Goal: Task Accomplishment & Management: Manage account settings

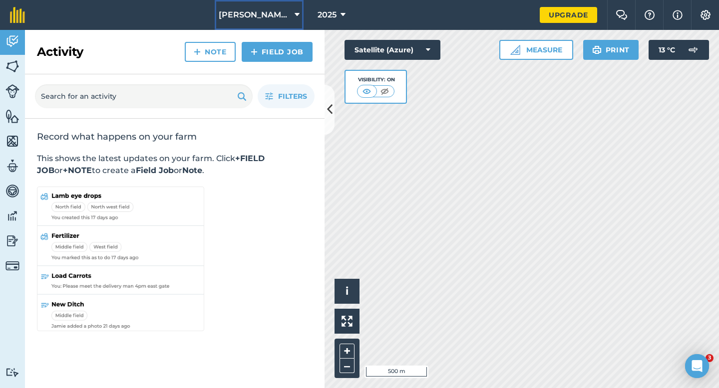
click at [246, 19] on span "[PERSON_NAME] & Sons Farming LTD" at bounding box center [255, 15] width 72 height 12
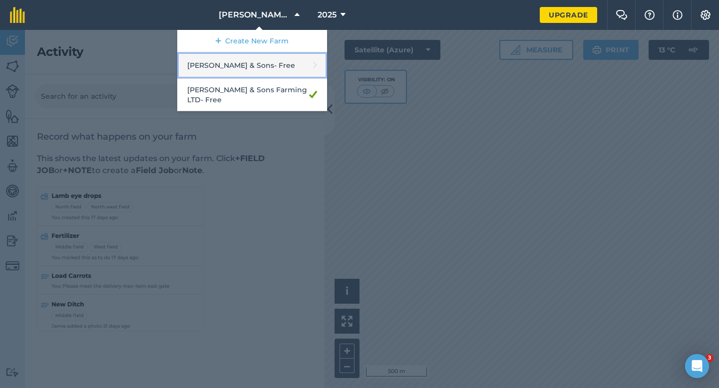
click at [252, 61] on link "Casey & Sons - Free" at bounding box center [252, 65] width 150 height 26
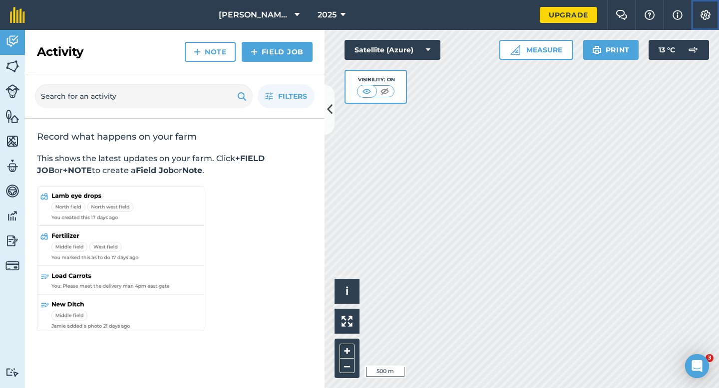
click at [706, 10] on img at bounding box center [705, 15] width 12 height 10
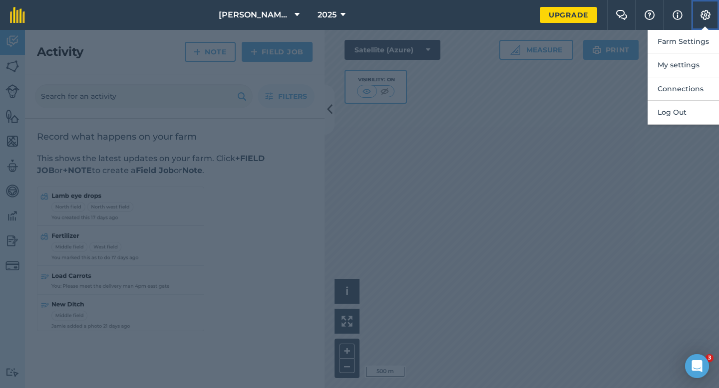
click at [702, 26] on button "Settings" at bounding box center [705, 15] width 28 height 30
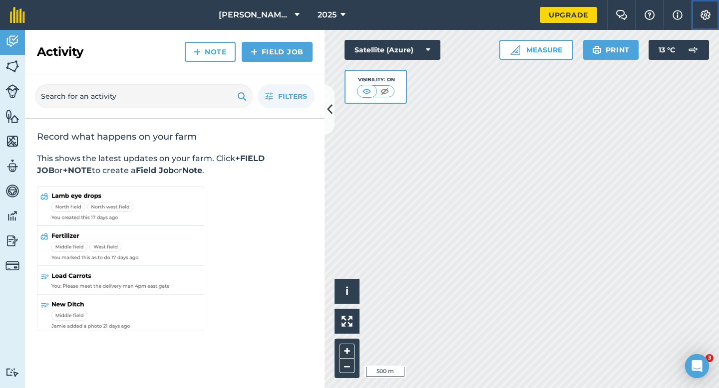
click at [703, 11] on img at bounding box center [705, 15] width 12 height 10
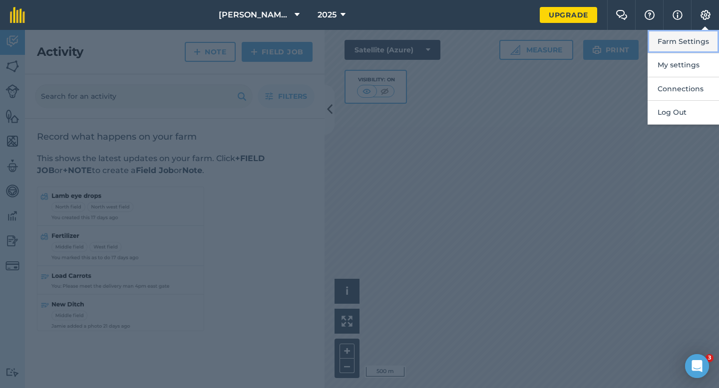
click at [703, 43] on button "Farm Settings" at bounding box center [682, 41] width 71 height 23
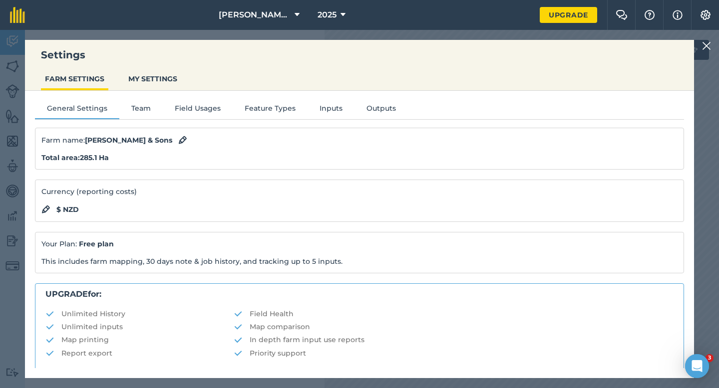
scroll to position [192, 0]
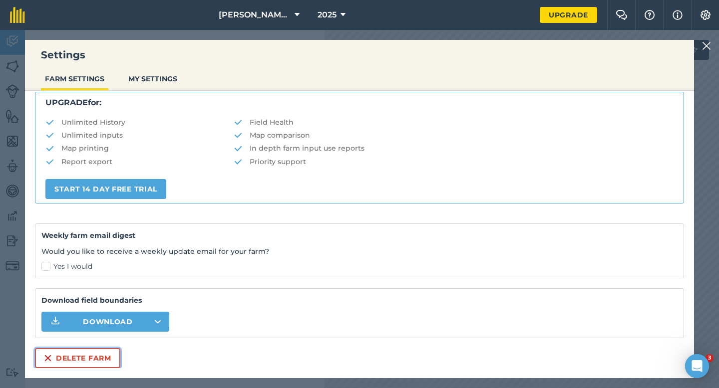
click at [67, 356] on button "Delete farm" at bounding box center [77, 358] width 85 height 20
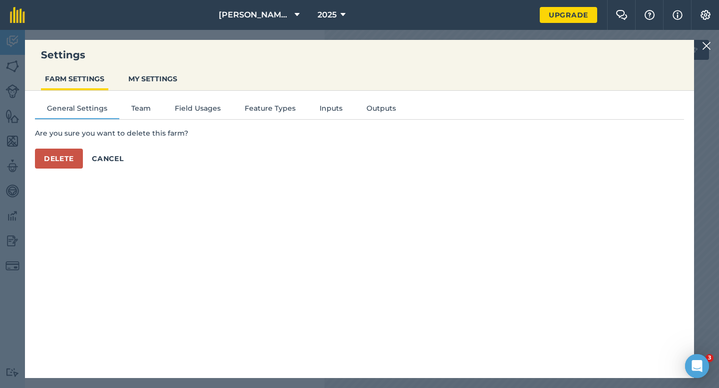
scroll to position [0, 0]
click at [64, 163] on button "Delete" at bounding box center [59, 159] width 48 height 20
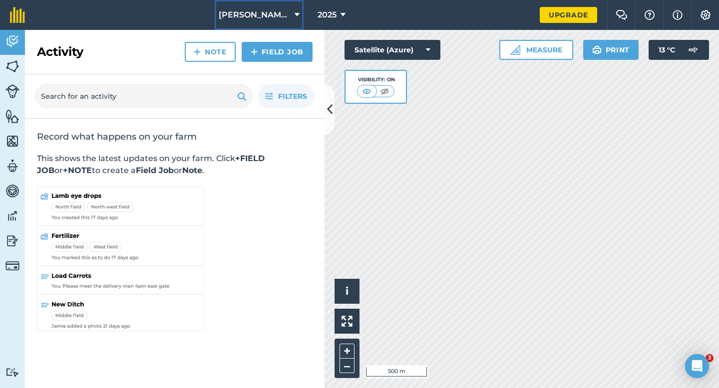
click at [242, 28] on button "Casey & Sons Farming LTD" at bounding box center [259, 15] width 89 height 30
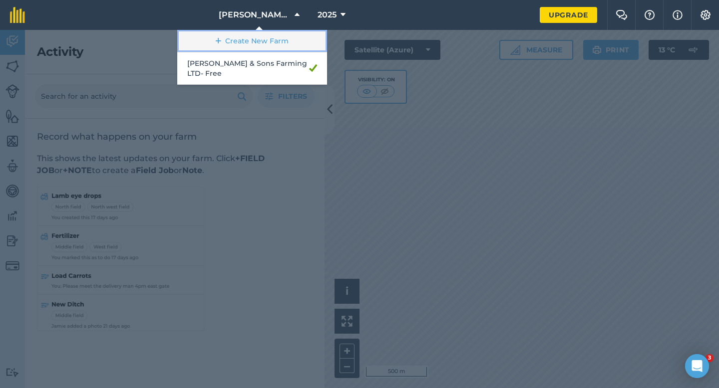
click at [241, 37] on link "Create New Farm" at bounding box center [252, 41] width 150 height 22
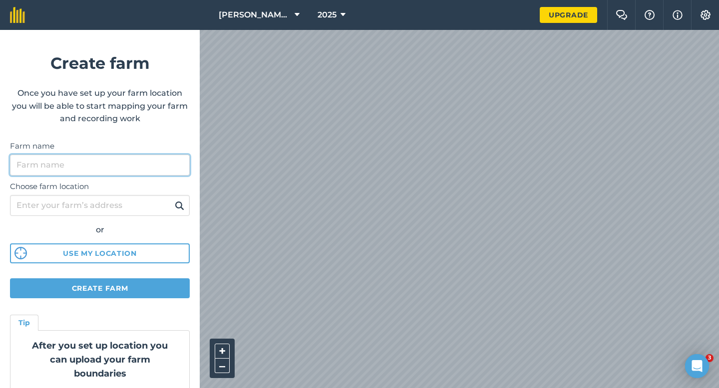
click at [124, 170] on input "Farm name" at bounding box center [100, 165] width 180 height 21
type input "[PERSON_NAME] & Sons"
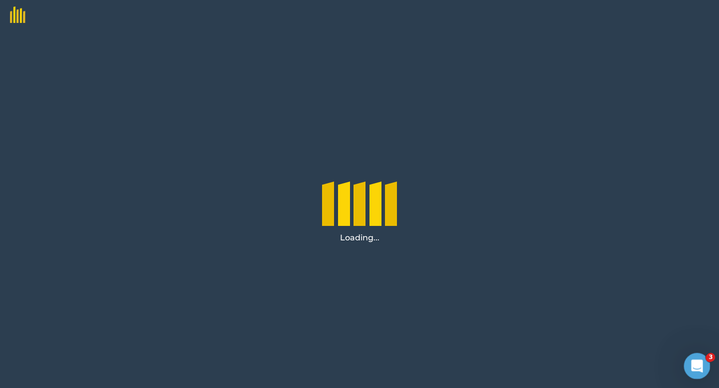
click at [685, 353] on div "Open Intercom Messenger" at bounding box center [695, 365] width 24 height 24
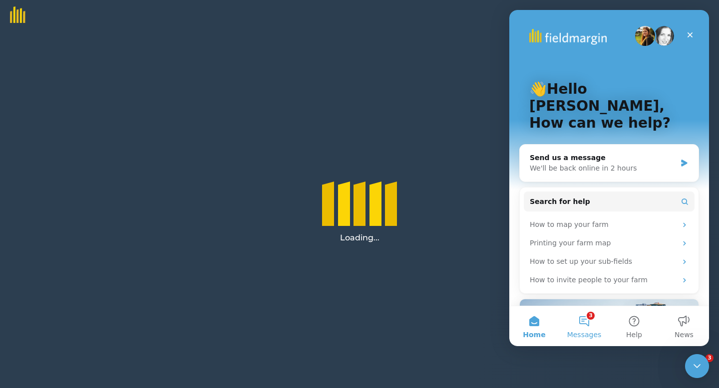
click at [585, 325] on button "3 Messages" at bounding box center [584, 326] width 50 height 40
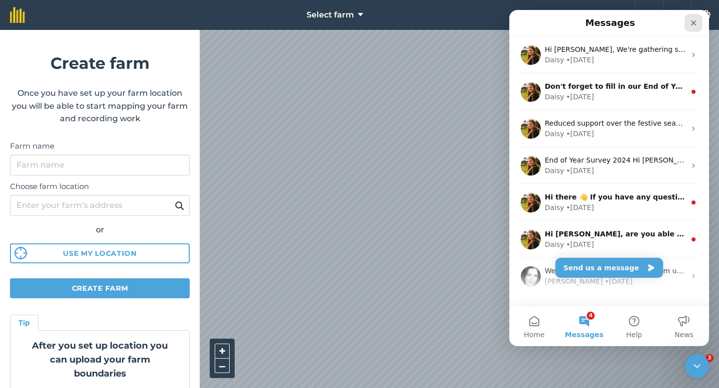
click at [697, 17] on div "Close" at bounding box center [693, 23] width 18 height 18
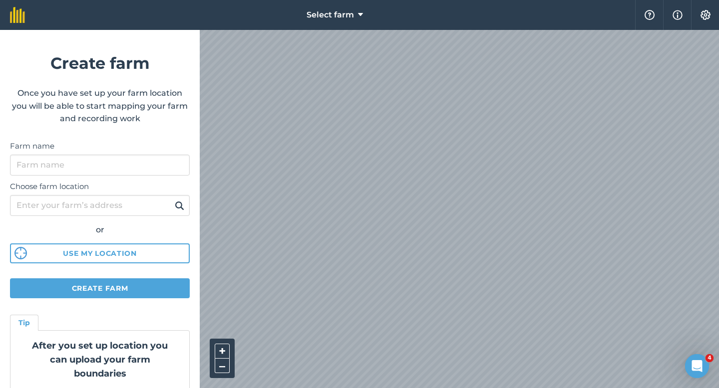
click at [462, 29] on div "Select farm Help Info Settings Create farm Once you have set up your farm locat…" at bounding box center [359, 15] width 719 height 30
click at [114, 170] on input "Farm name" at bounding box center [100, 165] width 180 height 21
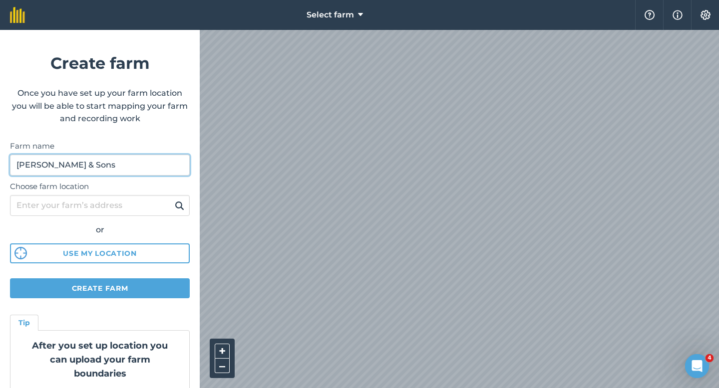
type input "[PERSON_NAME] & Sons"
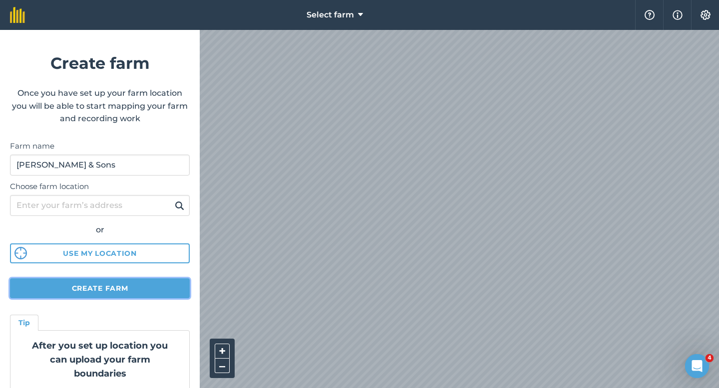
click at [121, 288] on button "Create farm" at bounding box center [100, 289] width 180 height 20
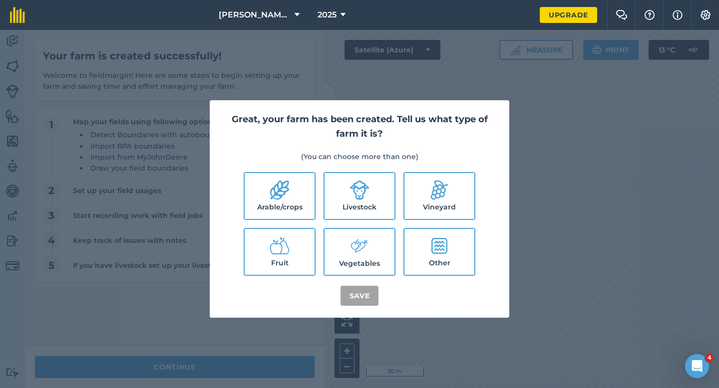
click at [289, 171] on div "Great, your farm has been created. Tell us what type of farm it is? (You can ch…" at bounding box center [359, 209] width 299 height 218
click at [289, 188] on icon at bounding box center [280, 190] width 20 height 20
checkbox input "true"
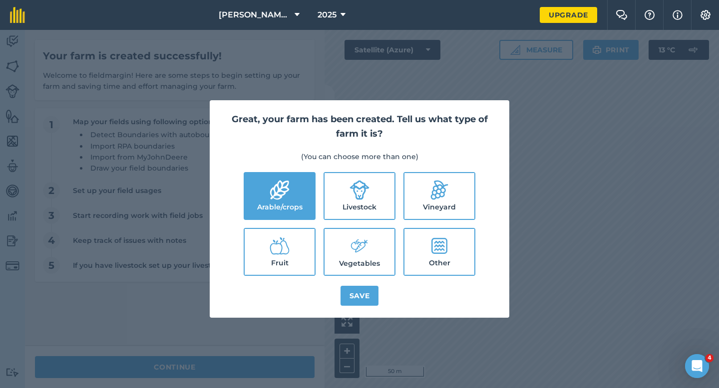
click at [404, 190] on li "Vineyard" at bounding box center [439, 196] width 72 height 48
click at [374, 206] on label "Livestock" at bounding box center [359, 196] width 70 height 46
checkbox input "true"
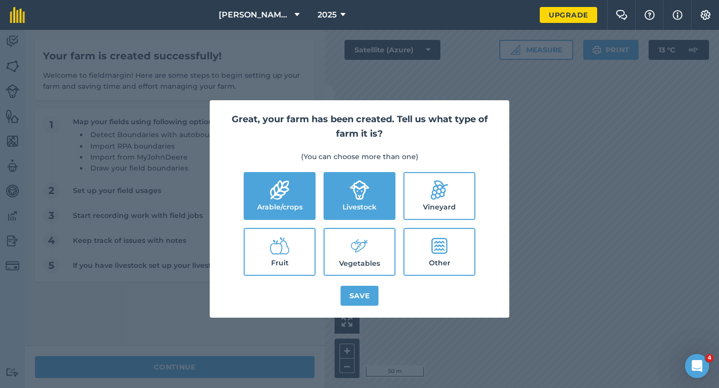
click at [374, 239] on label "Vegetables" at bounding box center [359, 252] width 70 height 46
checkbox input "true"
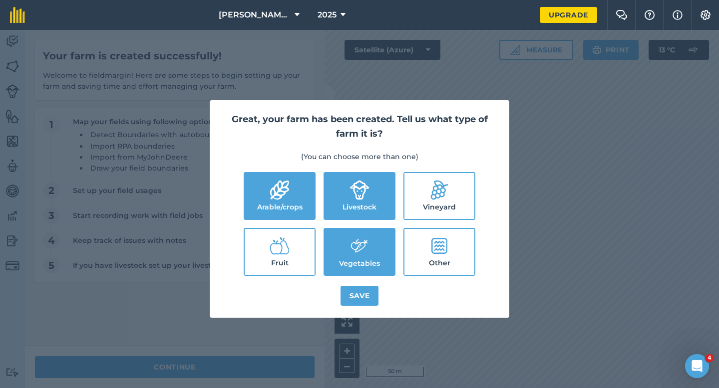
click at [358, 310] on div "Great, your farm has been created. Tell us what type of farm it is? (You can ch…" at bounding box center [359, 209] width 299 height 218
click at [359, 298] on button "Save" at bounding box center [359, 296] width 38 height 20
click at [258, 379] on div "Great, your farm has been created. Tell us what type of farm it is? (You can ch…" at bounding box center [359, 209] width 719 height 358
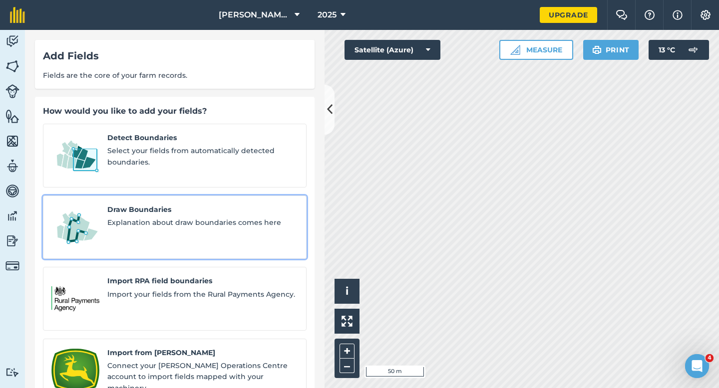
click at [186, 217] on span "Explanation about draw boundaries comes here" at bounding box center [202, 222] width 191 height 11
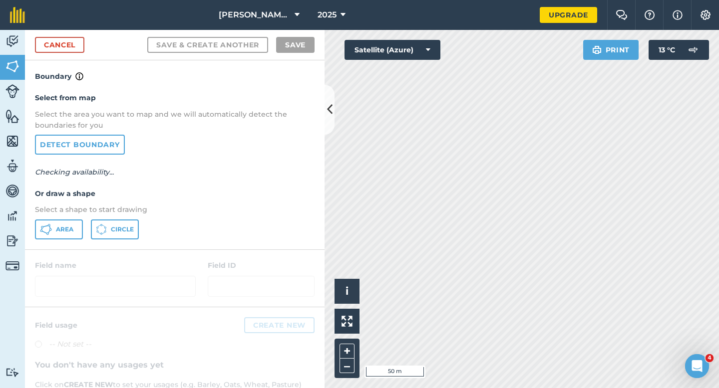
click at [53, 219] on div "Select from map Select the area you want to map and we will automatically detec…" at bounding box center [174, 165] width 299 height 167
click at [57, 231] on span "Area" at bounding box center [64, 230] width 17 height 8
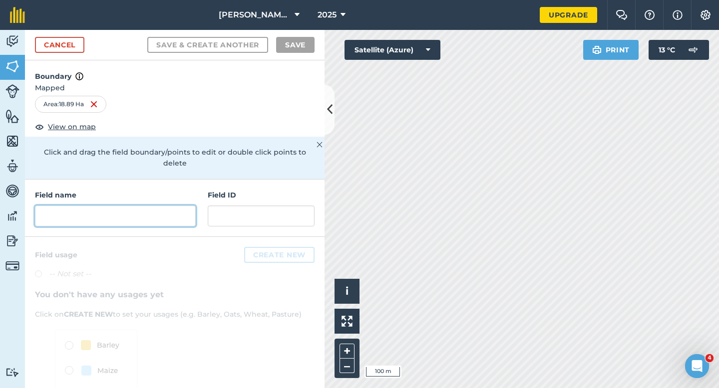
click at [130, 206] on input "text" at bounding box center [115, 216] width 161 height 21
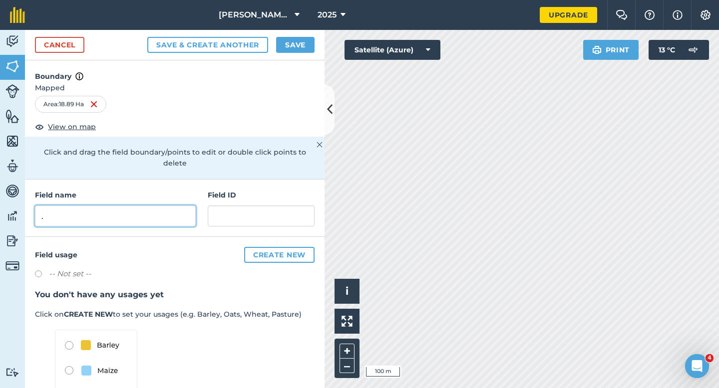
type input "."
click at [293, 51] on button "Save" at bounding box center [295, 45] width 38 height 16
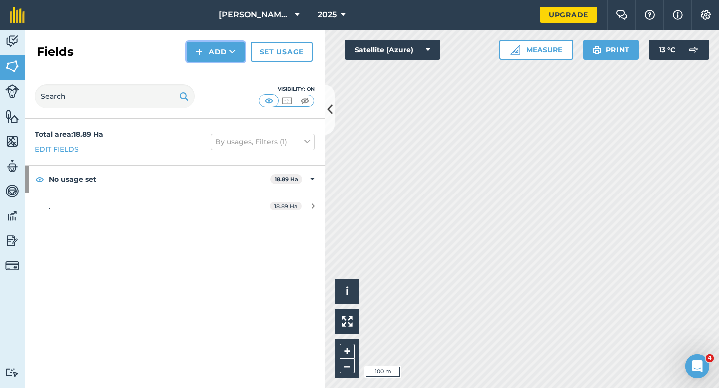
click at [203, 59] on button "Add" at bounding box center [216, 52] width 58 height 20
click at [207, 78] on link "Draw" at bounding box center [215, 74] width 55 height 22
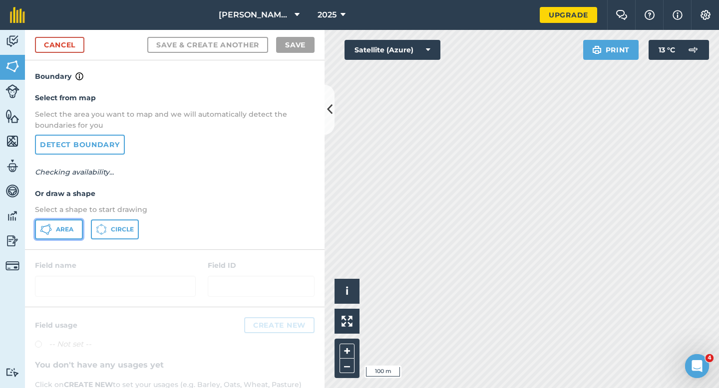
click at [56, 233] on button "Area" at bounding box center [59, 230] width 48 height 20
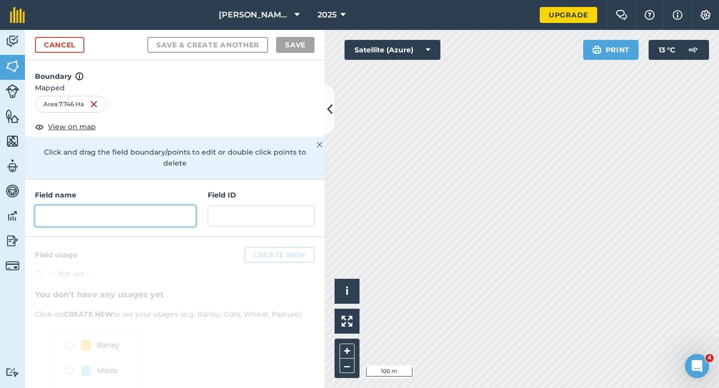
click at [143, 209] on input "text" at bounding box center [115, 216] width 161 height 21
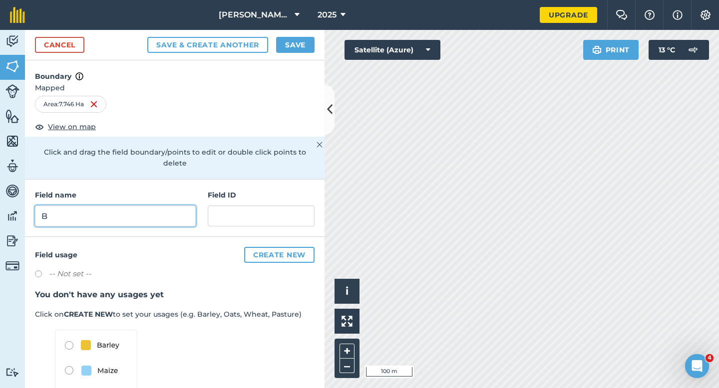
type input "B"
click at [298, 50] on button "Save" at bounding box center [295, 45] width 38 height 16
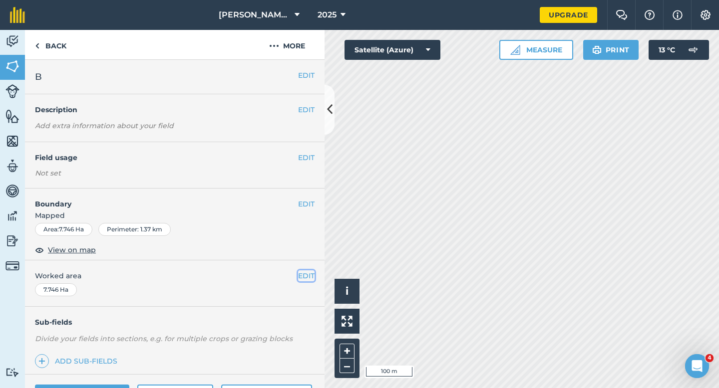
click at [307, 280] on button "EDIT" at bounding box center [306, 276] width 16 height 11
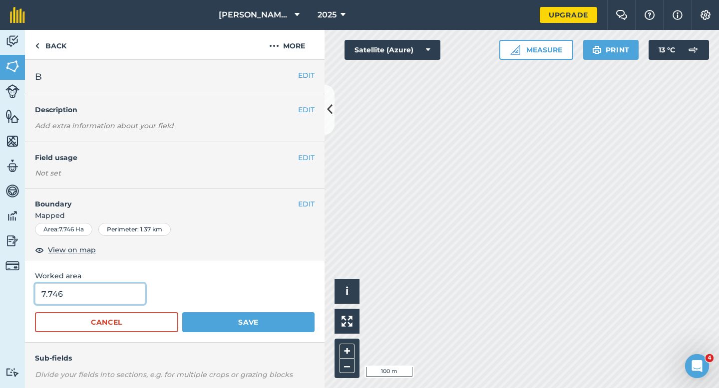
click at [104, 301] on input "7.746" at bounding box center [90, 294] width 110 height 21
type input "7.7"
click at [182, 312] on button "Save" at bounding box center [248, 322] width 132 height 20
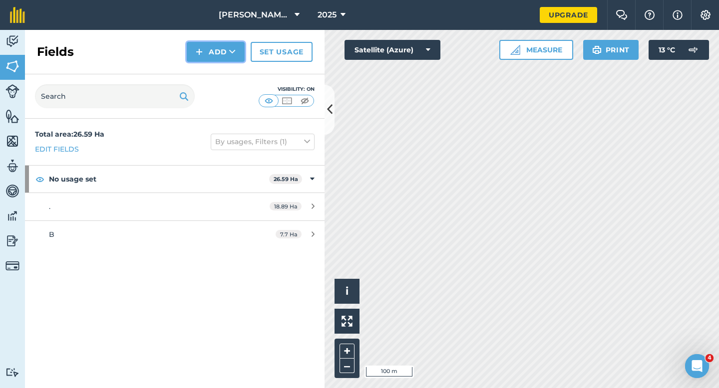
click at [223, 53] on button "Add" at bounding box center [216, 52] width 58 height 20
click at [223, 70] on link "Draw" at bounding box center [215, 74] width 55 height 22
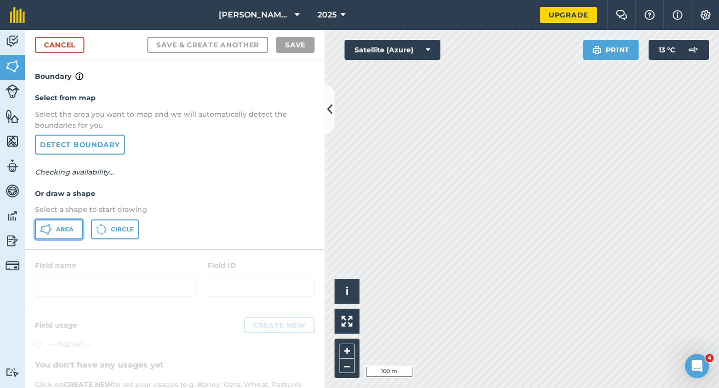
click at [69, 236] on button "Area" at bounding box center [59, 230] width 48 height 20
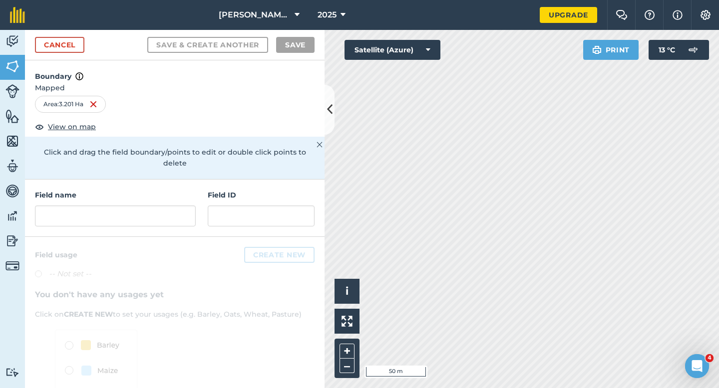
click at [177, 193] on div "Field name" at bounding box center [115, 208] width 161 height 37
click at [176, 206] on input "text" at bounding box center [115, 216] width 161 height 21
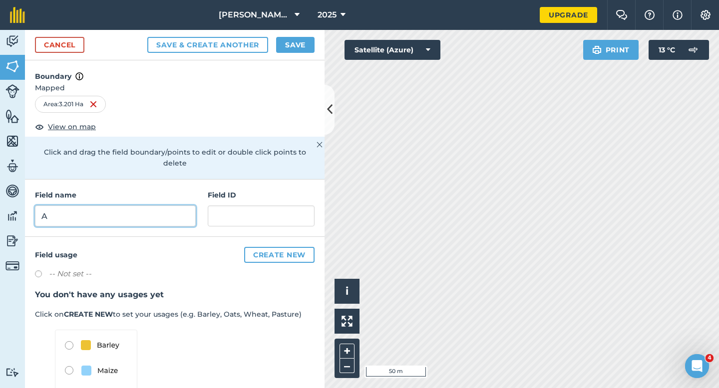
type input "A"
click at [308, 42] on button "Save" at bounding box center [295, 45] width 38 height 16
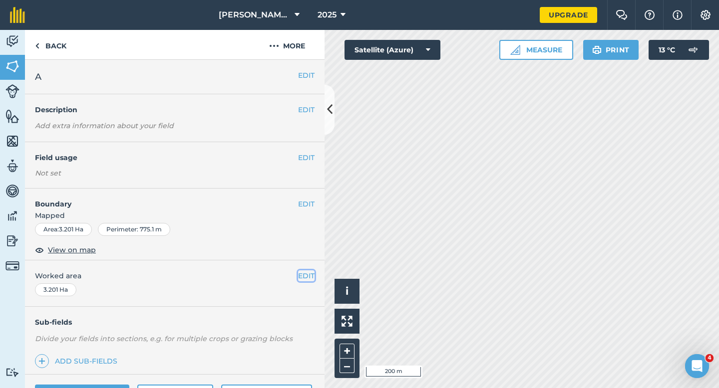
click at [304, 279] on button "EDIT" at bounding box center [306, 276] width 16 height 11
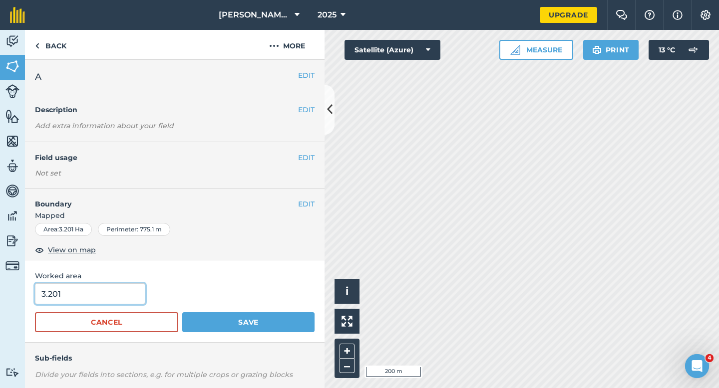
click at [121, 298] on input "3.201" at bounding box center [90, 294] width 110 height 21
type input "3"
click at [182, 312] on button "Save" at bounding box center [248, 322] width 132 height 20
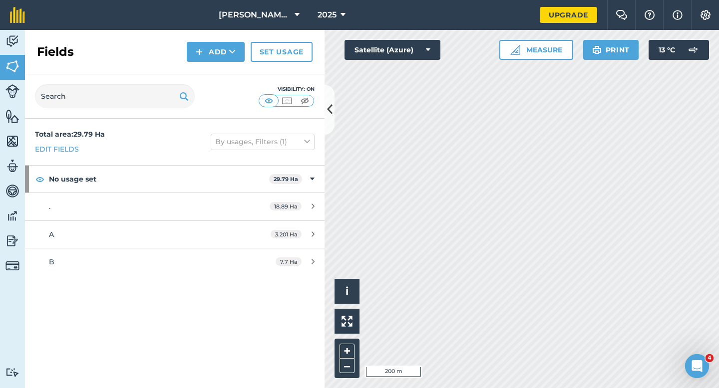
click at [325, 125] on div "Activity Fields Livestock Features Maps Team Vehicles Data Reporting Billing Tu…" at bounding box center [359, 209] width 719 height 358
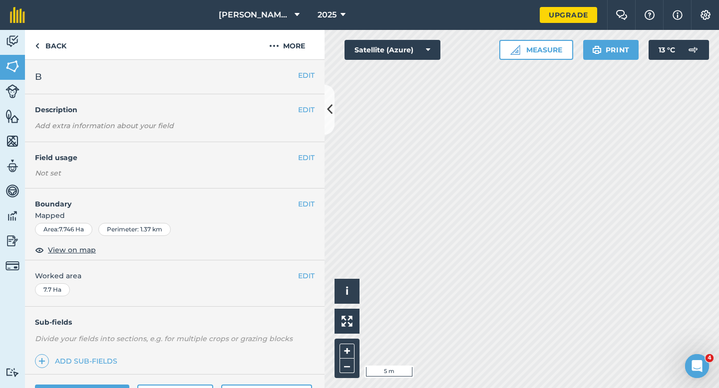
click at [304, 197] on div "EDIT Boundary Mapped Area : 7.746 Ha Perimeter : 1.37 km View on map" at bounding box center [174, 225] width 299 height 72
click at [304, 204] on button "EDIT" at bounding box center [306, 204] width 16 height 11
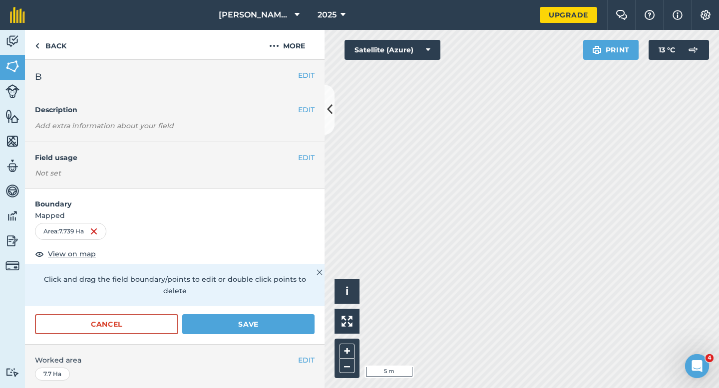
click at [255, 323] on div "Cancel Save" at bounding box center [175, 324] width 280 height 20
click at [255, 321] on button "Save" at bounding box center [248, 324] width 132 height 20
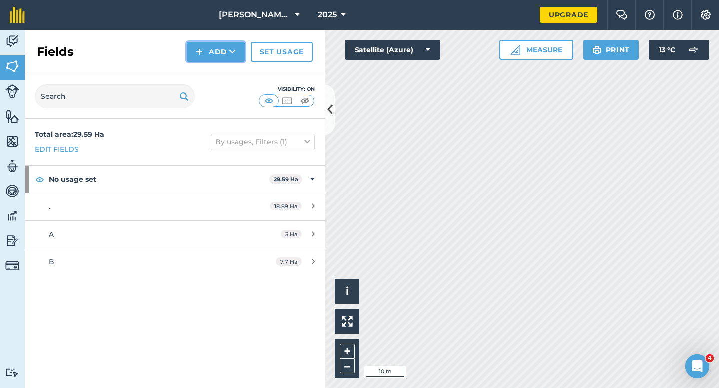
click at [216, 53] on button "Add" at bounding box center [216, 52] width 58 height 20
click at [216, 73] on link "Draw" at bounding box center [215, 74] width 55 height 22
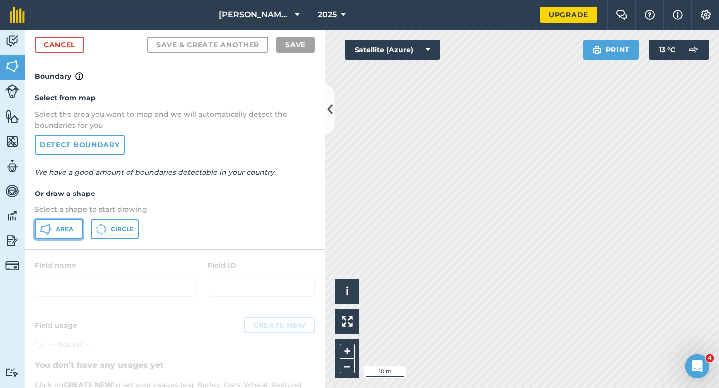
click at [67, 229] on span "Area" at bounding box center [64, 230] width 17 height 8
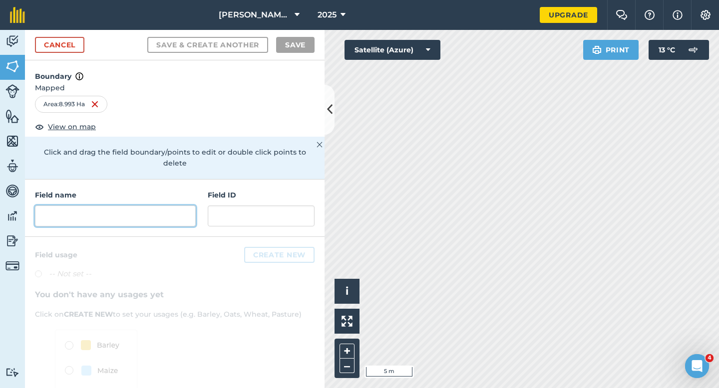
click at [183, 206] on input "text" at bounding box center [115, 216] width 161 height 21
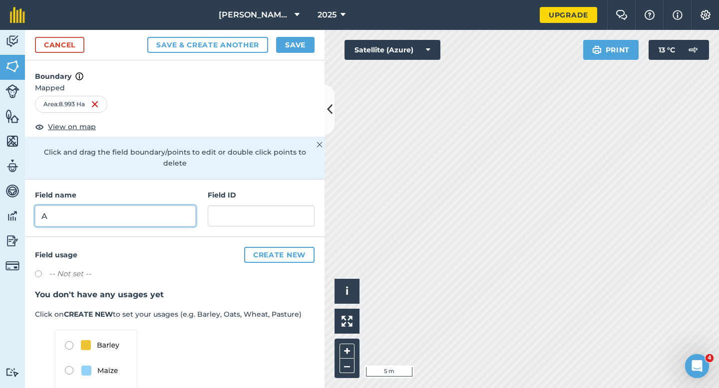
type input "A"
click at [307, 57] on div "Cancel Save & Create Another Save" at bounding box center [174, 45] width 299 height 30
click at [306, 55] on div "Cancel Save & Create Another Save" at bounding box center [174, 45] width 299 height 30
click at [306, 43] on button "Save" at bounding box center [295, 45] width 38 height 16
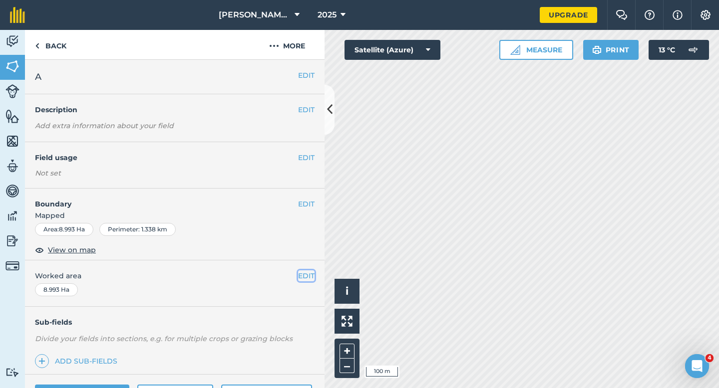
click at [301, 277] on button "EDIT" at bounding box center [306, 276] width 16 height 11
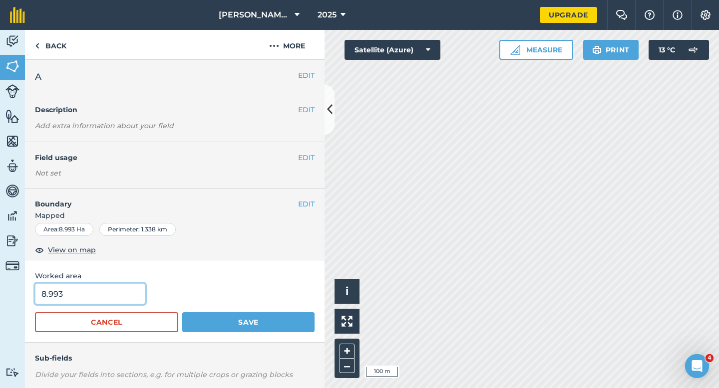
click at [80, 294] on input "8.993" at bounding box center [90, 294] width 110 height 21
type input "9"
click at [182, 312] on button "Save" at bounding box center [248, 322] width 132 height 20
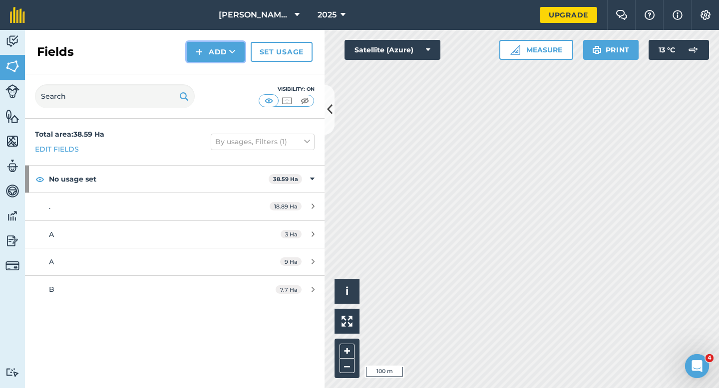
click at [192, 49] on button "Add" at bounding box center [216, 52] width 58 height 20
click at [199, 73] on link "Draw" at bounding box center [215, 74] width 55 height 22
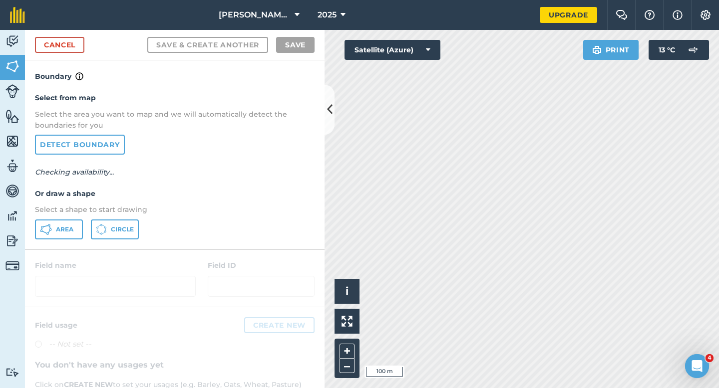
click at [83, 237] on div "Area Circle" at bounding box center [175, 230] width 280 height 20
click at [82, 237] on button "Area" at bounding box center [59, 230] width 48 height 20
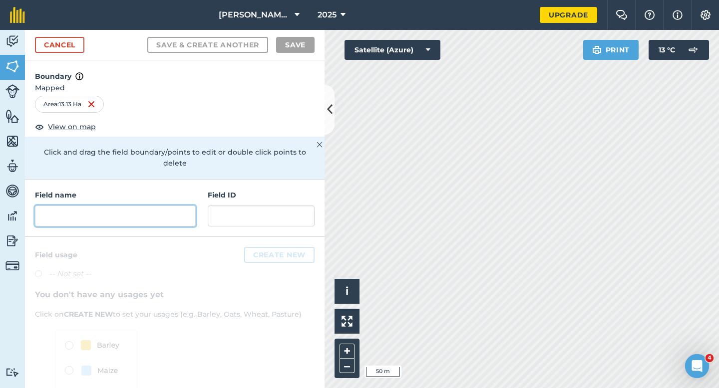
click at [89, 206] on input "text" at bounding box center [115, 216] width 161 height 21
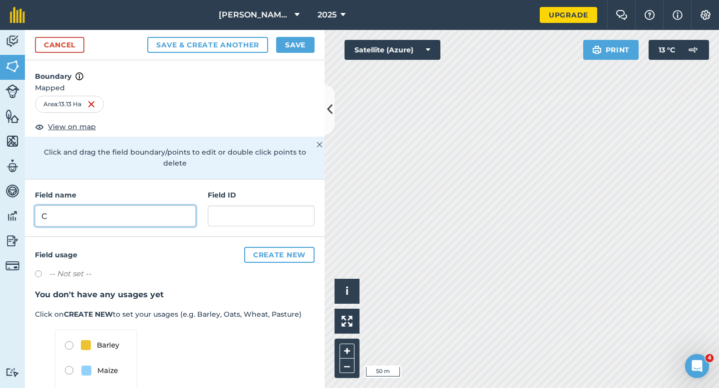
type input "C"
click at [306, 41] on button "Save" at bounding box center [295, 45] width 38 height 16
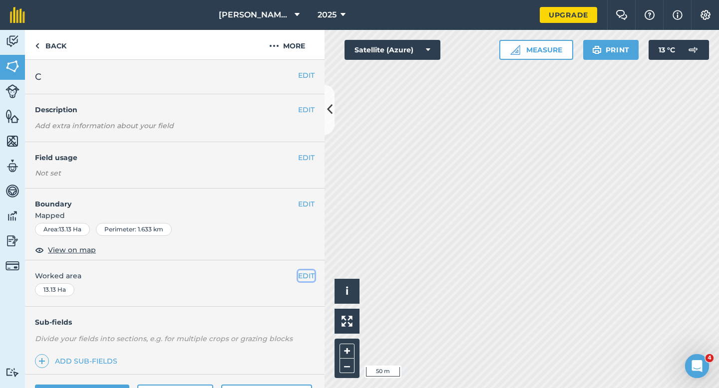
click at [303, 279] on button "EDIT" at bounding box center [306, 276] width 16 height 11
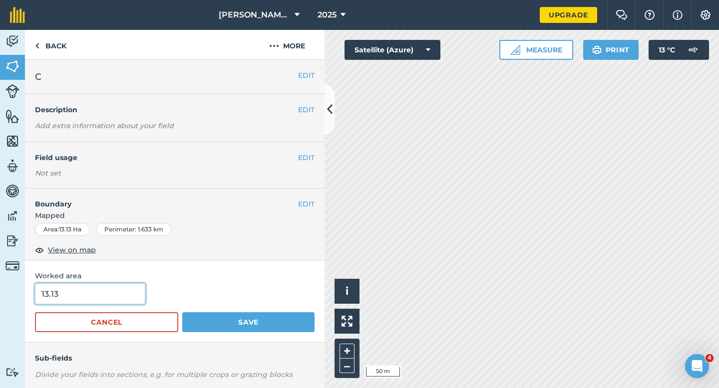
click at [119, 284] on input "13.13" at bounding box center [90, 294] width 110 height 21
click at [119, 287] on input "13.13" at bounding box center [90, 294] width 110 height 21
click at [119, 290] on input "13.13" at bounding box center [90, 294] width 110 height 21
type input "13.3"
click at [182, 312] on button "Save" at bounding box center [248, 322] width 132 height 20
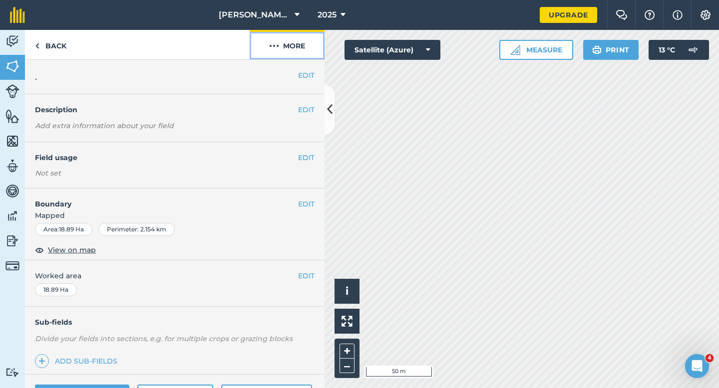
click at [287, 57] on button "More" at bounding box center [287, 44] width 75 height 29
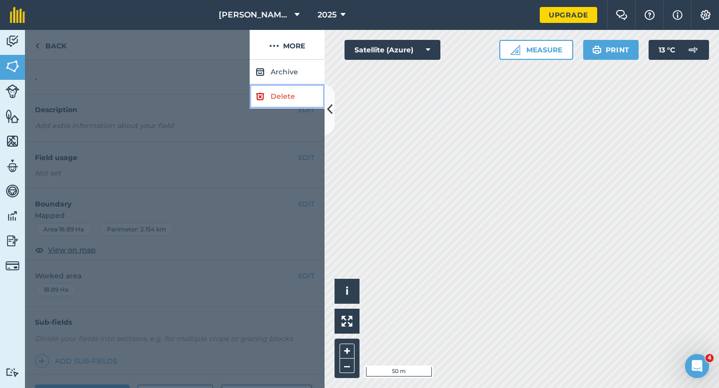
click at [287, 93] on link "Delete" at bounding box center [287, 96] width 75 height 24
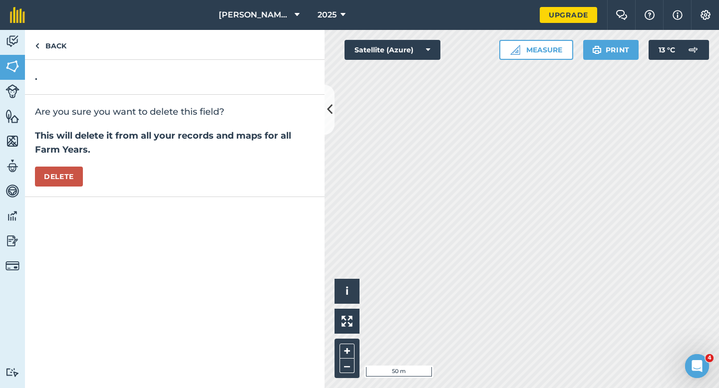
click at [60, 189] on div "Are you sure you want to delete this field? This will delete it from all your r…" at bounding box center [174, 146] width 299 height 102
click at [60, 181] on button "Delete" at bounding box center [59, 177] width 48 height 20
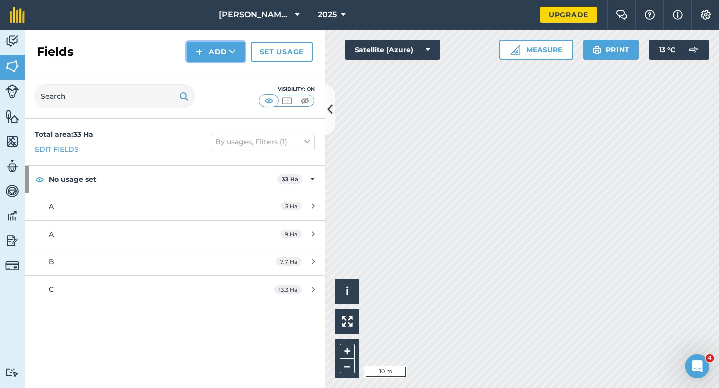
click at [211, 60] on button "Add" at bounding box center [216, 52] width 58 height 20
click at [212, 72] on link "Draw" at bounding box center [215, 74] width 55 height 22
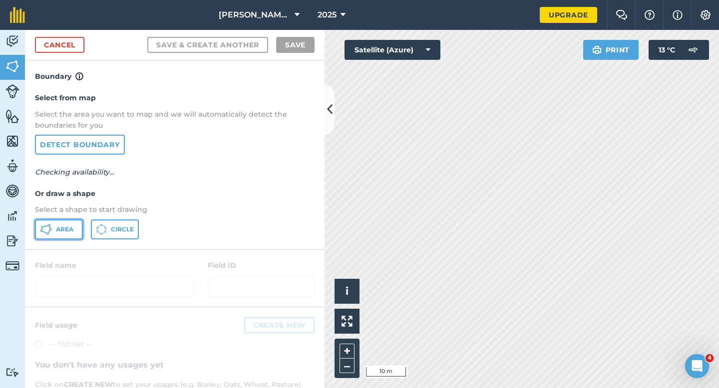
click at [62, 235] on button "Area" at bounding box center [59, 230] width 48 height 20
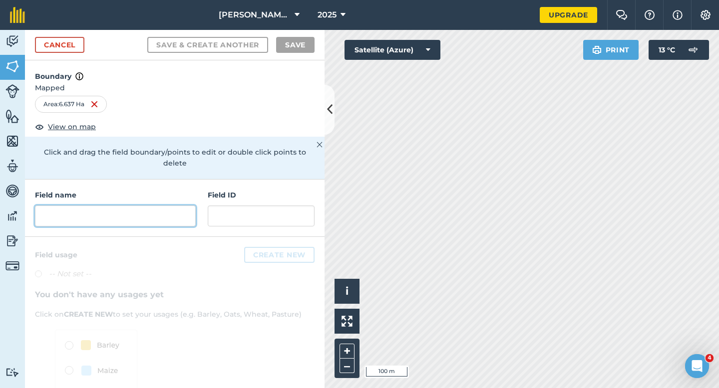
click at [170, 206] on input "text" at bounding box center [115, 216] width 161 height 21
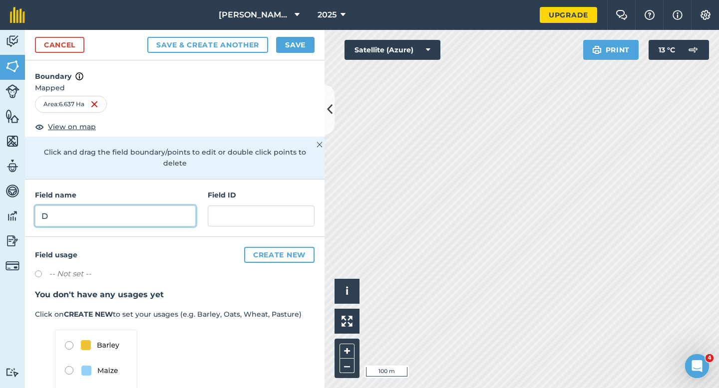
type input "D"
click at [296, 43] on button "Save" at bounding box center [295, 45] width 38 height 16
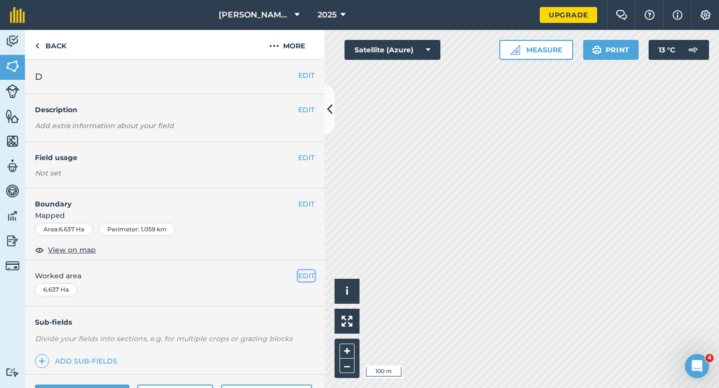
click at [308, 273] on button "EDIT" at bounding box center [306, 276] width 16 height 11
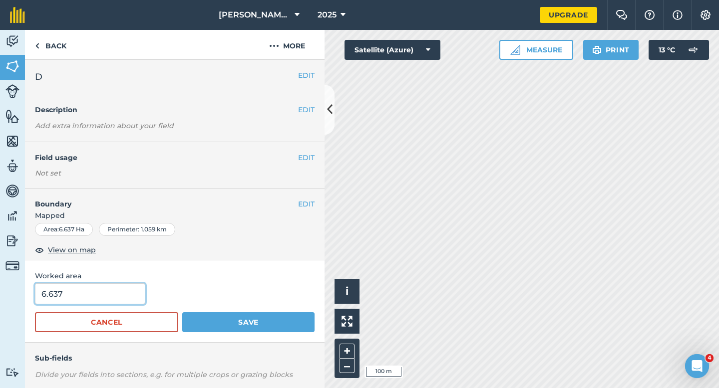
click at [106, 296] on input "6.637" at bounding box center [90, 294] width 110 height 21
type input "6.6"
click at [182, 312] on button "Save" at bounding box center [248, 322] width 132 height 20
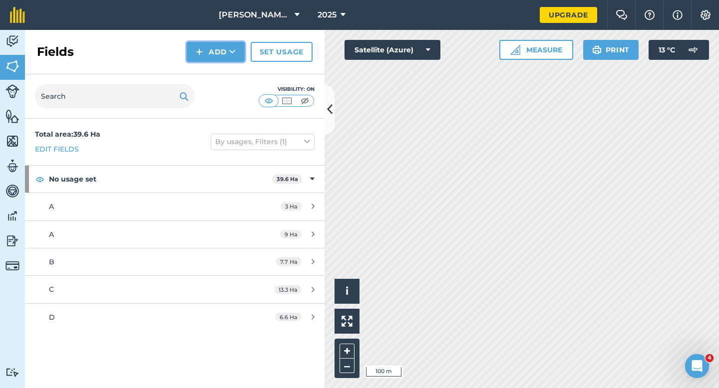
click at [212, 55] on button "Add" at bounding box center [216, 52] width 58 height 20
click at [212, 74] on link "Draw" at bounding box center [215, 74] width 55 height 22
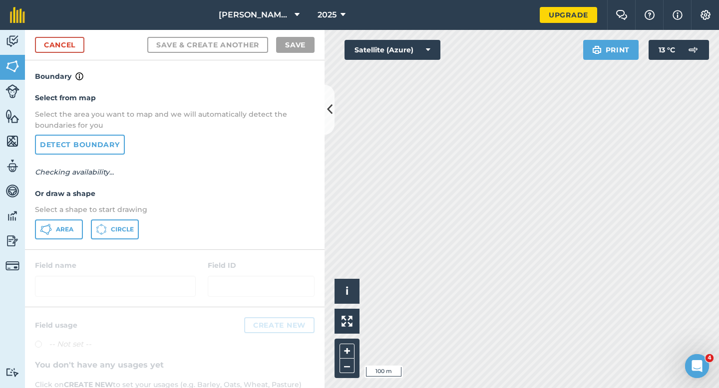
click at [59, 246] on div "Select from map Select the area you want to map and we will automatically detec…" at bounding box center [174, 165] width 299 height 167
click at [59, 240] on div "Select from map Select the area you want to map and we will automatically detec…" at bounding box center [174, 165] width 299 height 167
click at [68, 235] on button "Area" at bounding box center [59, 230] width 48 height 20
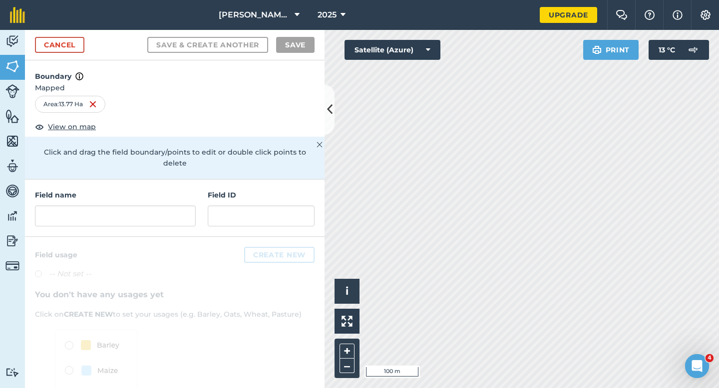
click at [145, 193] on div "Field name" at bounding box center [115, 208] width 161 height 37
click at [151, 206] on input "text" at bounding box center [115, 216] width 161 height 21
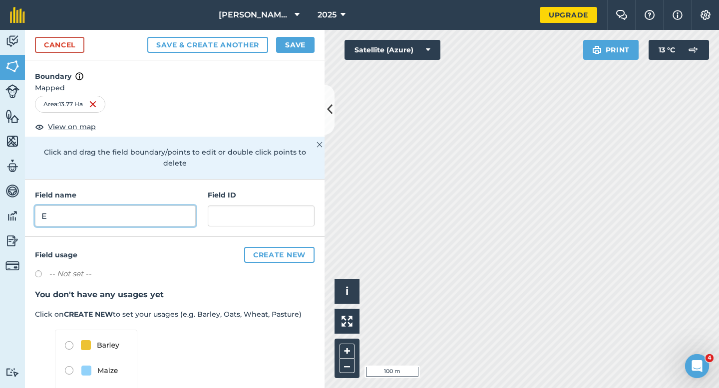
type input "E"
click at [284, 47] on button "Save" at bounding box center [295, 45] width 38 height 16
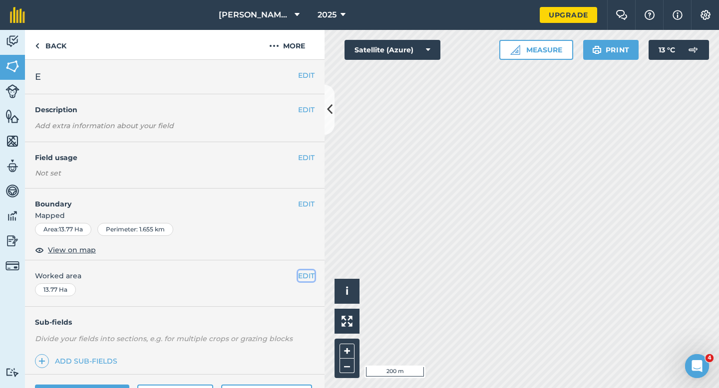
click at [311, 278] on button "EDIT" at bounding box center [306, 276] width 16 height 11
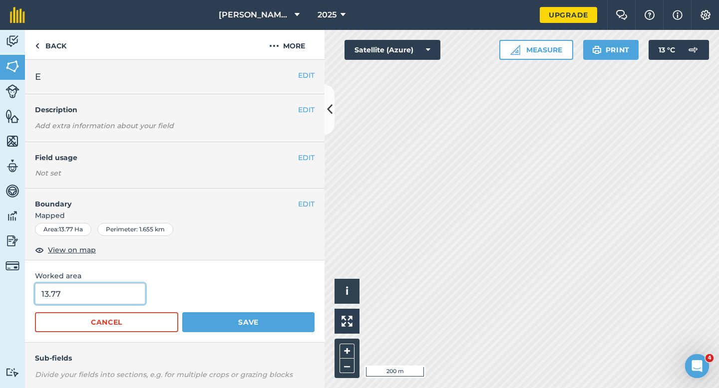
click at [116, 288] on input "13.77" at bounding box center [90, 294] width 110 height 21
click at [117, 293] on input "13.77" at bounding box center [90, 294] width 110 height 21
type input "13.7"
click at [182, 312] on button "Save" at bounding box center [248, 322] width 132 height 20
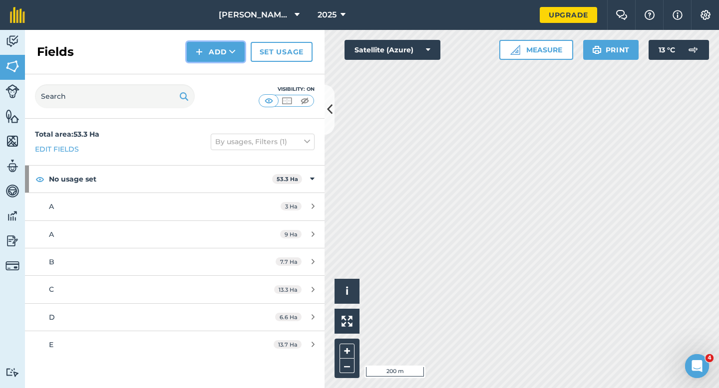
click at [225, 54] on button "Add" at bounding box center [216, 52] width 58 height 20
click at [225, 79] on link "Draw" at bounding box center [215, 74] width 55 height 22
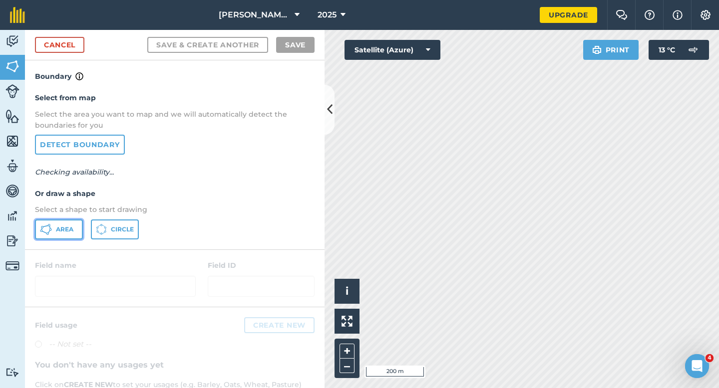
click at [63, 236] on button "Area" at bounding box center [59, 230] width 48 height 20
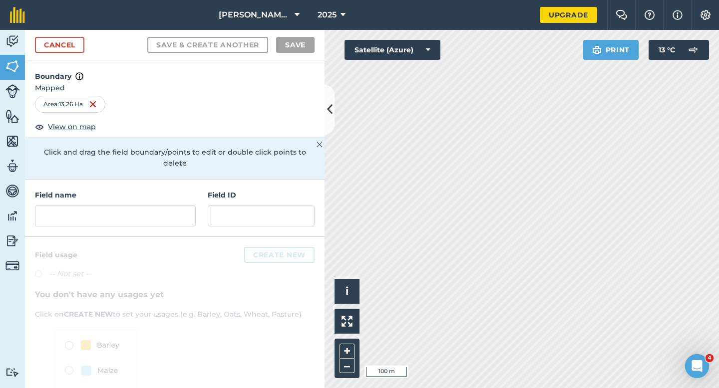
click at [168, 191] on div "Field name" at bounding box center [115, 208] width 161 height 37
click at [168, 206] on input "text" at bounding box center [115, 216] width 161 height 21
type input "F"
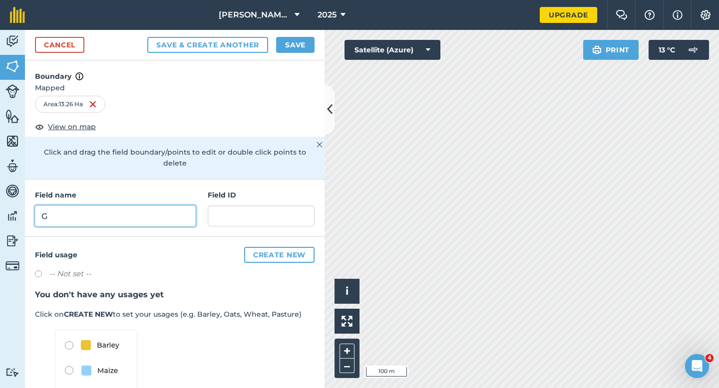
type input "G"
click at [307, 46] on button "Save" at bounding box center [295, 45] width 38 height 16
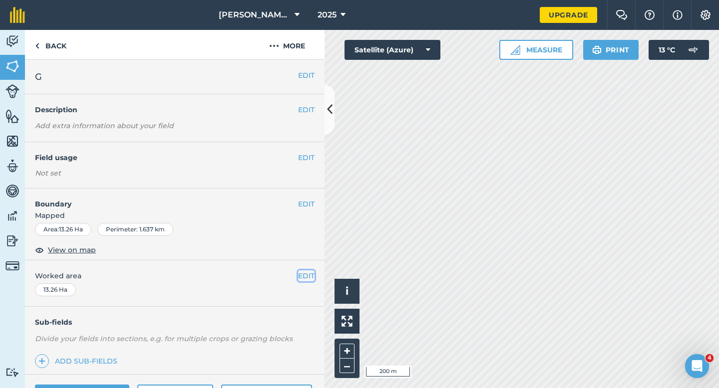
click at [301, 276] on button "EDIT" at bounding box center [306, 276] width 16 height 11
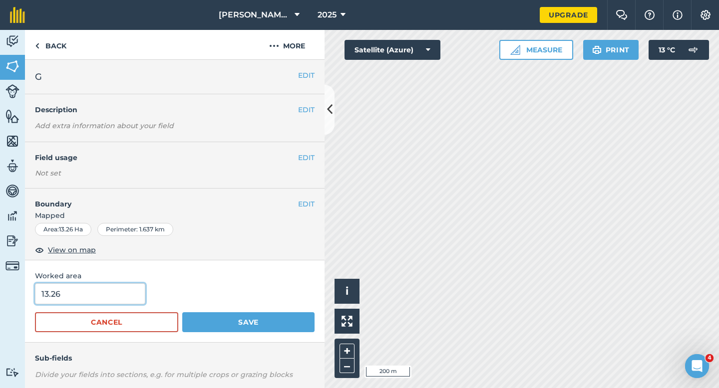
click at [111, 301] on input "13.26" at bounding box center [90, 294] width 110 height 21
type input "13.3"
click at [182, 312] on button "Save" at bounding box center [248, 322] width 132 height 20
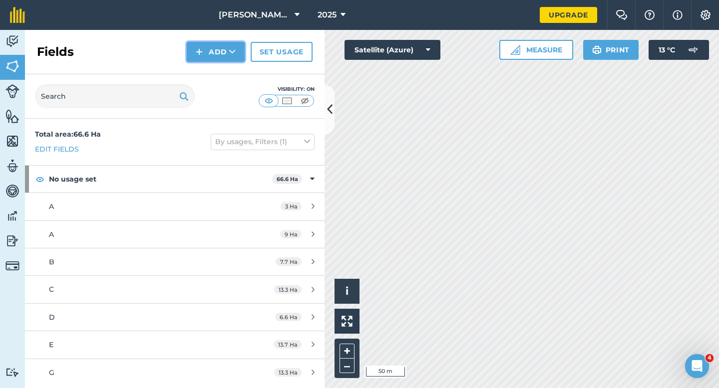
click at [203, 51] on img at bounding box center [199, 52] width 7 height 12
click at [210, 79] on link "Draw" at bounding box center [215, 74] width 55 height 22
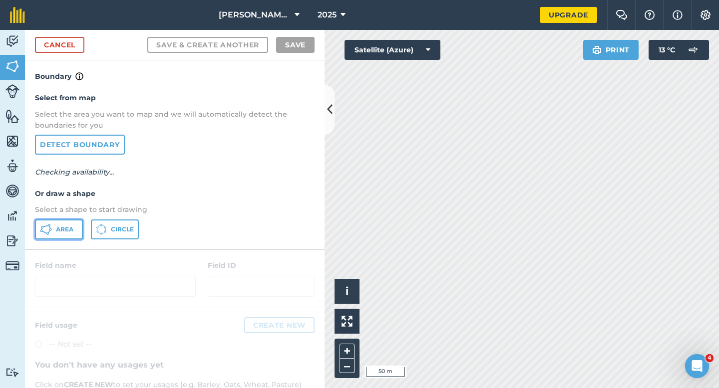
click at [63, 222] on button "Area" at bounding box center [59, 230] width 48 height 20
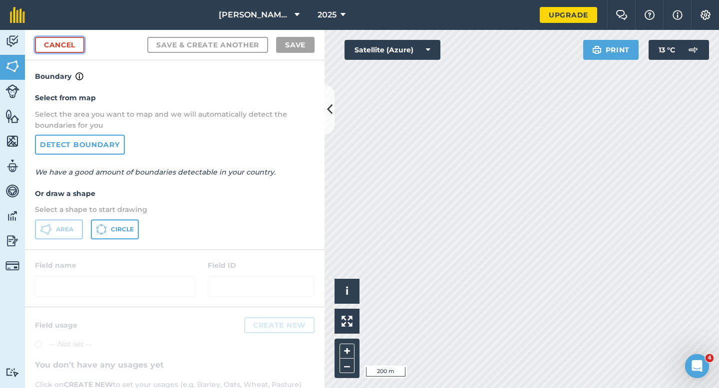
click at [75, 40] on link "Cancel" at bounding box center [59, 45] width 49 height 16
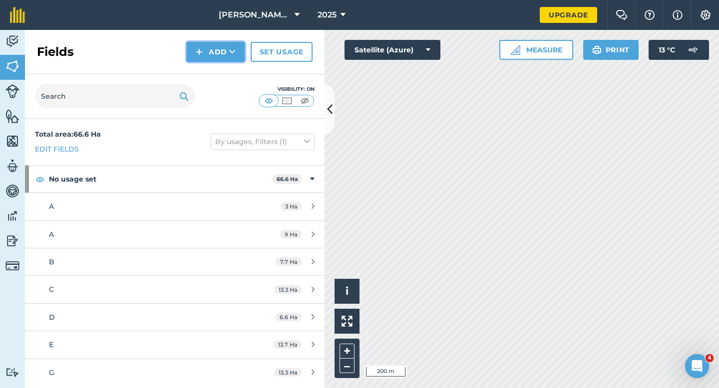
click at [212, 57] on button "Add" at bounding box center [216, 52] width 58 height 20
click at [215, 76] on link "Draw" at bounding box center [215, 74] width 55 height 22
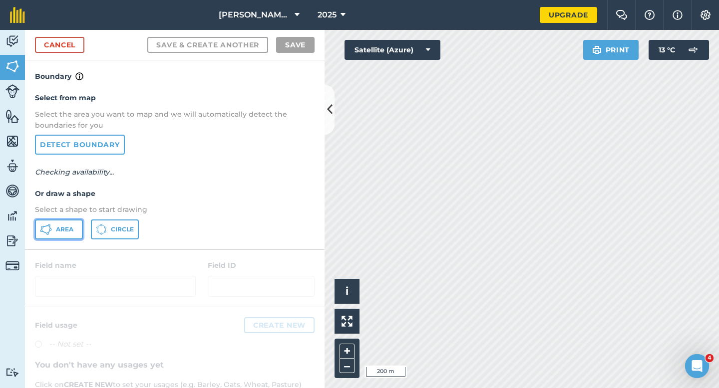
click at [60, 235] on button "Area" at bounding box center [59, 230] width 48 height 20
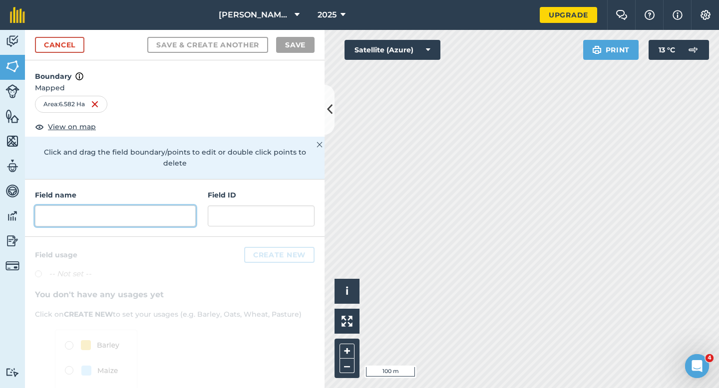
click at [148, 206] on input "text" at bounding box center [115, 216] width 161 height 21
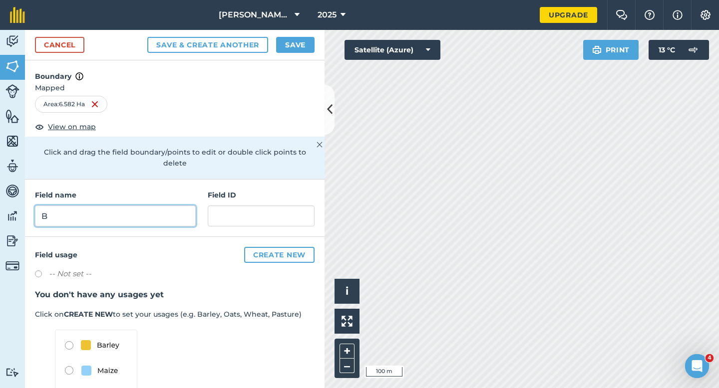
type input "B"
click at [294, 35] on div "Cancel Save & Create Another Save" at bounding box center [174, 45] width 299 height 30
click at [306, 45] on button "Save" at bounding box center [295, 45] width 38 height 16
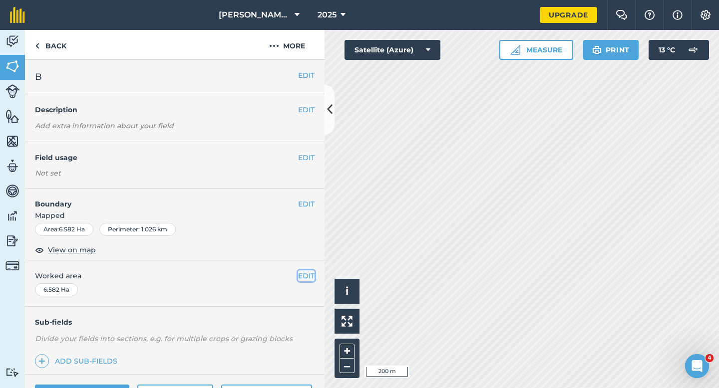
click at [306, 274] on button "EDIT" at bounding box center [306, 276] width 16 height 11
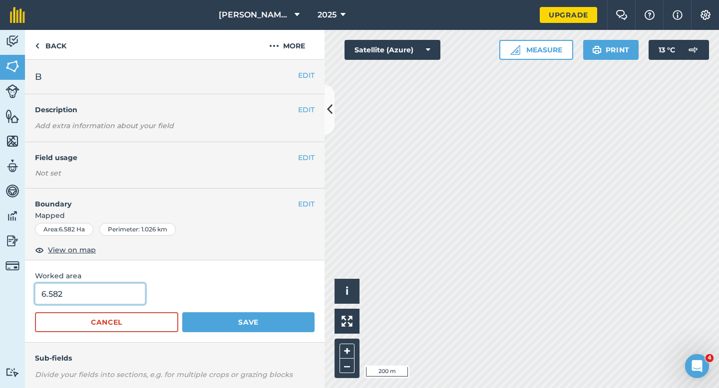
click at [113, 284] on input "6.582" at bounding box center [90, 294] width 110 height 21
click at [113, 298] on input "6.582" at bounding box center [90, 294] width 110 height 21
type input "6.6"
click at [182, 312] on button "Save" at bounding box center [248, 322] width 132 height 20
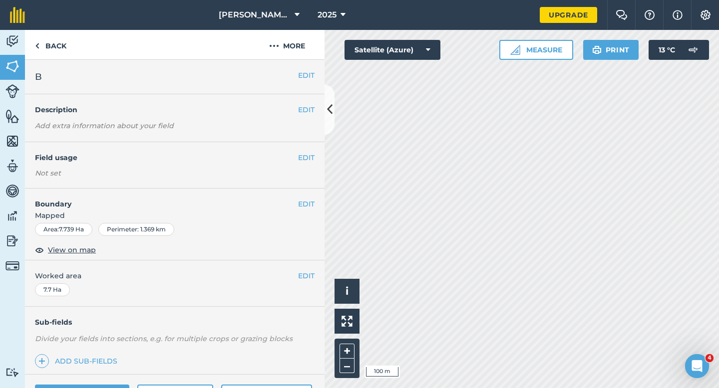
click at [297, 80] on h2 "B" at bounding box center [166, 77] width 263 height 14
click at [299, 80] on button "EDIT" at bounding box center [306, 75] width 16 height 11
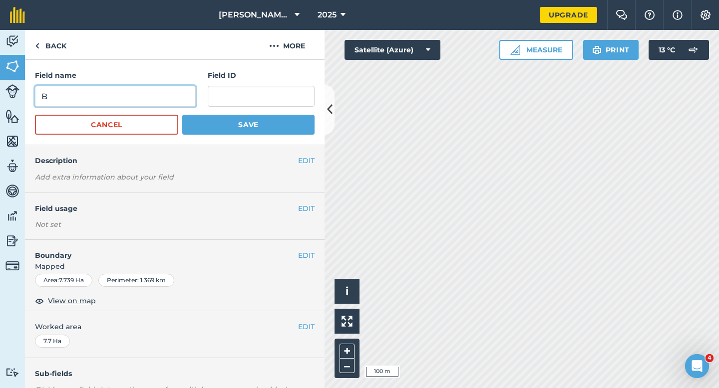
click at [174, 94] on input "B" at bounding box center [115, 96] width 161 height 21
type input "C"
click at [182, 115] on button "Save" at bounding box center [248, 125] width 132 height 20
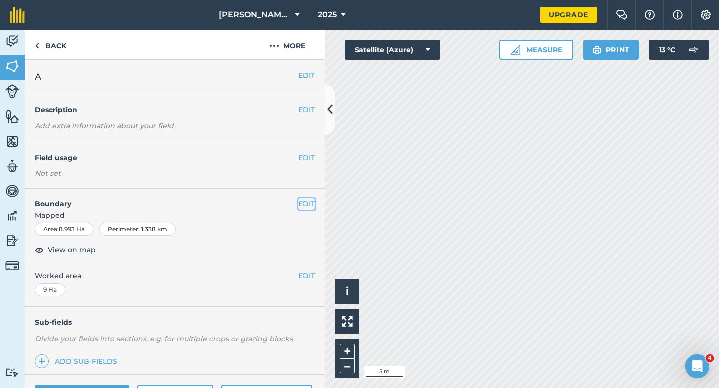
click at [300, 205] on button "EDIT" at bounding box center [306, 204] width 16 height 11
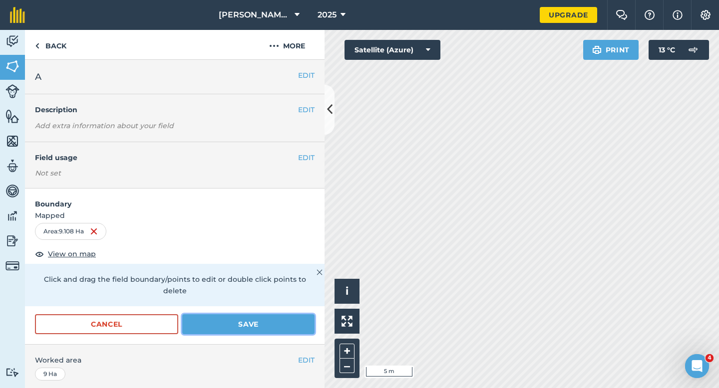
click at [208, 314] on button "Save" at bounding box center [248, 324] width 132 height 20
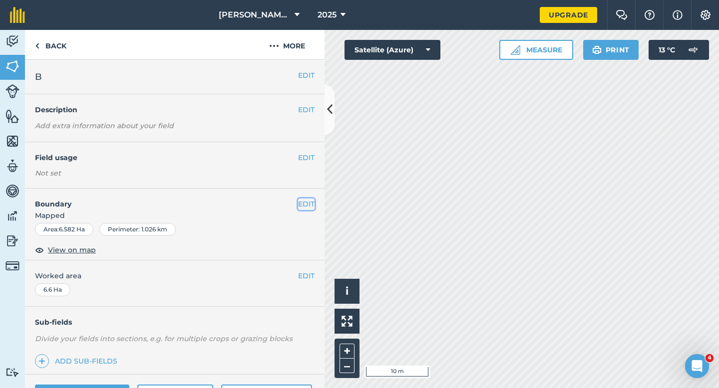
click at [301, 203] on button "EDIT" at bounding box center [306, 204] width 16 height 11
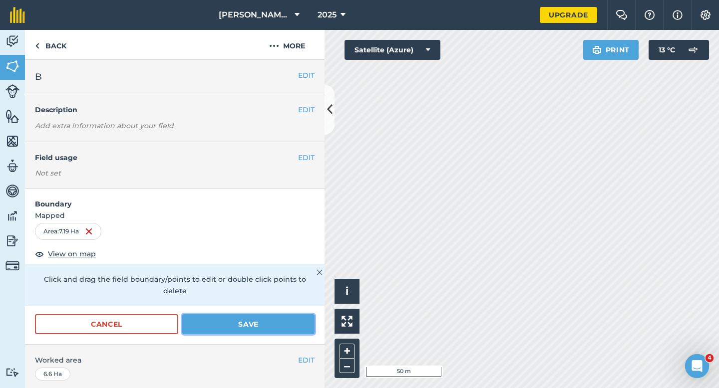
click at [297, 322] on button "Save" at bounding box center [248, 324] width 132 height 20
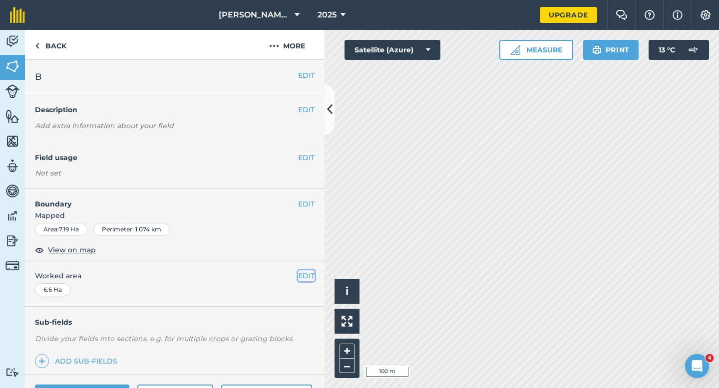
click at [305, 276] on button "EDIT" at bounding box center [306, 276] width 16 height 11
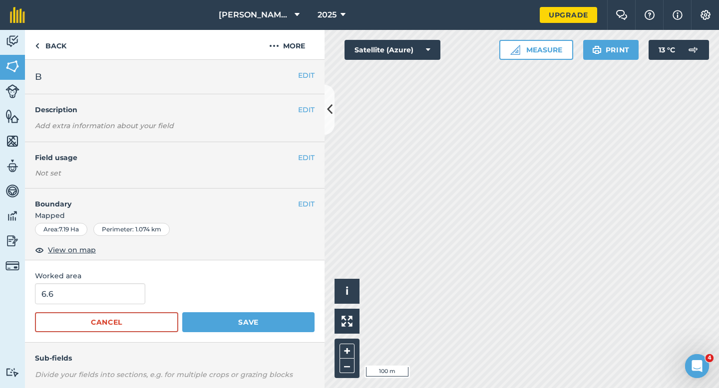
click at [127, 282] on span "Worked area" at bounding box center [175, 276] width 280 height 11
click at [124, 297] on input "6.6" at bounding box center [90, 294] width 110 height 21
type input "7"
click at [182, 312] on button "Save" at bounding box center [248, 322] width 132 height 20
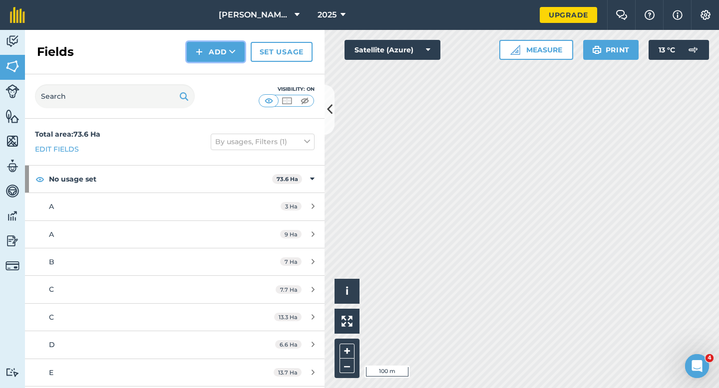
click at [223, 51] on button "Add" at bounding box center [216, 52] width 58 height 20
click at [223, 76] on link "Draw" at bounding box center [215, 74] width 55 height 22
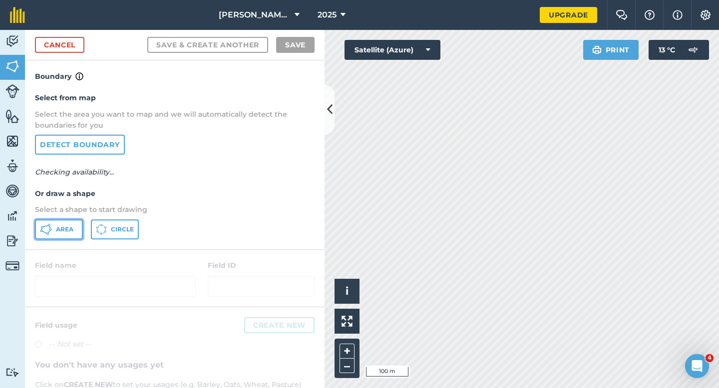
click at [69, 228] on span "Area" at bounding box center [64, 230] width 17 height 8
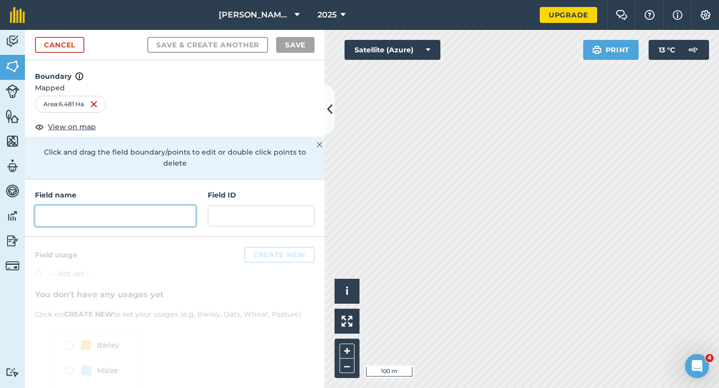
click at [186, 206] on input "text" at bounding box center [115, 216] width 161 height 21
click at [171, 206] on input "text" at bounding box center [115, 216] width 161 height 21
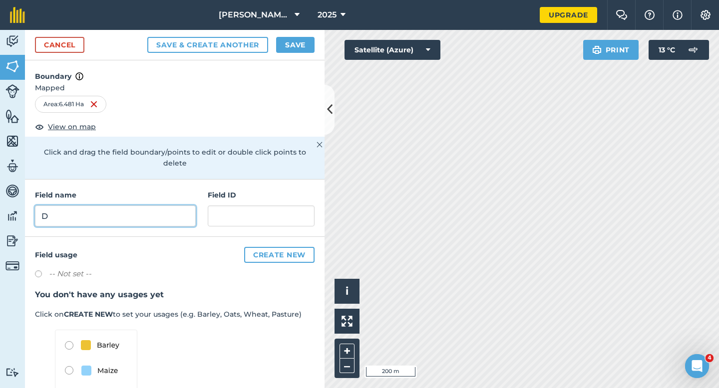
type input "D"
click at [296, 42] on button "Save" at bounding box center [295, 45] width 38 height 16
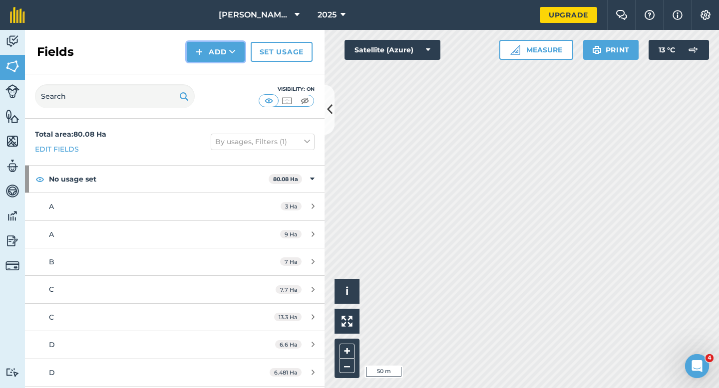
click at [208, 46] on button "Add" at bounding box center [216, 52] width 58 height 20
click at [209, 66] on link "Draw" at bounding box center [215, 74] width 55 height 22
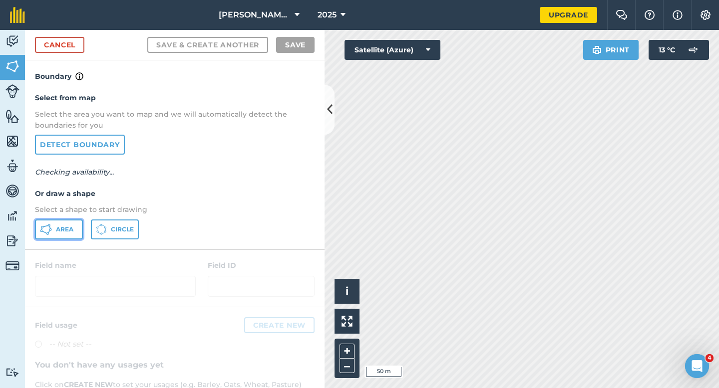
click at [65, 230] on span "Area" at bounding box center [64, 230] width 17 height 8
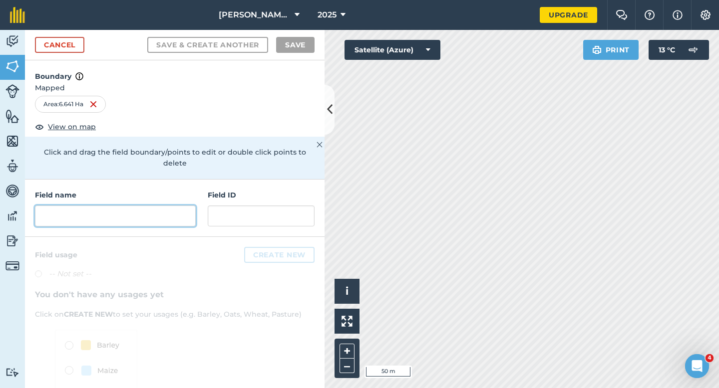
click at [162, 214] on input "text" at bounding box center [115, 216] width 161 height 21
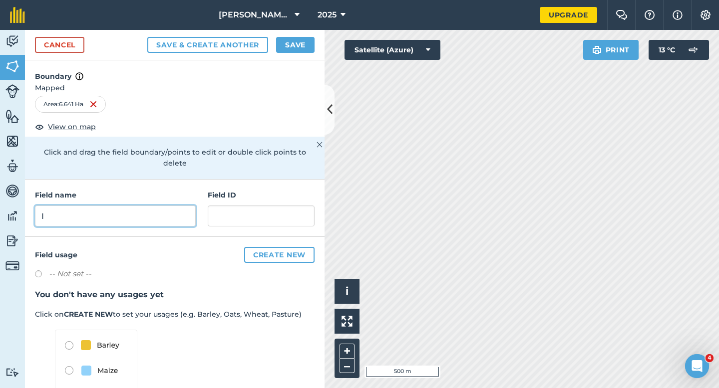
type input "I"
click at [284, 52] on button "Save" at bounding box center [295, 45] width 38 height 16
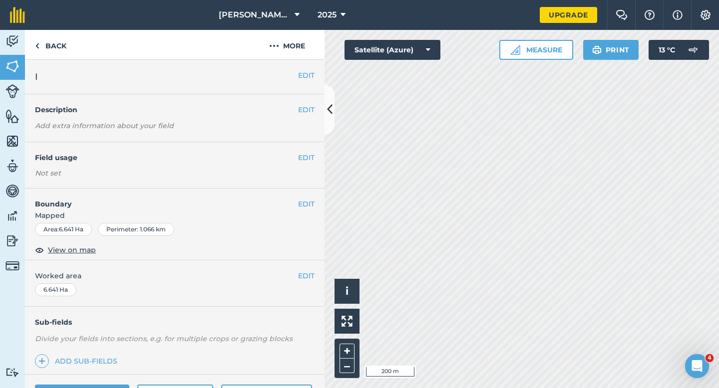
click at [309, 289] on div "EDIT Worked area 6.641 Ha" at bounding box center [174, 284] width 299 height 46
click at [309, 271] on button "EDIT" at bounding box center [306, 276] width 16 height 11
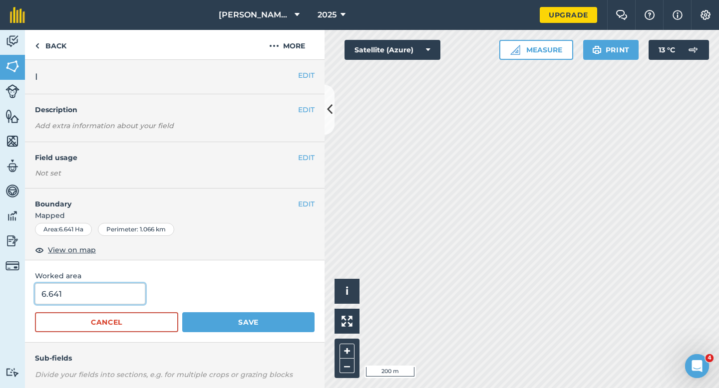
click at [91, 296] on input "6.641" at bounding box center [90, 294] width 110 height 21
type input "6.6"
click at [182, 312] on button "Save" at bounding box center [248, 322] width 132 height 20
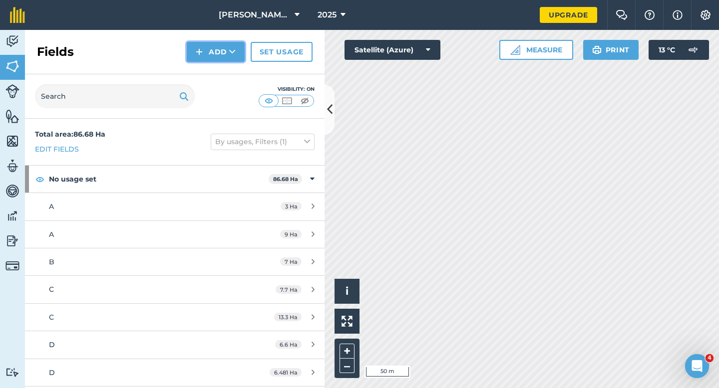
click at [209, 59] on button "Add" at bounding box center [216, 52] width 58 height 20
click at [209, 67] on link "Draw" at bounding box center [215, 74] width 55 height 22
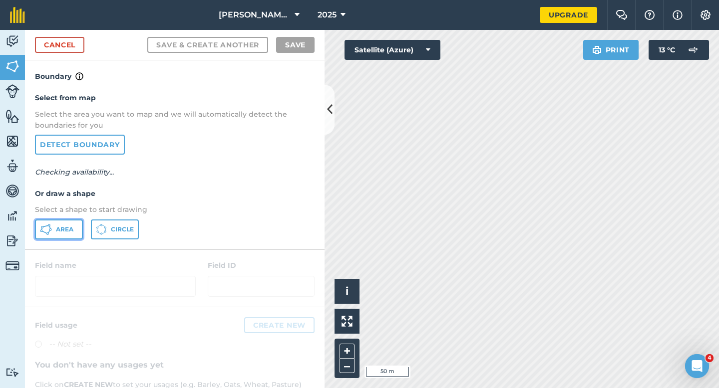
click at [76, 229] on button "Area" at bounding box center [59, 230] width 48 height 20
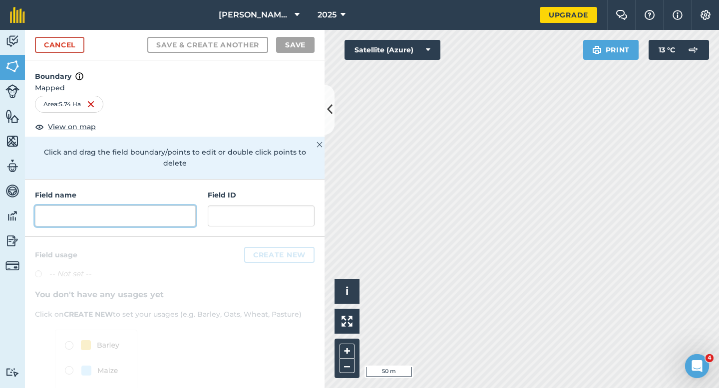
click at [179, 206] on input "text" at bounding box center [115, 216] width 161 height 21
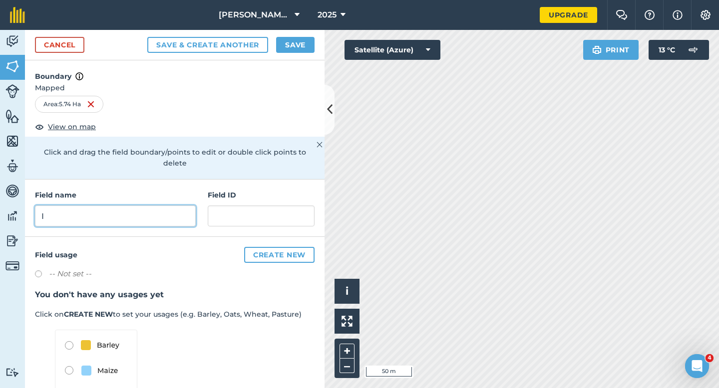
type input "I"
click at [286, 53] on div "Cancel Save & Create Another Save" at bounding box center [174, 45] width 299 height 30
click at [286, 49] on button "Save" at bounding box center [295, 45] width 38 height 16
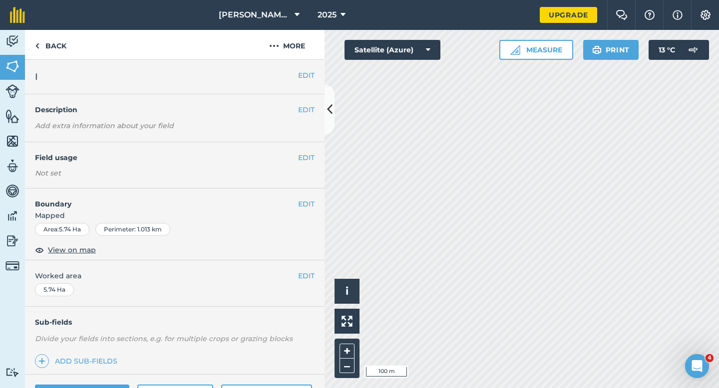
click at [312, 270] on div "EDIT Worked area 5.74 Ha" at bounding box center [174, 284] width 299 height 46
click at [311, 271] on button "EDIT" at bounding box center [306, 276] width 16 height 11
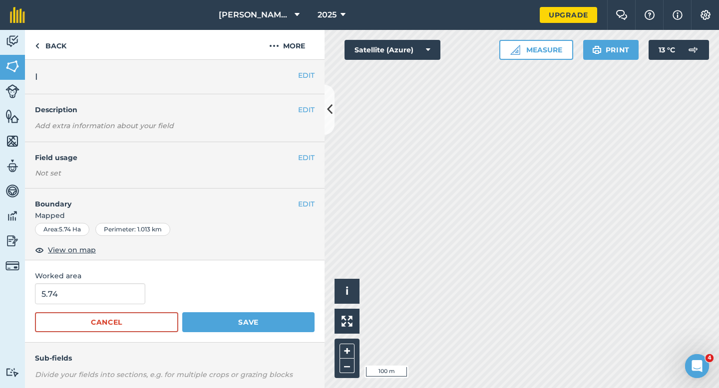
click at [134, 305] on form "5.74 Cancel Save" at bounding box center [175, 308] width 280 height 49
type input "6"
click at [131, 297] on input "6" at bounding box center [90, 294] width 110 height 21
click at [182, 312] on button "Save" at bounding box center [248, 322] width 132 height 20
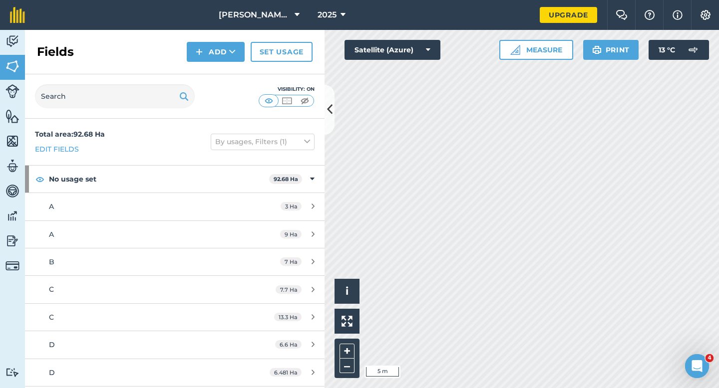
click at [479, 0] on html "6 [PERSON_NAME] & Sons 2025 Upgrade Farm Chat Help Info Settings Map printing i…" at bounding box center [359, 194] width 719 height 388
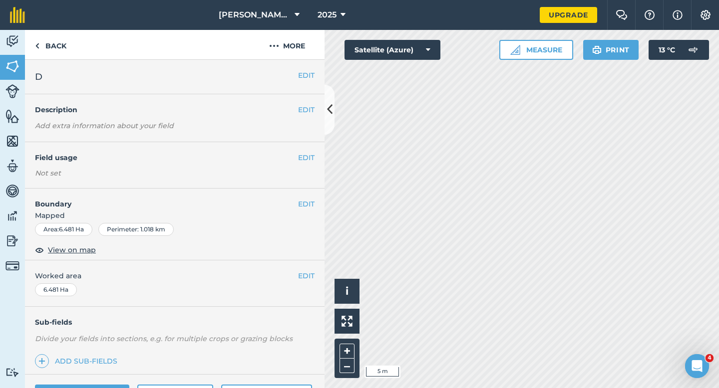
click at [320, 152] on div "EDIT Field usage Not set" at bounding box center [174, 165] width 299 height 46
click at [299, 152] on div "EDIT Field usage Not set" at bounding box center [174, 165] width 299 height 46
click at [307, 155] on button "EDIT" at bounding box center [306, 157] width 16 height 11
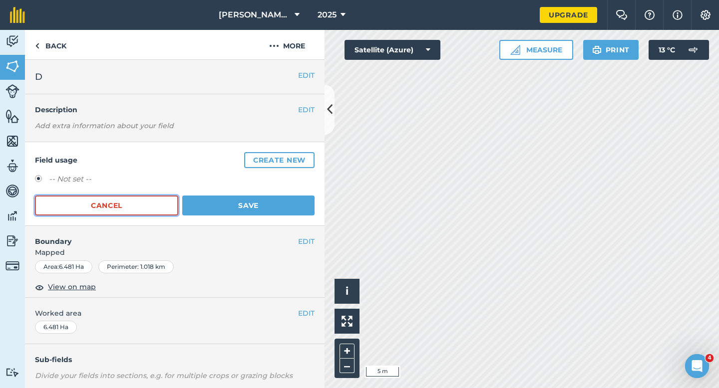
click at [152, 199] on button "Cancel" at bounding box center [106, 206] width 143 height 20
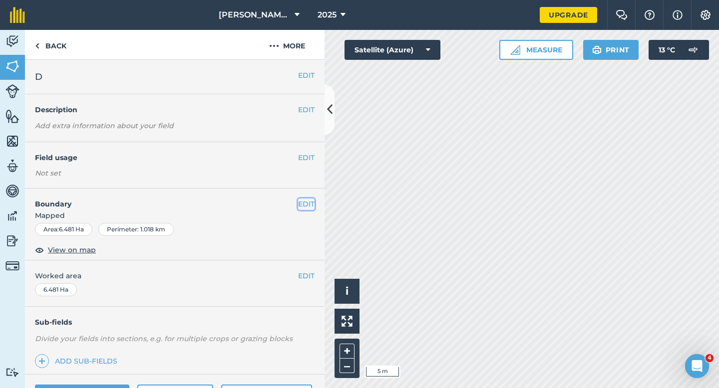
click at [305, 202] on button "EDIT" at bounding box center [306, 204] width 16 height 11
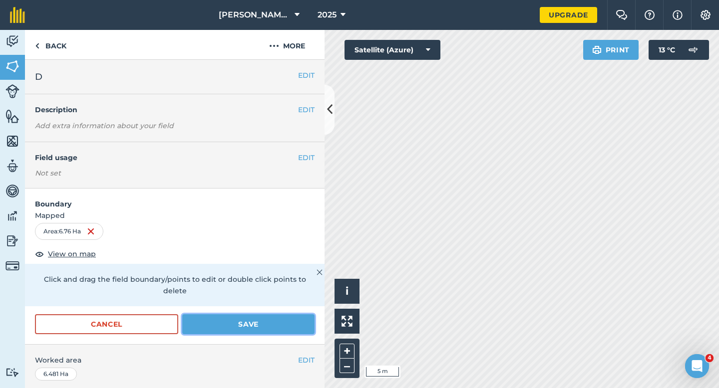
click at [284, 314] on button "Save" at bounding box center [248, 324] width 132 height 20
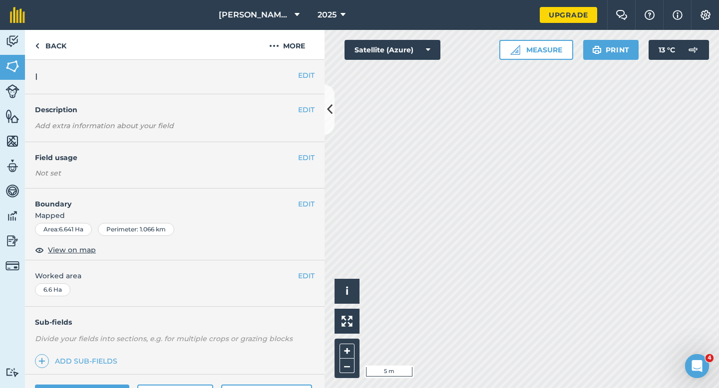
click at [303, 197] on div "EDIT Boundary Mapped Area : 6.641 Ha Perimeter : 1.066 km View on map" at bounding box center [174, 225] width 299 height 72
click at [303, 204] on button "EDIT" at bounding box center [306, 204] width 16 height 11
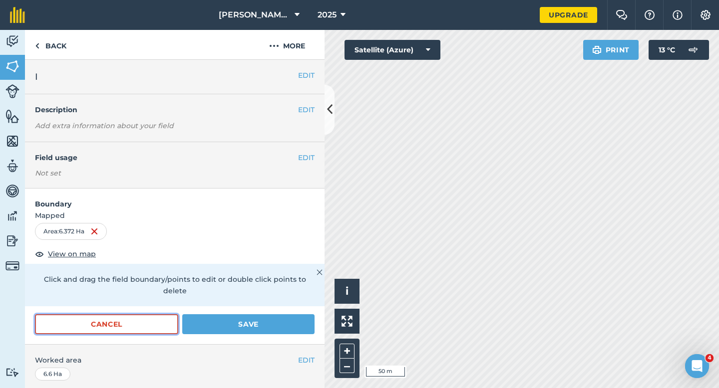
click at [167, 316] on button "Cancel" at bounding box center [106, 324] width 143 height 20
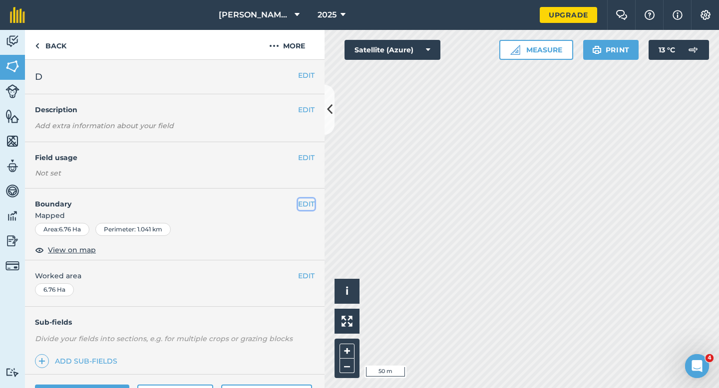
click at [304, 204] on button "EDIT" at bounding box center [306, 204] width 16 height 11
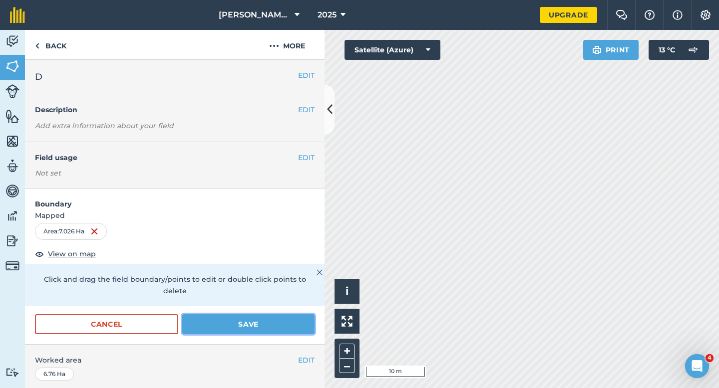
click at [275, 314] on button "Save" at bounding box center [248, 324] width 132 height 20
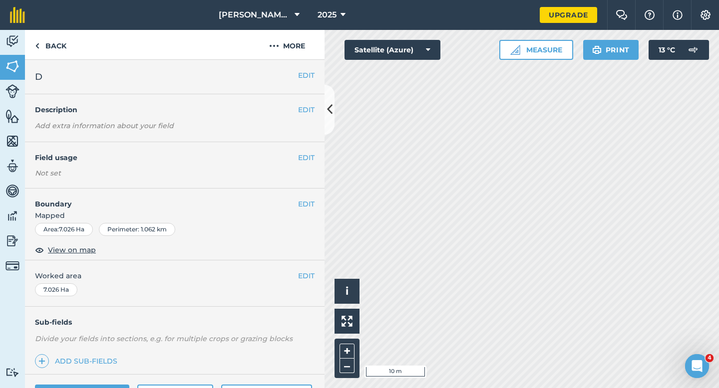
click at [305, 282] on div "EDIT Worked area 7.026 Ha" at bounding box center [174, 284] width 299 height 46
click at [305, 281] on button "EDIT" at bounding box center [306, 276] width 16 height 11
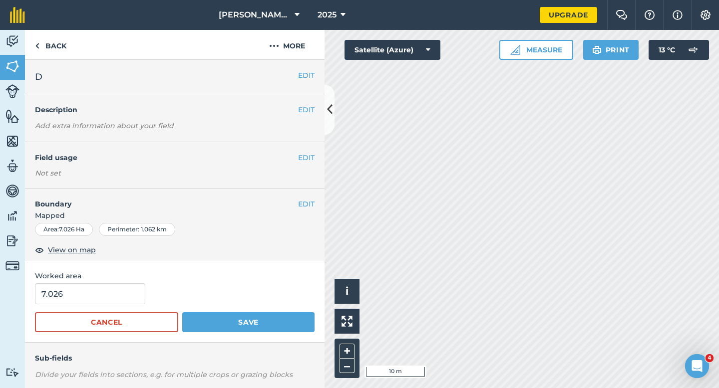
click at [124, 307] on form "7.026 Cancel Save" at bounding box center [175, 308] width 280 height 49
click at [124, 298] on input "7.026" at bounding box center [90, 294] width 110 height 21
type input "7"
click at [182, 312] on button "Save" at bounding box center [248, 322] width 132 height 20
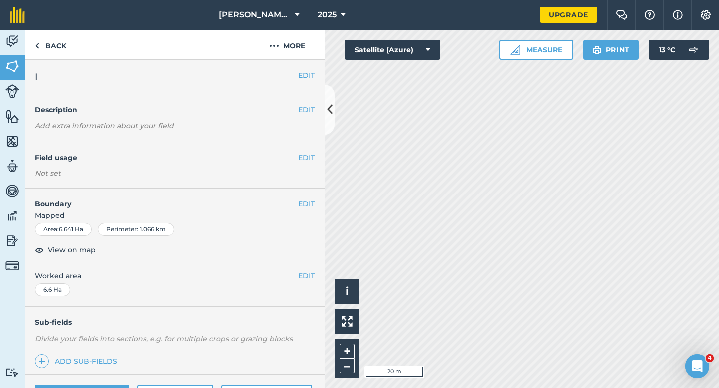
click at [305, 197] on div "EDIT Boundary Mapped Area : 6.641 Ha Perimeter : 1.066 km View on map" at bounding box center [174, 225] width 299 height 72
click at [307, 202] on button "EDIT" at bounding box center [306, 204] width 16 height 11
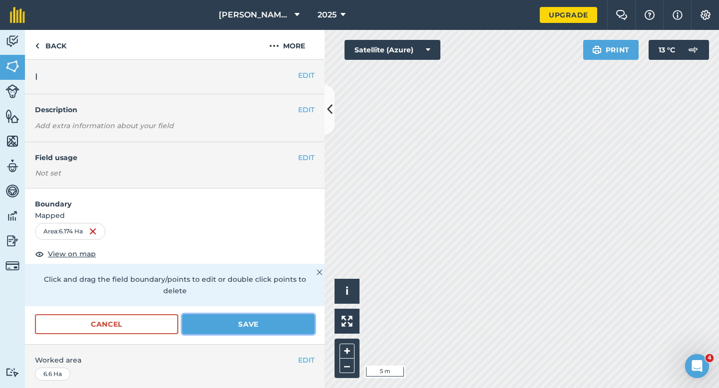
click at [292, 314] on button "Save" at bounding box center [248, 324] width 132 height 20
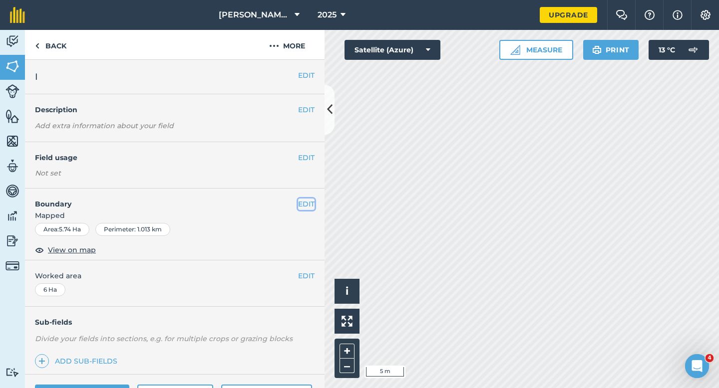
click at [298, 208] on button "EDIT" at bounding box center [306, 204] width 16 height 11
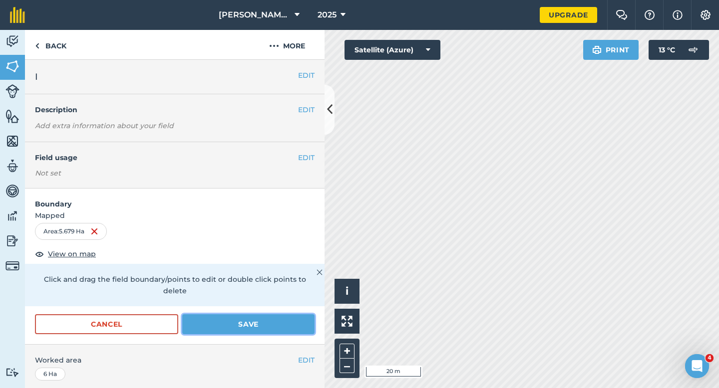
click at [250, 314] on button "Save" at bounding box center [248, 324] width 132 height 20
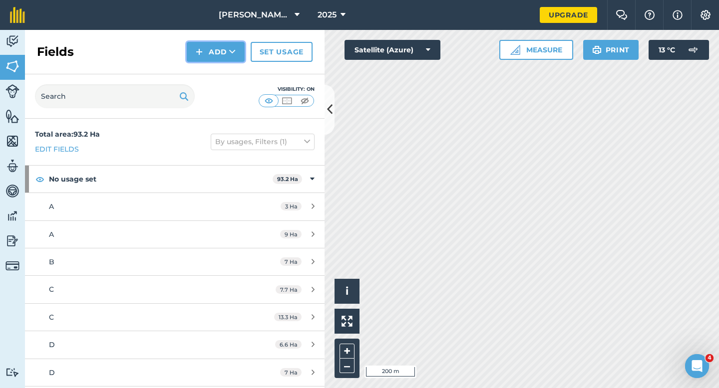
click at [213, 52] on button "Add" at bounding box center [216, 52] width 58 height 20
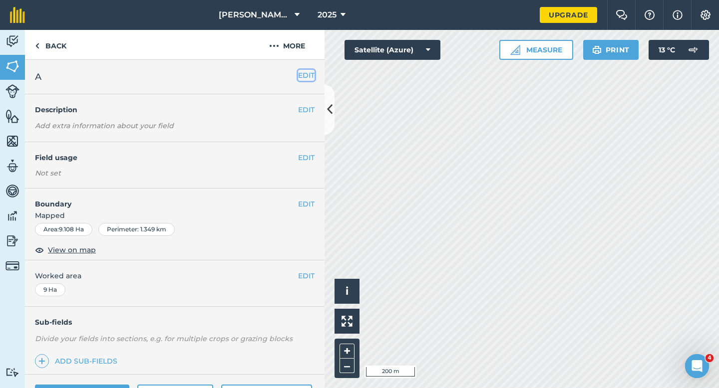
click at [305, 72] on button "EDIT" at bounding box center [306, 75] width 16 height 11
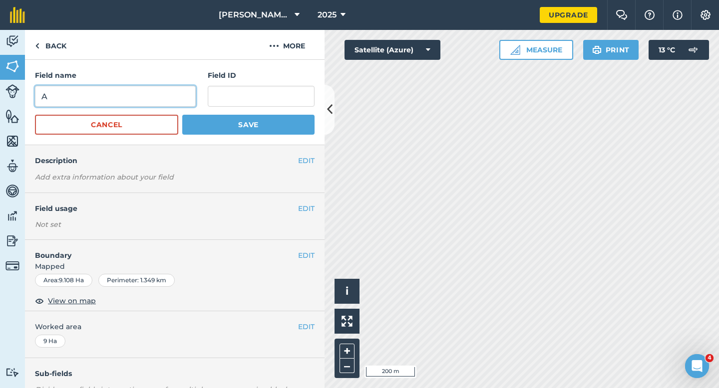
click at [130, 98] on input "A" at bounding box center [115, 96] width 161 height 21
type input "N"
type input "B"
click at [182, 115] on button "Save" at bounding box center [248, 125] width 132 height 20
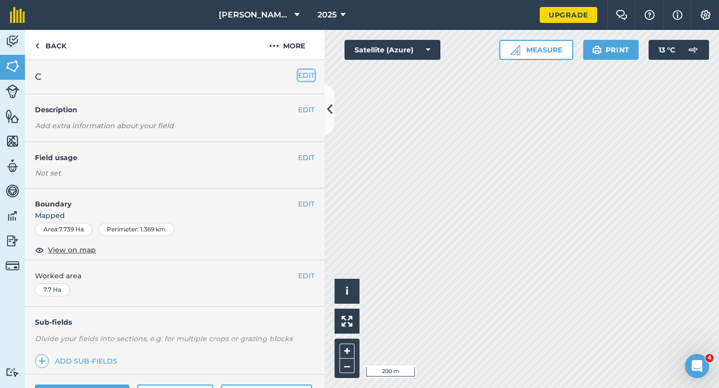
click at [301, 72] on button "EDIT" at bounding box center [306, 75] width 16 height 11
click at [308, 78] on button "EDIT" at bounding box center [306, 75] width 16 height 11
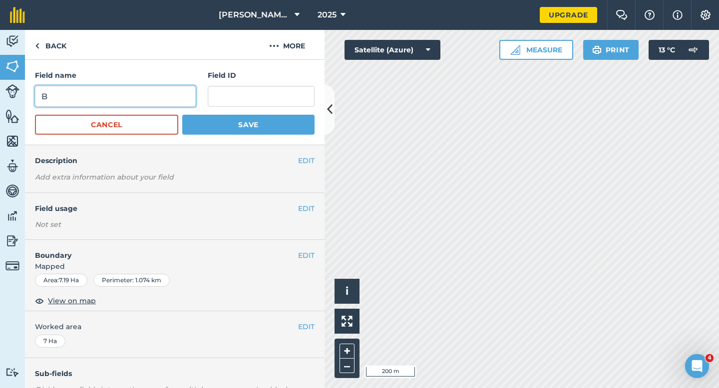
click at [186, 95] on input "B" at bounding box center [115, 96] width 161 height 21
type input "D"
click at [182, 115] on button "Save" at bounding box center [248, 125] width 132 height 20
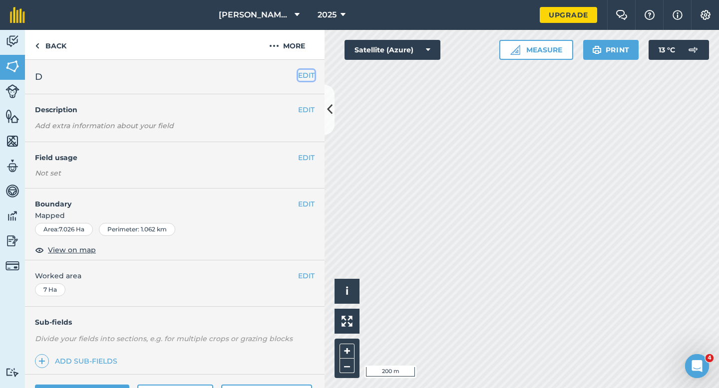
click at [302, 76] on button "EDIT" at bounding box center [306, 75] width 16 height 11
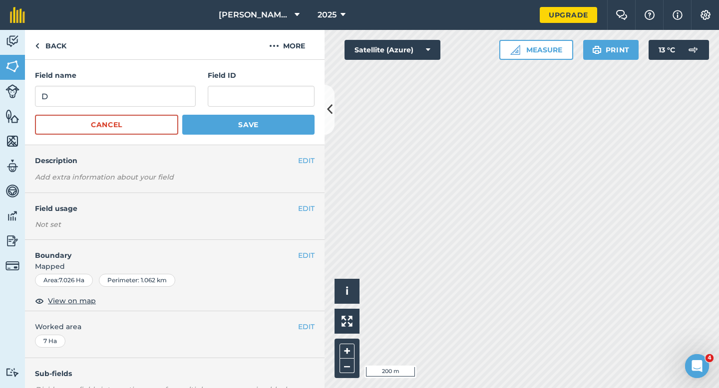
click at [136, 113] on form "Field name D Field ID Cancel Save" at bounding box center [175, 102] width 280 height 65
click at [136, 101] on input "D" at bounding box center [115, 96] width 161 height 21
type input "E"
click at [182, 115] on button "Save" at bounding box center [248, 125] width 132 height 20
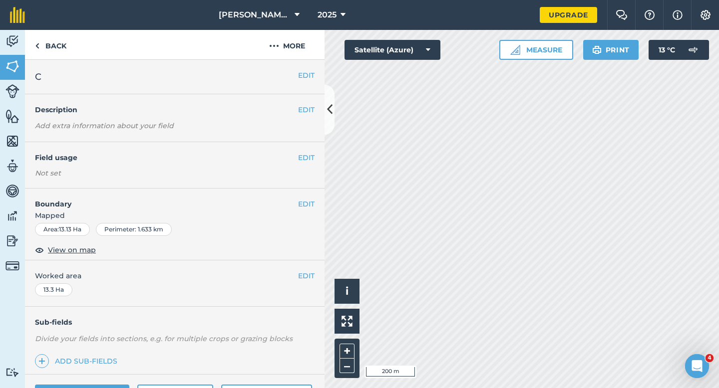
click at [303, 81] on div "EDIT C" at bounding box center [174, 77] width 299 height 34
click at [310, 76] on button "EDIT" at bounding box center [306, 75] width 16 height 11
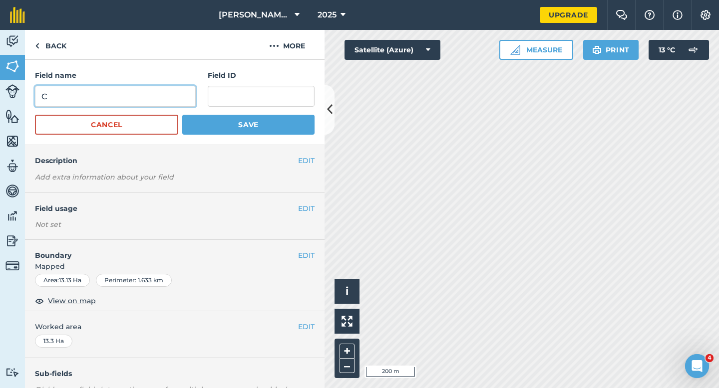
click at [177, 103] on input "C" at bounding box center [115, 96] width 161 height 21
type input "F"
click at [182, 115] on button "Save" at bounding box center [248, 125] width 132 height 20
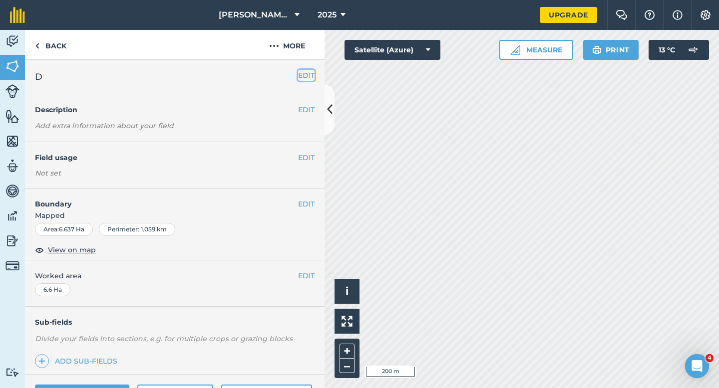
click at [307, 74] on button "EDIT" at bounding box center [306, 75] width 16 height 11
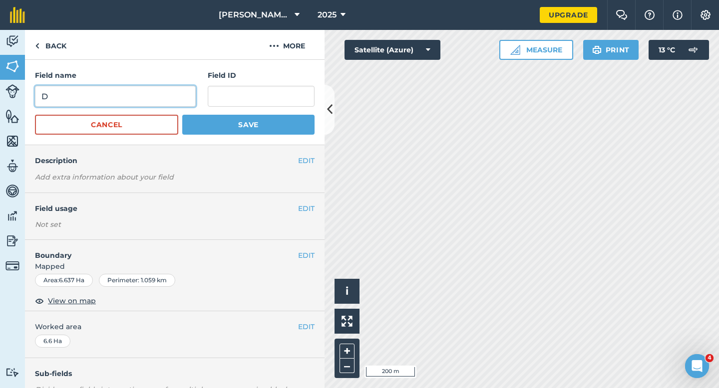
click at [192, 88] on input "D" at bounding box center [115, 96] width 161 height 21
type input "G"
click at [182, 115] on button "Save" at bounding box center [248, 125] width 132 height 20
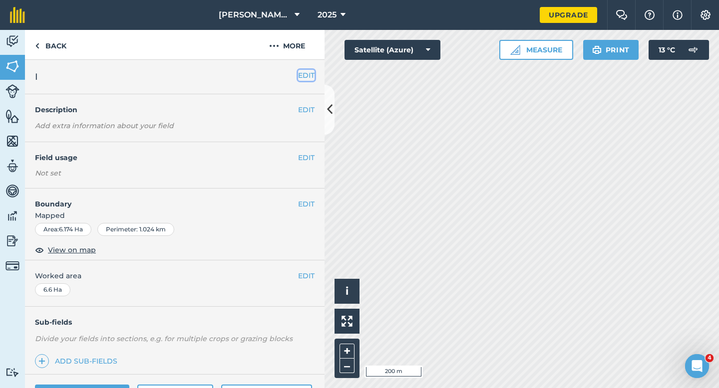
click at [307, 75] on button "EDIT" at bounding box center [306, 75] width 16 height 11
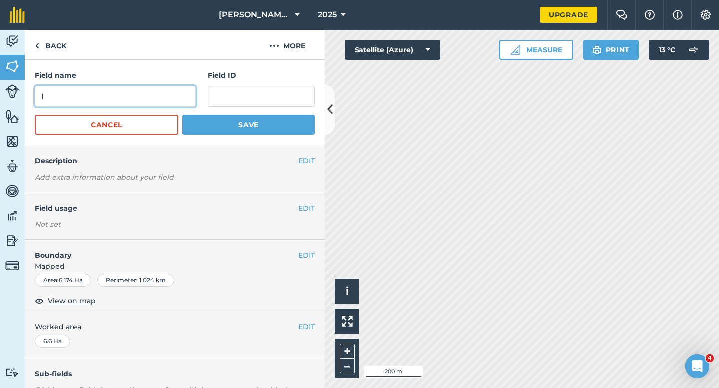
click at [182, 89] on input "I" at bounding box center [115, 96] width 161 height 21
type input "H"
click at [182, 115] on button "Save" at bounding box center [248, 125] width 132 height 20
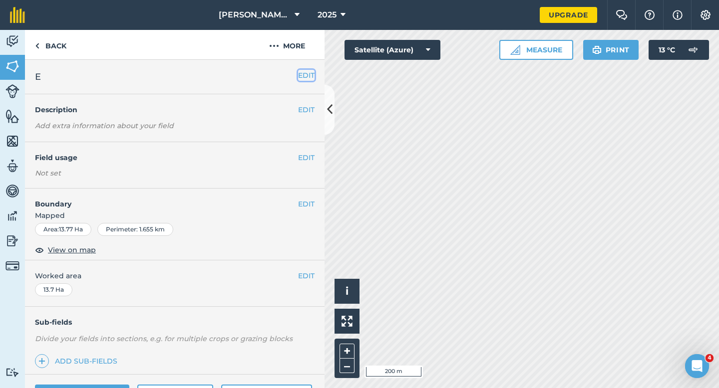
click at [301, 75] on button "EDIT" at bounding box center [306, 75] width 16 height 11
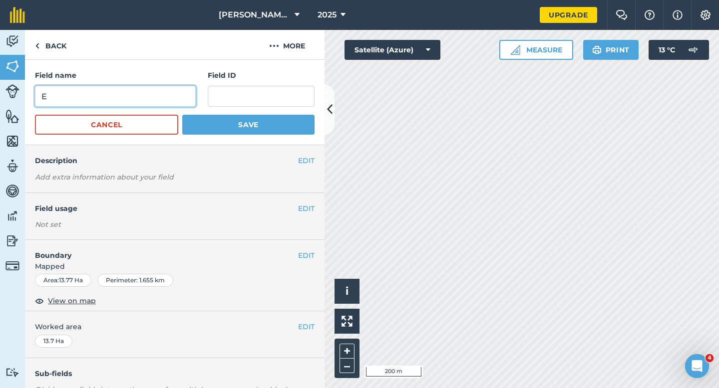
click at [186, 91] on input "E" at bounding box center [115, 96] width 161 height 21
type input "J"
click at [182, 115] on button "Save" at bounding box center [248, 125] width 132 height 20
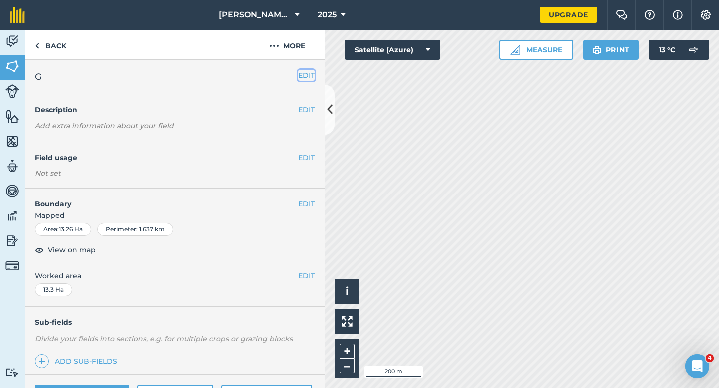
click at [308, 73] on button "EDIT" at bounding box center [306, 75] width 16 height 11
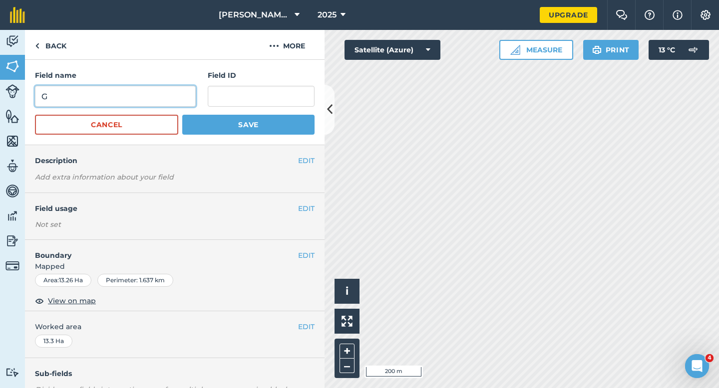
click at [168, 94] on input "G" at bounding box center [115, 96] width 161 height 21
type input "G"
type input "L"
click at [182, 115] on button "Save" at bounding box center [248, 125] width 132 height 20
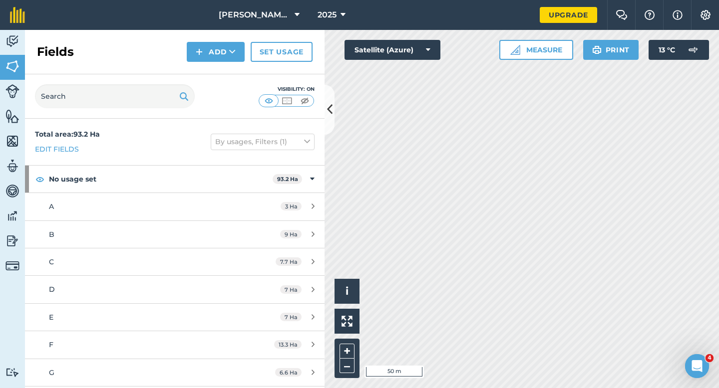
click at [227, 65] on div "Fields Add Set usage" at bounding box center [174, 52] width 299 height 44
click at [225, 58] on button "Add" at bounding box center [216, 52] width 58 height 20
click at [225, 69] on link "Draw" at bounding box center [215, 74] width 55 height 22
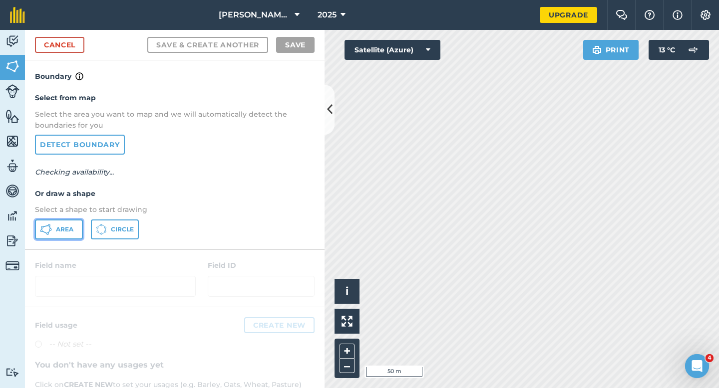
click at [70, 221] on button "Area" at bounding box center [59, 230] width 48 height 20
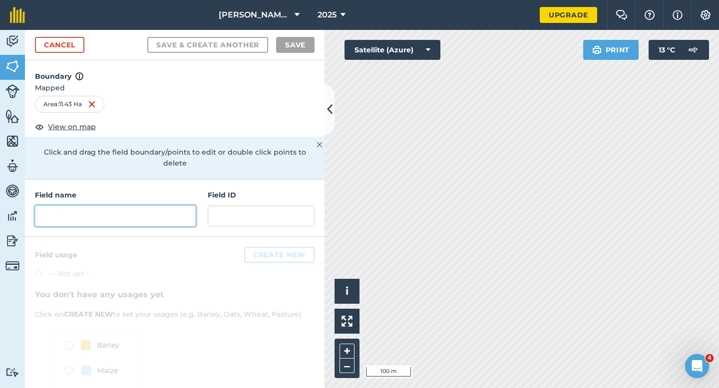
click at [162, 206] on input "text" at bounding box center [115, 216] width 161 height 21
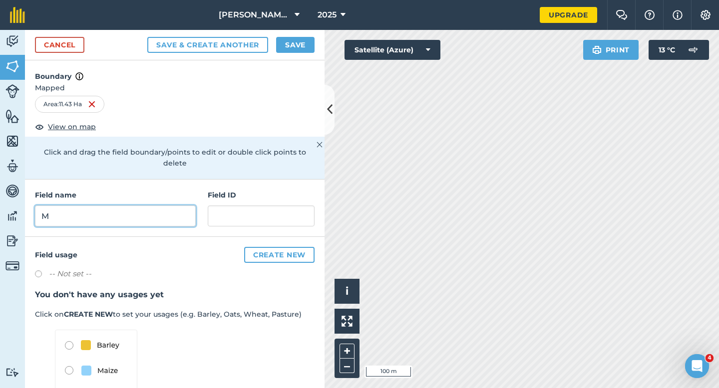
type input "M"
click at [300, 42] on button "Save" at bounding box center [295, 45] width 38 height 16
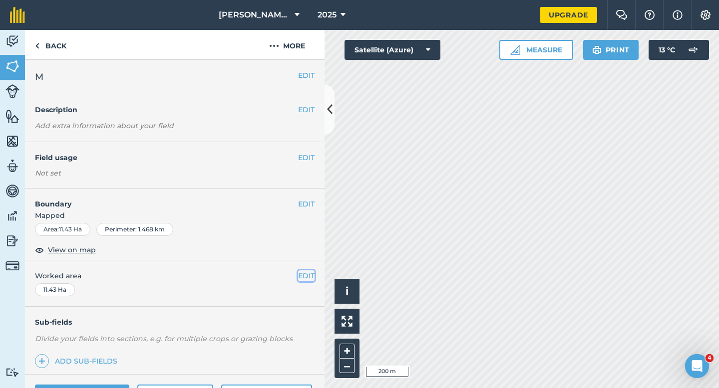
click at [308, 275] on button "EDIT" at bounding box center [306, 276] width 16 height 11
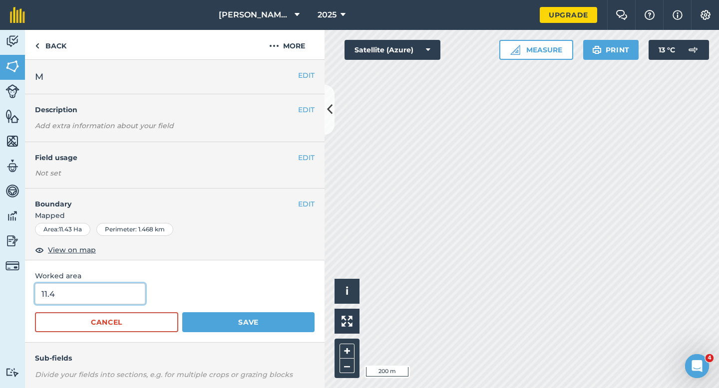
click at [125, 295] on input "11.4" at bounding box center [90, 294] width 110 height 21
type input "11.4"
click at [182, 312] on button "Save" at bounding box center [248, 322] width 132 height 20
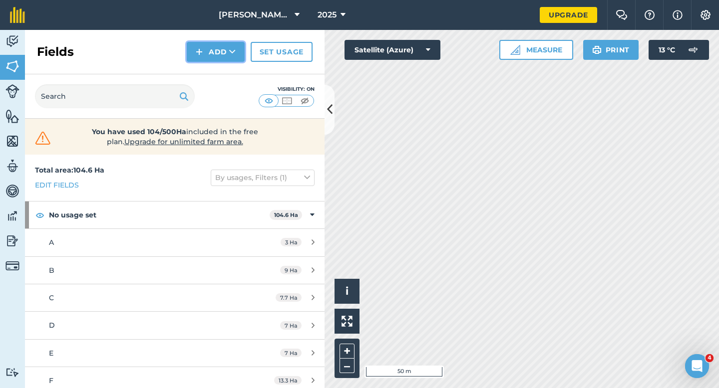
click at [203, 56] on button "Add" at bounding box center [216, 52] width 58 height 20
click at [205, 79] on link "Draw" at bounding box center [215, 74] width 55 height 22
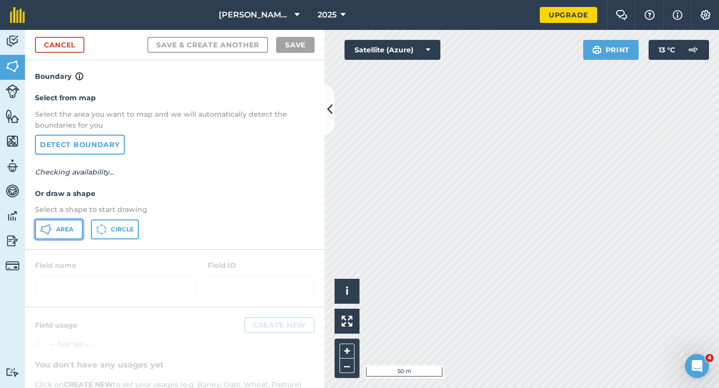
click at [67, 239] on button "Area" at bounding box center [59, 230] width 48 height 20
click at [70, 231] on span "Area" at bounding box center [64, 230] width 17 height 8
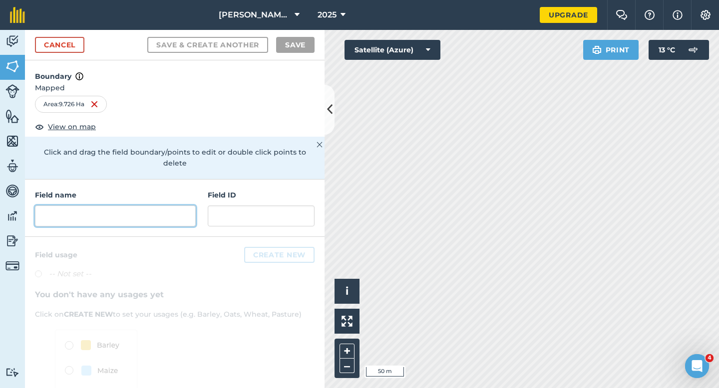
click at [195, 208] on div "Field name Field ID" at bounding box center [174, 208] width 299 height 57
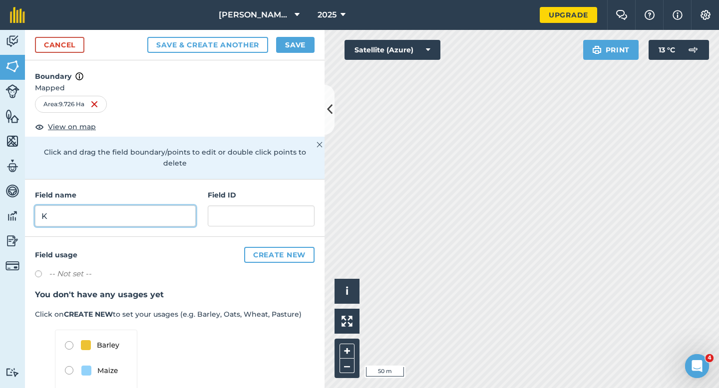
type input "K"
click at [299, 49] on button "Save" at bounding box center [295, 45] width 38 height 16
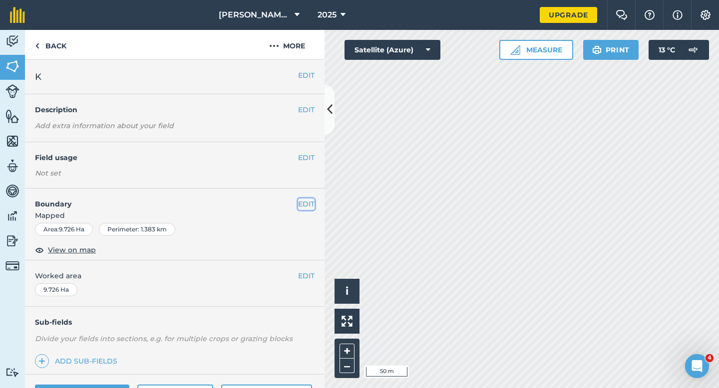
click at [309, 199] on button "EDIT" at bounding box center [306, 204] width 16 height 11
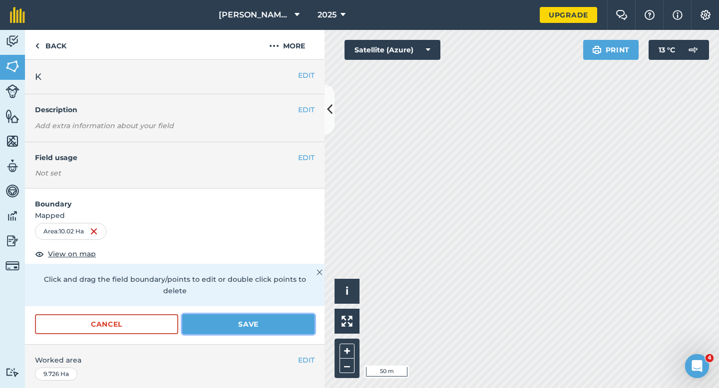
click at [280, 318] on button "Save" at bounding box center [248, 324] width 132 height 20
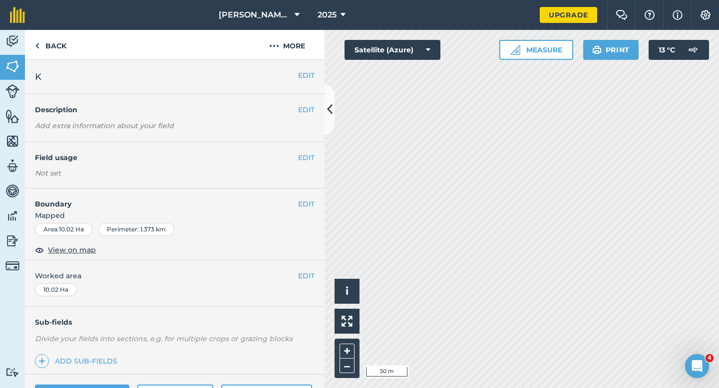
click at [308, 266] on div "EDIT Worked area 10.02 Ha" at bounding box center [174, 284] width 299 height 46
click at [308, 277] on button "EDIT" at bounding box center [306, 276] width 16 height 11
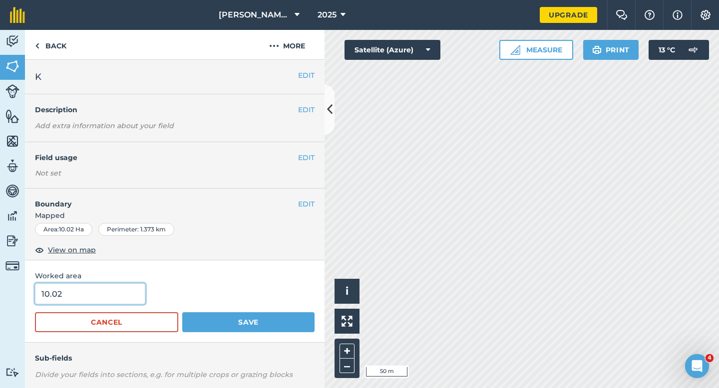
click at [115, 300] on input "10.02" at bounding box center [90, 294] width 110 height 21
type input "10"
click at [182, 312] on button "Save" at bounding box center [248, 322] width 132 height 20
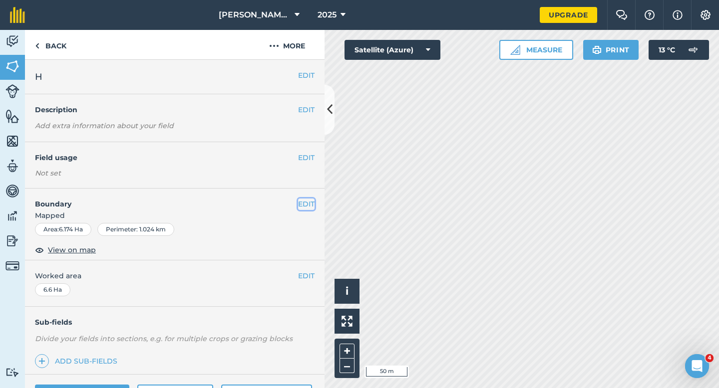
click at [308, 205] on button "EDIT" at bounding box center [306, 204] width 16 height 11
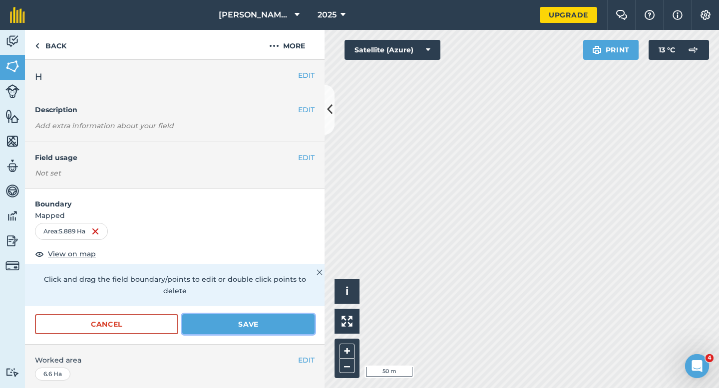
click at [231, 315] on button "Save" at bounding box center [248, 324] width 132 height 20
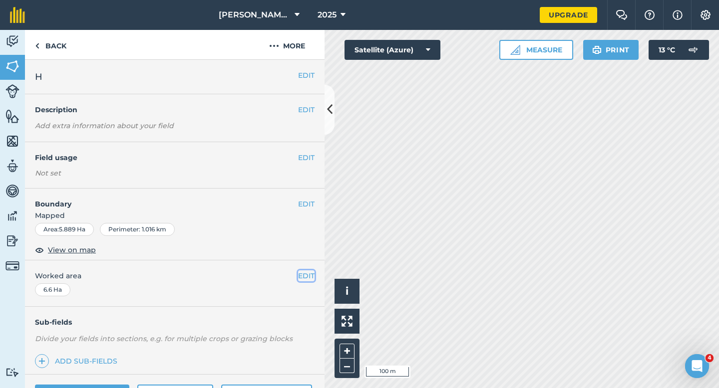
click at [298, 276] on button "EDIT" at bounding box center [306, 276] width 16 height 11
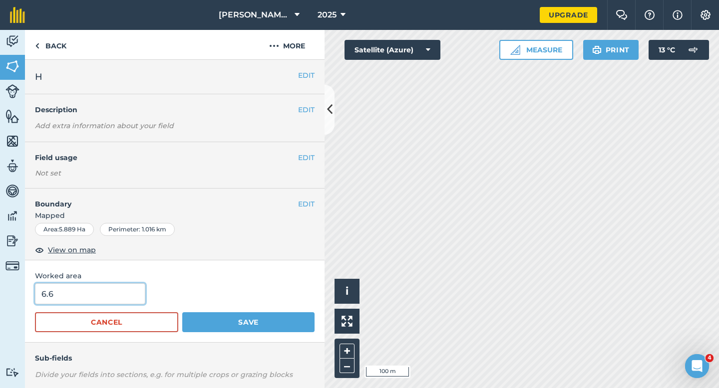
type input "6"
click at [130, 296] on input "6" at bounding box center [90, 294] width 110 height 21
click at [182, 312] on button "Save" at bounding box center [248, 322] width 132 height 20
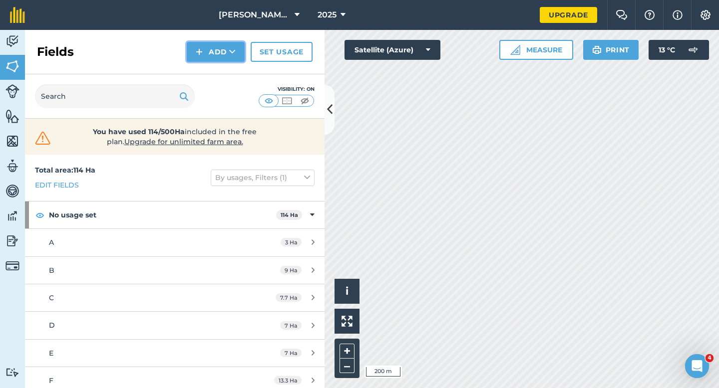
click at [209, 48] on button "Add" at bounding box center [216, 52] width 58 height 20
click at [211, 71] on link "Draw" at bounding box center [215, 74] width 55 height 22
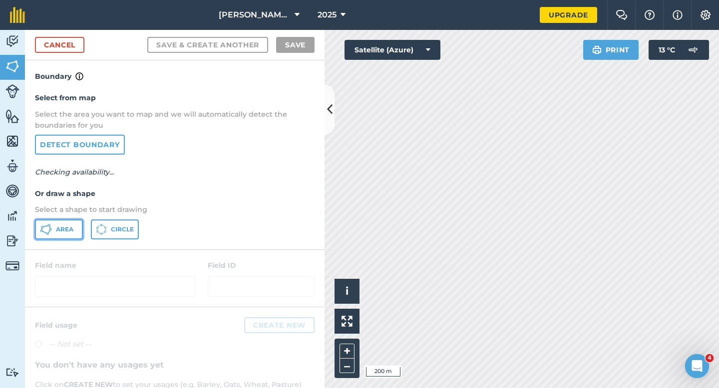
click at [52, 230] on button "Area" at bounding box center [59, 230] width 48 height 20
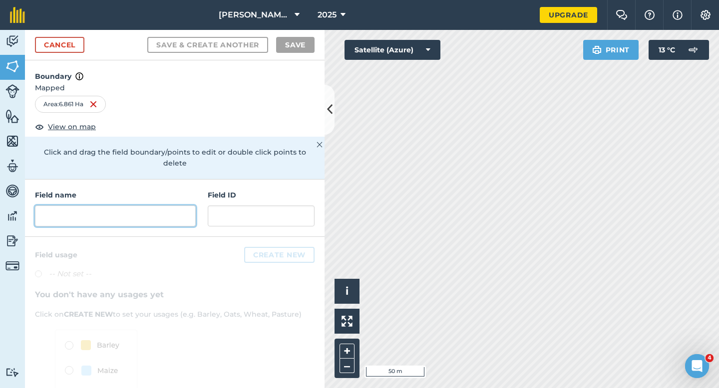
click at [152, 206] on input "text" at bounding box center [115, 216] width 161 height 21
type input "M"
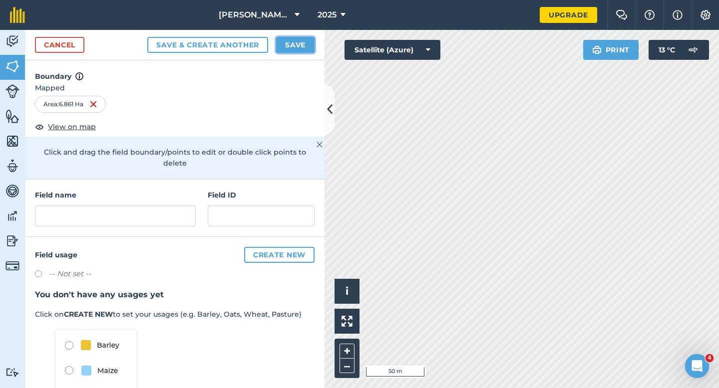
click at [294, 45] on button "Save" at bounding box center [295, 45] width 38 height 16
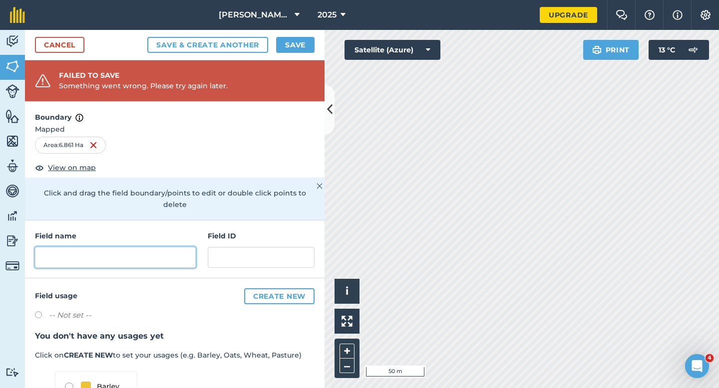
click at [141, 255] on input "text" at bounding box center [115, 257] width 161 height 21
click at [141, 254] on input "text" at bounding box center [115, 257] width 161 height 21
type input "N"
click at [303, 39] on button "Save" at bounding box center [295, 45] width 38 height 16
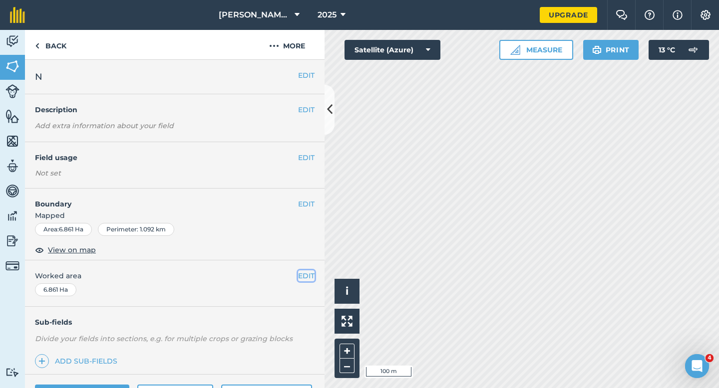
click at [311, 275] on button "EDIT" at bounding box center [306, 276] width 16 height 11
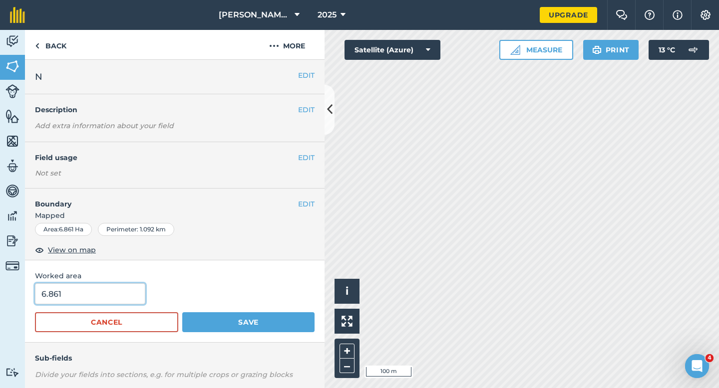
click at [110, 298] on input "6.861" at bounding box center [90, 294] width 110 height 21
type input "7"
click at [182, 312] on button "Save" at bounding box center [248, 322] width 132 height 20
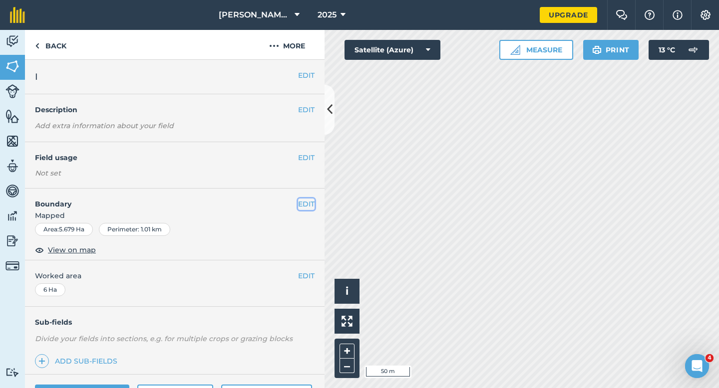
click at [300, 203] on button "EDIT" at bounding box center [306, 204] width 16 height 11
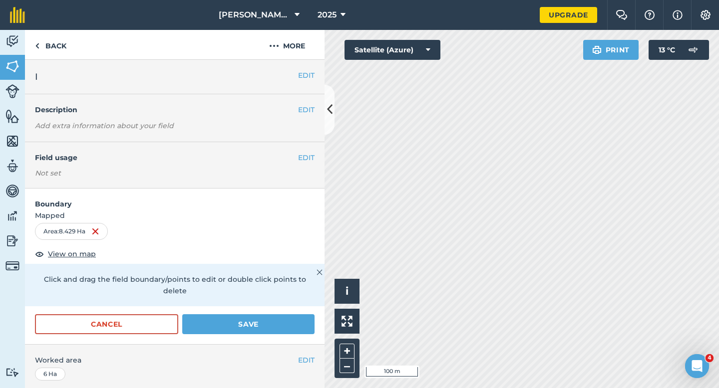
click at [261, 323] on div "Cancel Save" at bounding box center [174, 329] width 299 height 30
click at [271, 314] on button "Save" at bounding box center [248, 324] width 132 height 20
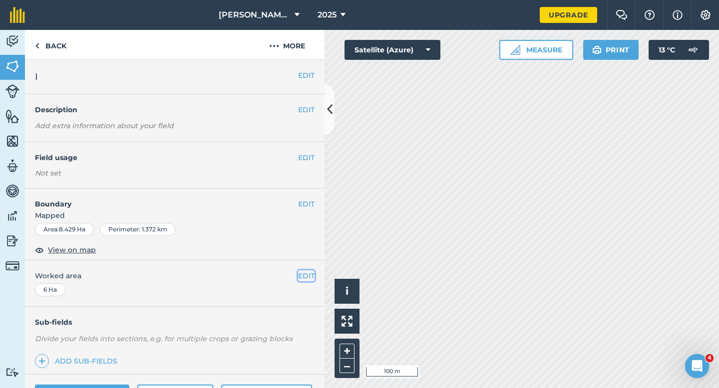
click at [303, 277] on button "EDIT" at bounding box center [306, 276] width 16 height 11
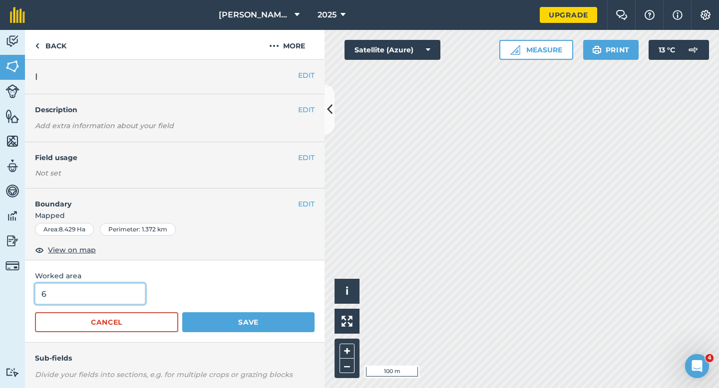
click at [122, 299] on input "6" at bounding box center [90, 294] width 110 height 21
type input "8.4"
click at [182, 312] on button "Save" at bounding box center [248, 322] width 132 height 20
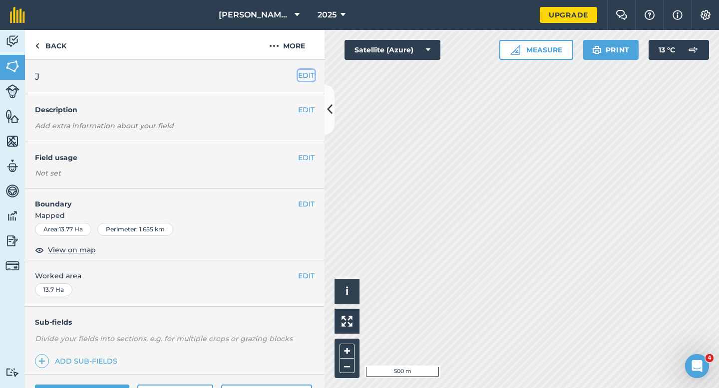
click at [303, 77] on button "EDIT" at bounding box center [306, 75] width 16 height 11
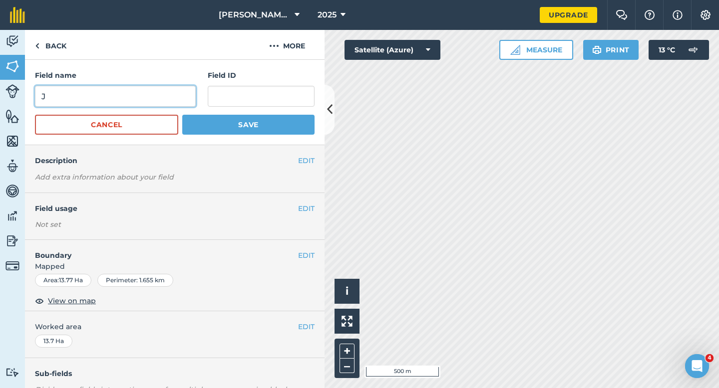
click at [179, 93] on input "J" at bounding box center [115, 96] width 161 height 21
type input "H"
click at [182, 115] on button "Save" at bounding box center [248, 125] width 132 height 20
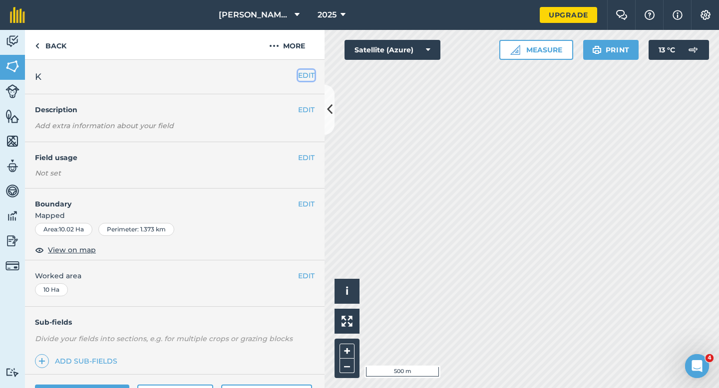
click at [297, 71] on div "EDIT K" at bounding box center [174, 77] width 299 height 34
click at [305, 68] on div "EDIT K" at bounding box center [174, 77] width 299 height 34
click at [303, 70] on button "EDIT" at bounding box center [306, 75] width 16 height 11
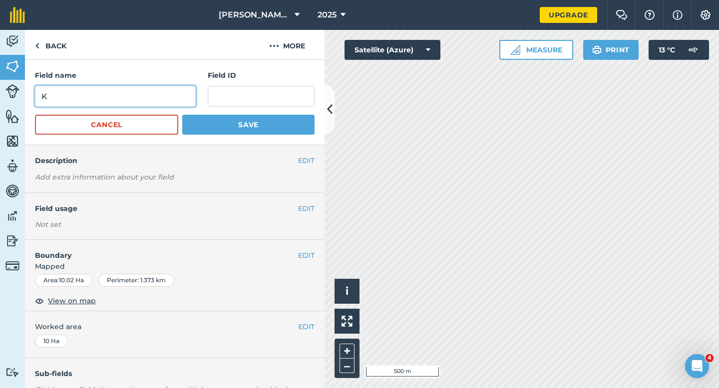
click at [160, 89] on input "K" at bounding box center [115, 96] width 161 height 21
type input "I"
click at [182, 115] on button "Save" at bounding box center [248, 125] width 132 height 20
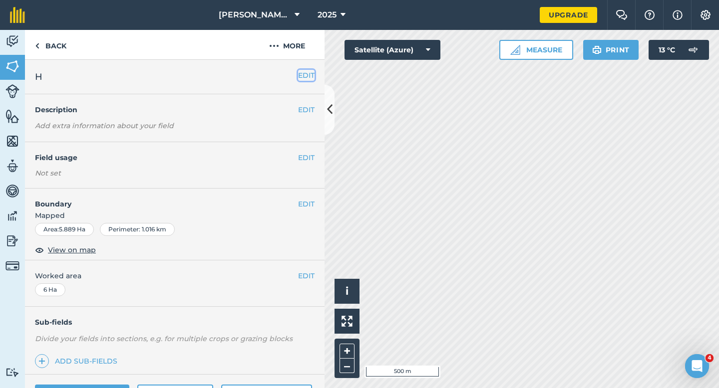
click at [300, 75] on button "EDIT" at bounding box center [306, 75] width 16 height 11
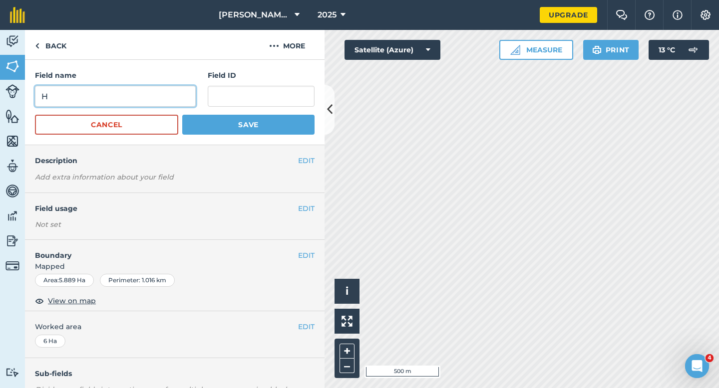
click at [158, 97] on input "H" at bounding box center [115, 96] width 161 height 21
type input "J"
click at [182, 115] on button "Save" at bounding box center [248, 125] width 132 height 20
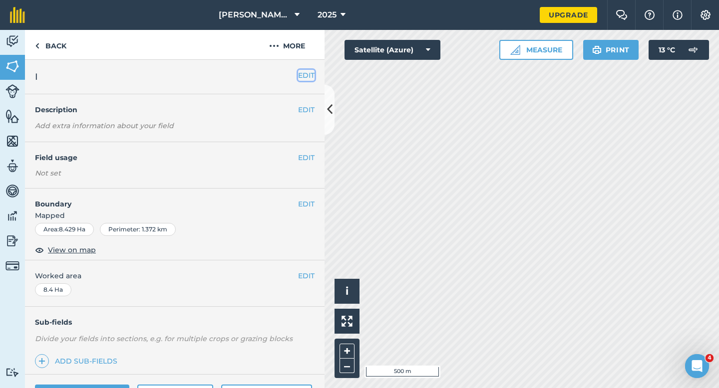
click at [313, 74] on button "EDIT" at bounding box center [306, 75] width 16 height 11
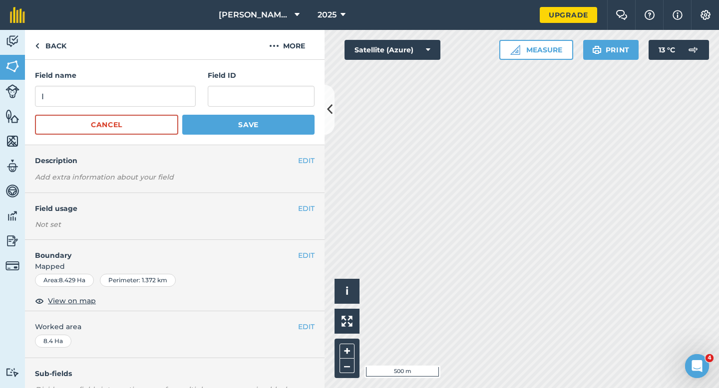
click at [199, 95] on div "Field name I Field ID" at bounding box center [175, 88] width 280 height 37
click at [186, 95] on input "I" at bounding box center [115, 96] width 161 height 21
type input "K"
click at [182, 115] on button "Save" at bounding box center [248, 125] width 132 height 20
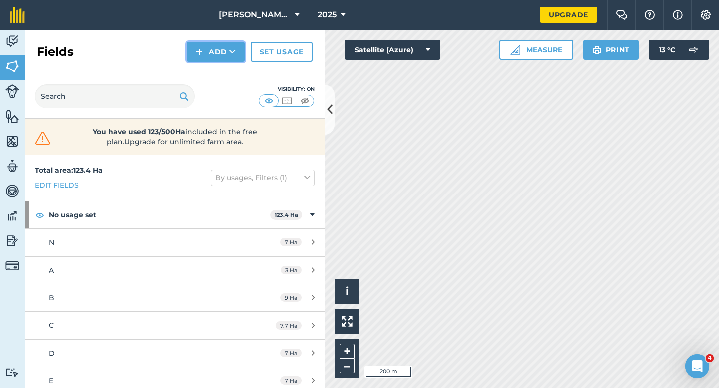
click at [212, 50] on button "Add" at bounding box center [216, 52] width 58 height 20
click at [213, 64] on link "Draw" at bounding box center [215, 74] width 55 height 22
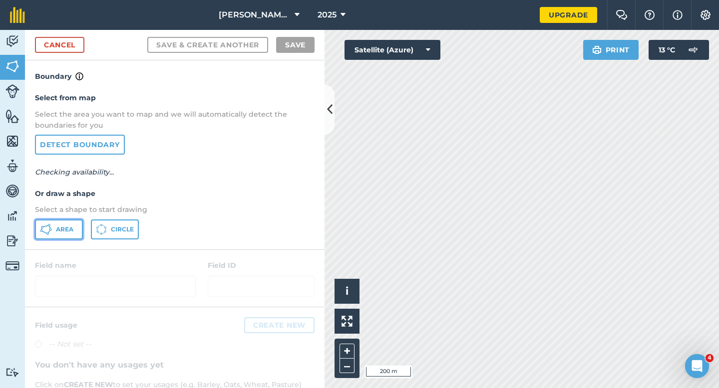
click at [54, 228] on button "Area" at bounding box center [59, 230] width 48 height 20
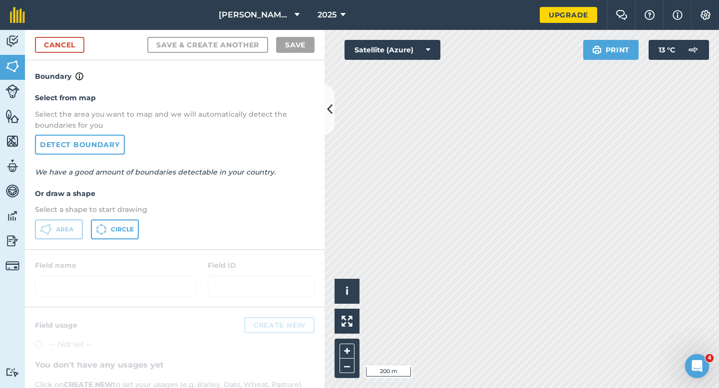
click at [46, 53] on div "Cancel Save & Create Another Save" at bounding box center [174, 45] width 299 height 30
click at [50, 49] on link "Cancel" at bounding box center [59, 45] width 49 height 16
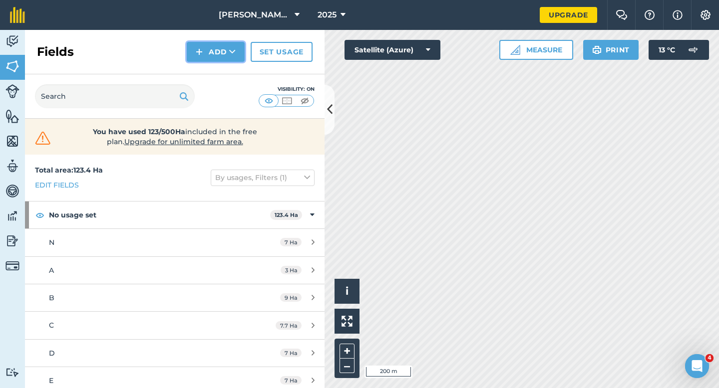
click at [214, 49] on button "Add" at bounding box center [216, 52] width 58 height 20
click at [215, 62] on div "Fields Add Draw Import Set usage" at bounding box center [174, 52] width 299 height 44
click at [210, 69] on div "Fields Add Set usage" at bounding box center [174, 52] width 299 height 44
click at [210, 58] on button "Add" at bounding box center [216, 52] width 58 height 20
click at [210, 65] on link "Draw" at bounding box center [215, 74] width 55 height 22
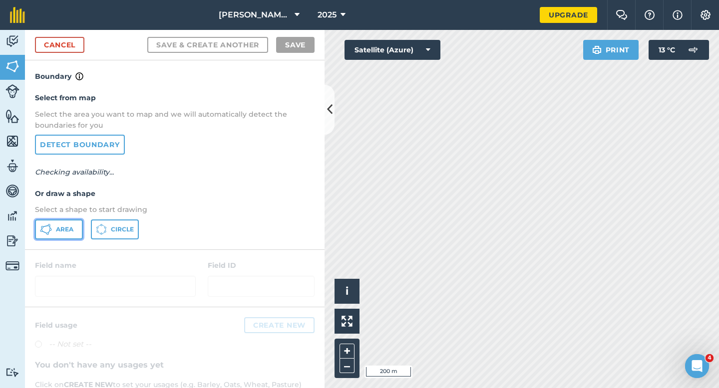
click at [55, 226] on button "Area" at bounding box center [59, 230] width 48 height 20
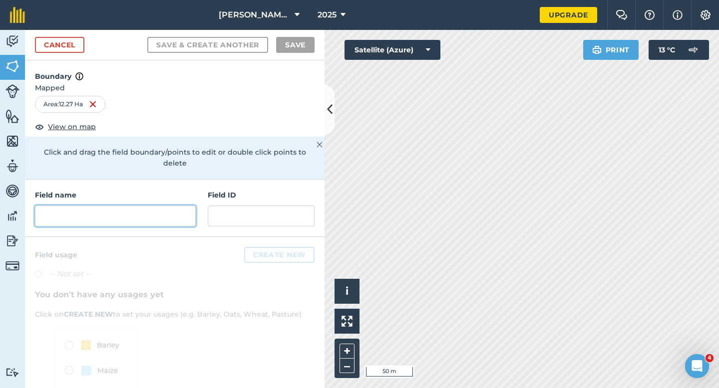
click at [180, 206] on input "text" at bounding box center [115, 216] width 161 height 21
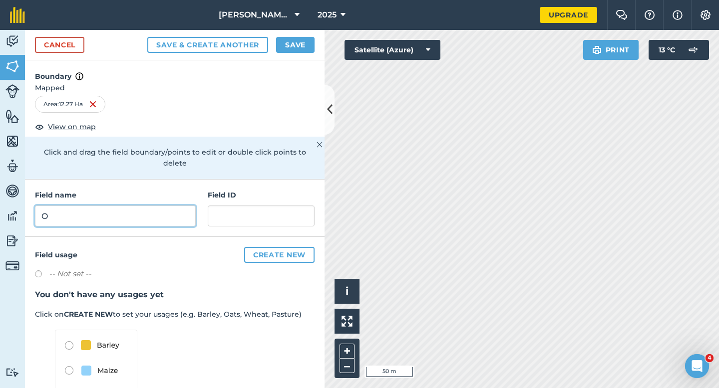
type input "O"
click at [300, 47] on button "Save" at bounding box center [295, 45] width 38 height 16
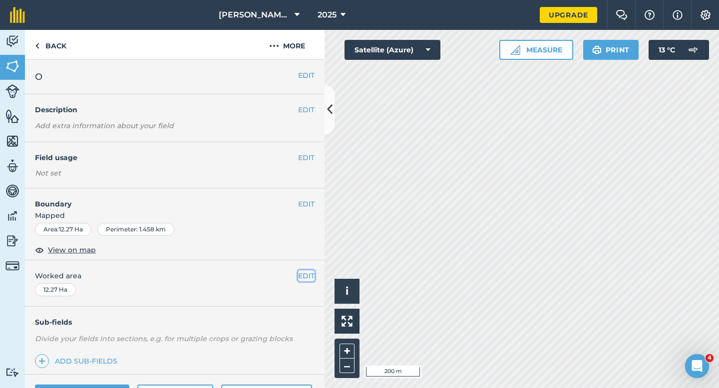
click at [304, 272] on button "EDIT" at bounding box center [306, 276] width 16 height 11
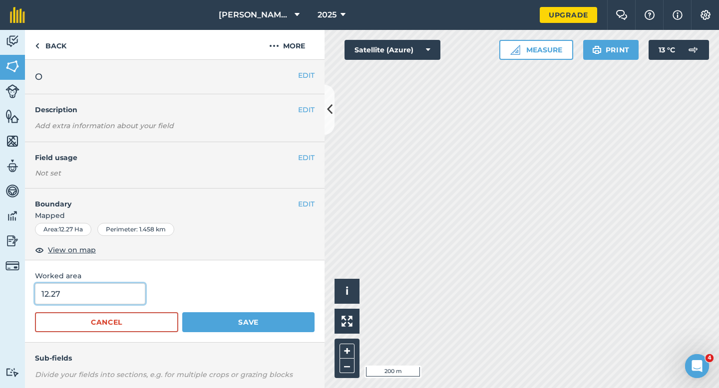
click at [114, 296] on input "12.27" at bounding box center [90, 294] width 110 height 21
type input "12.3"
click at [182, 312] on button "Save" at bounding box center [248, 322] width 132 height 20
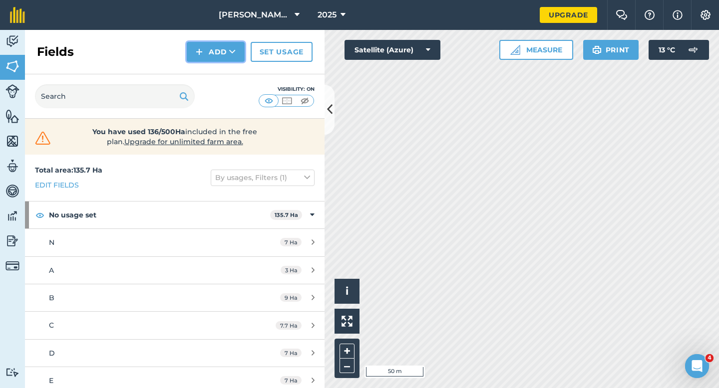
click at [229, 54] on button "Add" at bounding box center [216, 52] width 58 height 20
click at [229, 83] on link "Draw" at bounding box center [215, 74] width 55 height 22
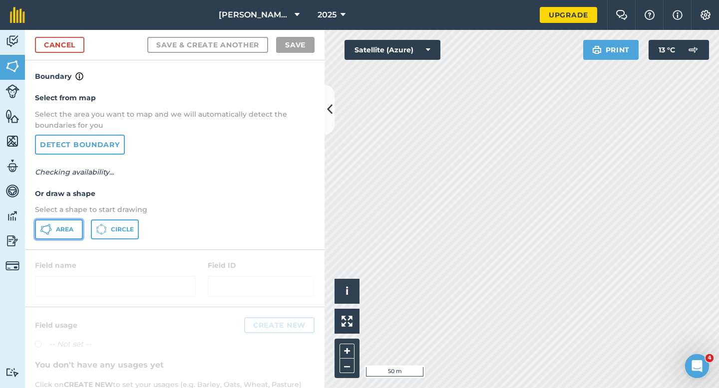
click at [54, 238] on button "Area" at bounding box center [59, 230] width 48 height 20
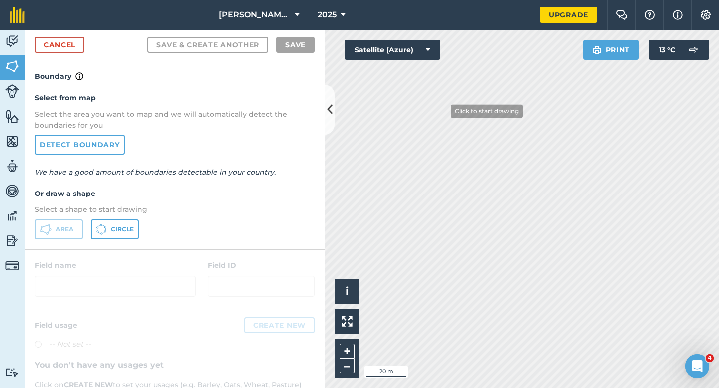
click at [342, 356] on div "Click to start drawing i © 2025 TomTom, Microsoft 20 m + –" at bounding box center [521, 209] width 394 height 358
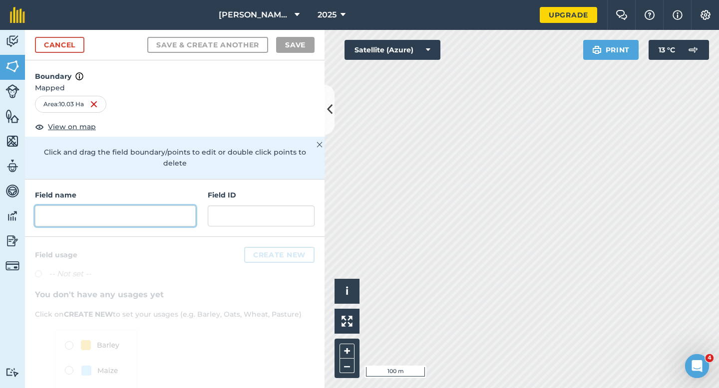
click at [101, 206] on input "text" at bounding box center [115, 216] width 161 height 21
type input "P"
click at [293, 42] on button "Save" at bounding box center [295, 45] width 38 height 16
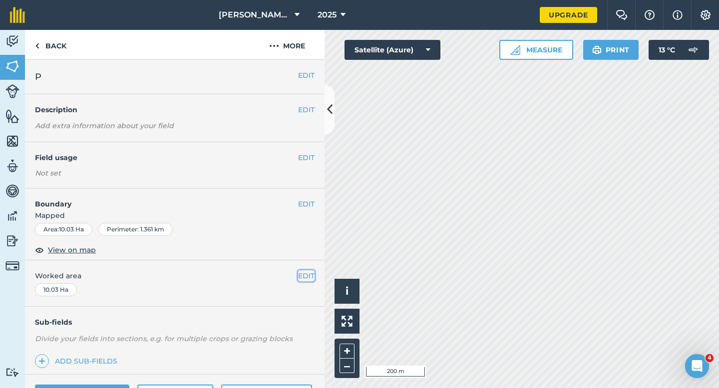
click at [312, 278] on button "EDIT" at bounding box center [306, 276] width 16 height 11
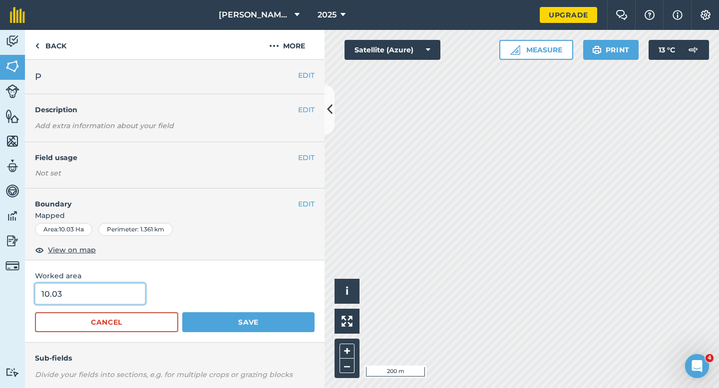
click at [132, 294] on input "10.03" at bounding box center [90, 294] width 110 height 21
type input "10"
click at [182, 312] on button "Save" at bounding box center [248, 322] width 132 height 20
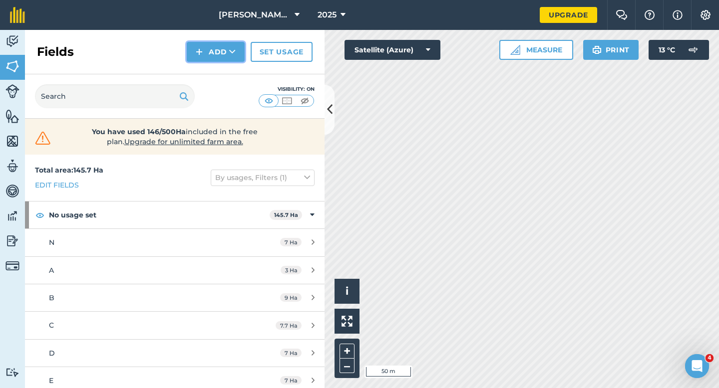
click at [232, 56] on icon at bounding box center [232, 52] width 6 height 10
click at [232, 82] on link "Draw" at bounding box center [215, 74] width 55 height 22
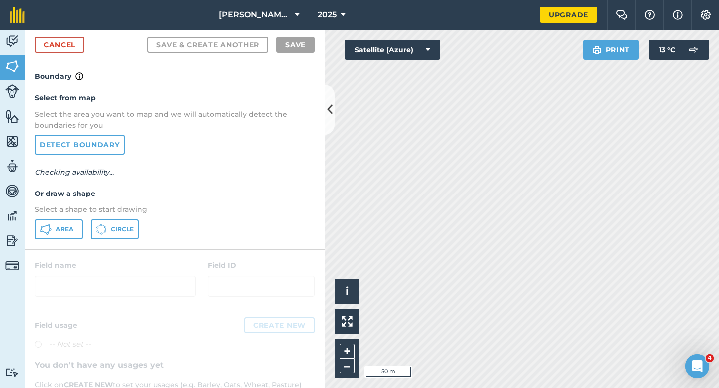
click at [42, 240] on div "Select from map Select the area you want to map and we will automatically detec…" at bounding box center [174, 165] width 299 height 167
click at [47, 234] on icon at bounding box center [47, 234] width 2 height 2
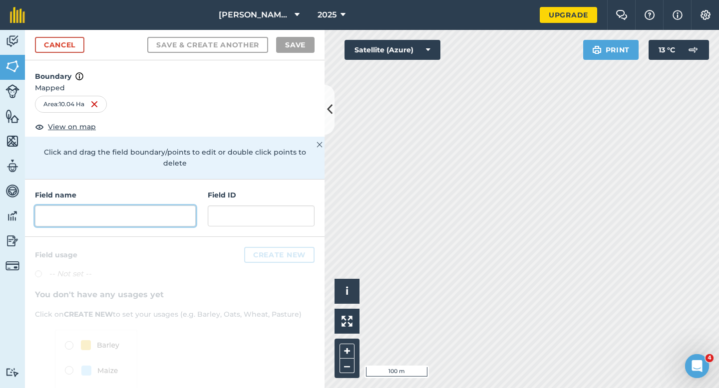
click at [117, 206] on input "text" at bounding box center [115, 216] width 161 height 21
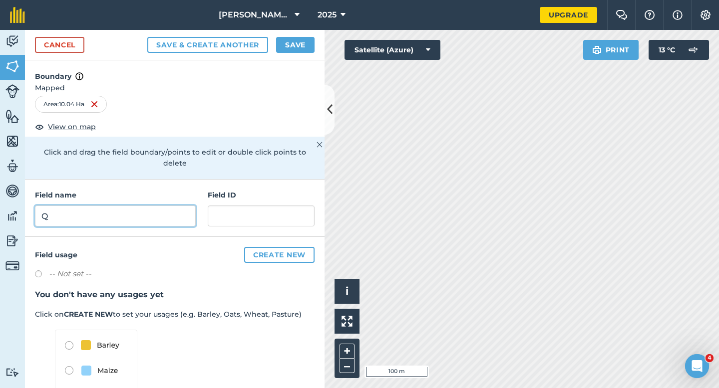
type input "Q"
click at [276, 46] on button "Save" at bounding box center [295, 45] width 38 height 16
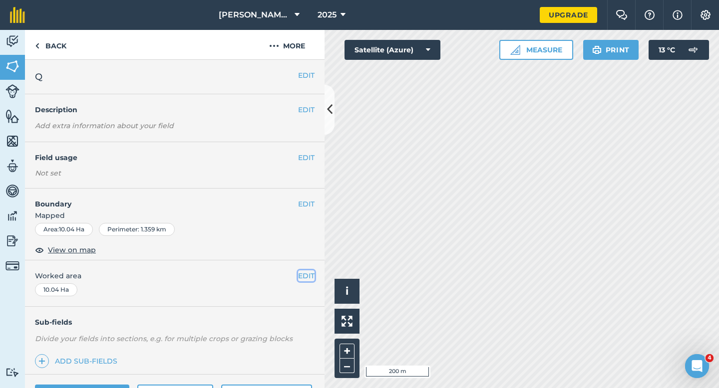
click at [313, 275] on button "EDIT" at bounding box center [306, 276] width 16 height 11
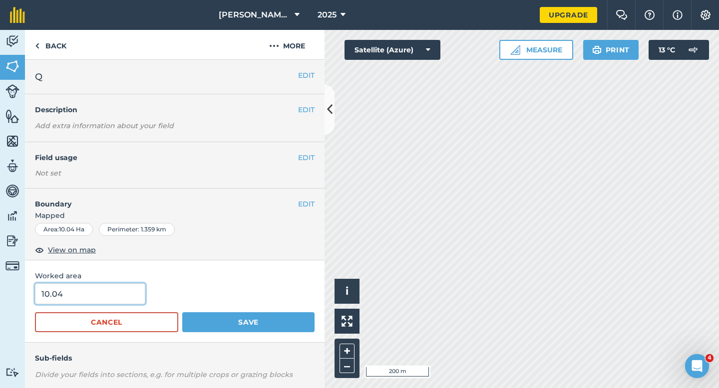
click at [92, 292] on input "10.04" at bounding box center [90, 294] width 110 height 21
type input "10"
click at [182, 312] on button "Save" at bounding box center [248, 322] width 132 height 20
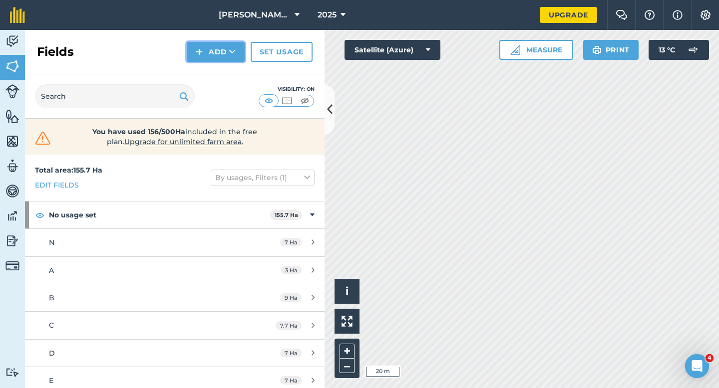
click at [207, 50] on button "Add" at bounding box center [216, 52] width 58 height 20
click at [208, 86] on link "Import" at bounding box center [215, 97] width 55 height 22
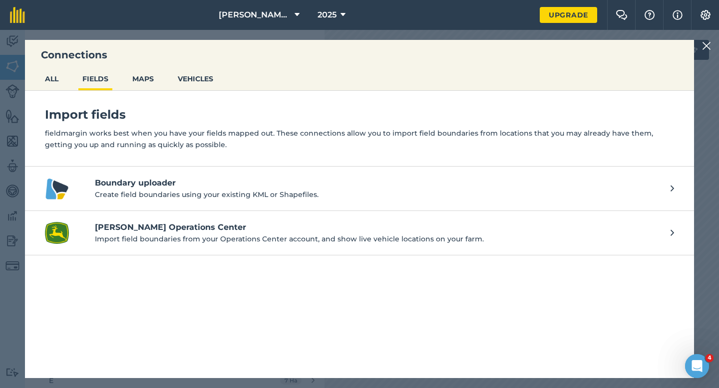
click at [703, 45] on img at bounding box center [706, 46] width 9 height 12
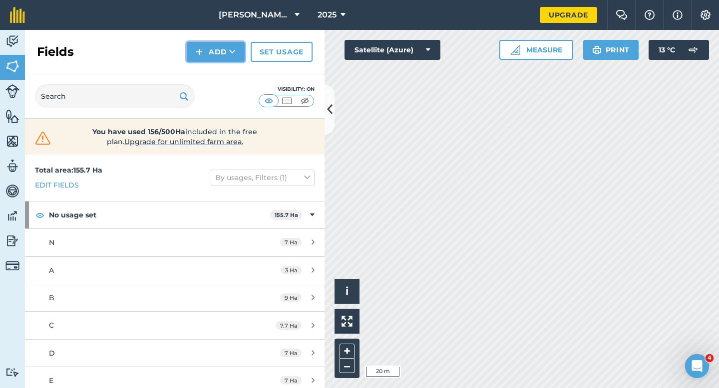
click at [212, 47] on button "Add" at bounding box center [216, 52] width 58 height 20
click at [212, 60] on button "Add Draw Import" at bounding box center [216, 52] width 58 height 20
click at [212, 59] on button "Add" at bounding box center [216, 52] width 58 height 20
click at [212, 68] on link "Draw" at bounding box center [215, 74] width 55 height 22
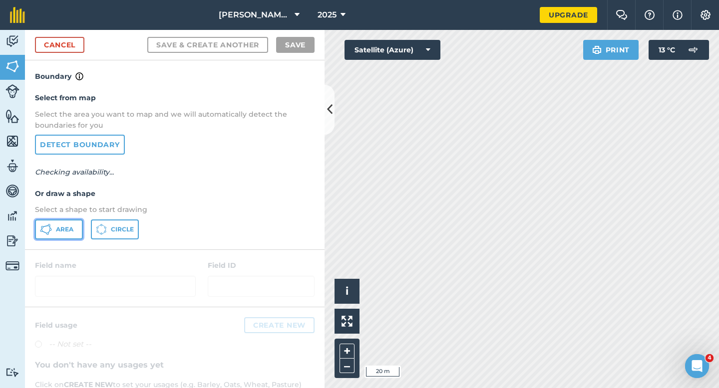
click at [58, 238] on button "Area" at bounding box center [59, 230] width 48 height 20
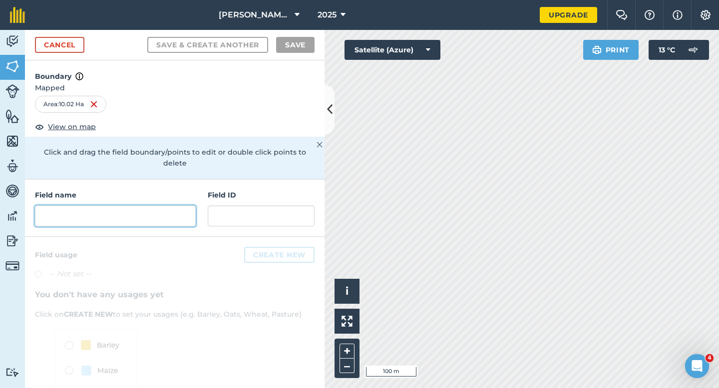
click at [131, 206] on input "text" at bounding box center [115, 216] width 161 height 21
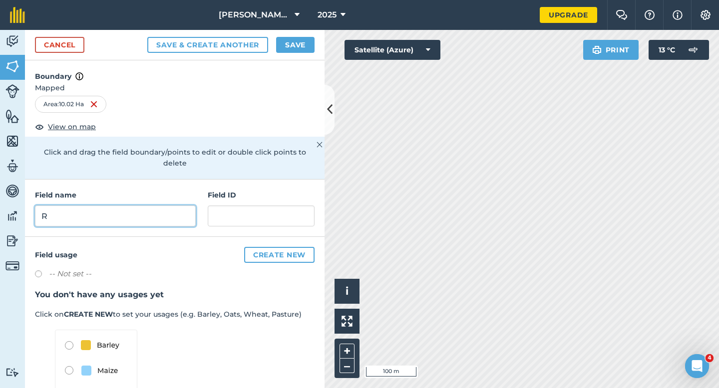
type input "R"
click at [307, 42] on button "Save" at bounding box center [295, 45] width 38 height 16
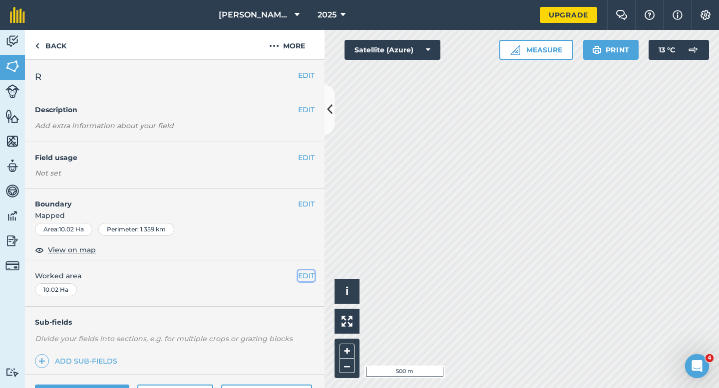
click at [302, 271] on button "EDIT" at bounding box center [306, 276] width 16 height 11
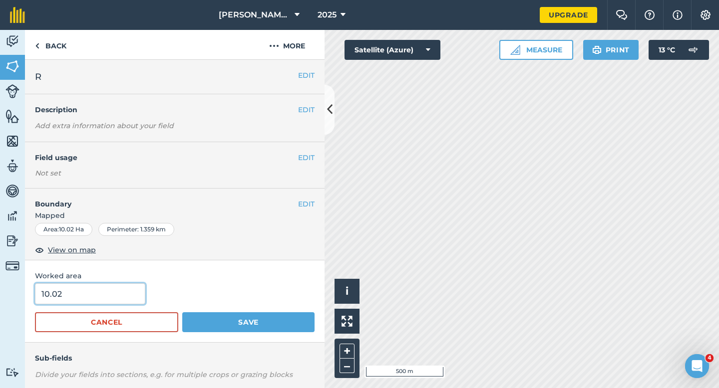
click at [140, 303] on input "10.02" at bounding box center [90, 294] width 110 height 21
type input "10"
click at [134, 302] on input "10" at bounding box center [90, 294] width 110 height 21
click at [182, 312] on button "Save" at bounding box center [248, 322] width 132 height 20
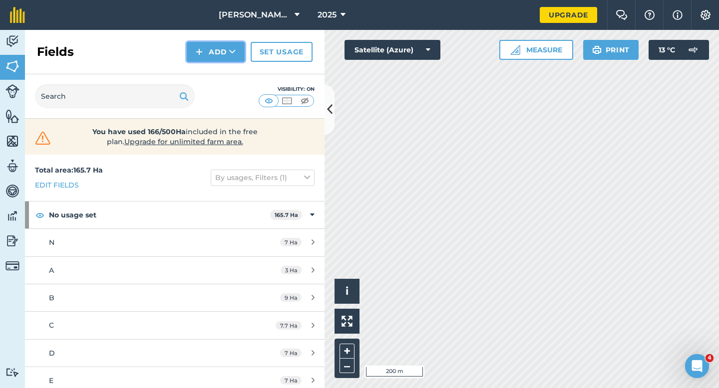
click at [225, 48] on button "Add" at bounding box center [216, 52] width 58 height 20
click at [225, 65] on link "Draw" at bounding box center [215, 74] width 55 height 22
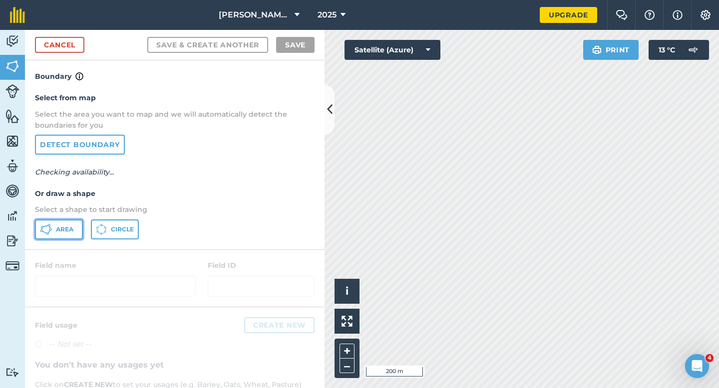
click at [61, 231] on span "Area" at bounding box center [64, 230] width 17 height 8
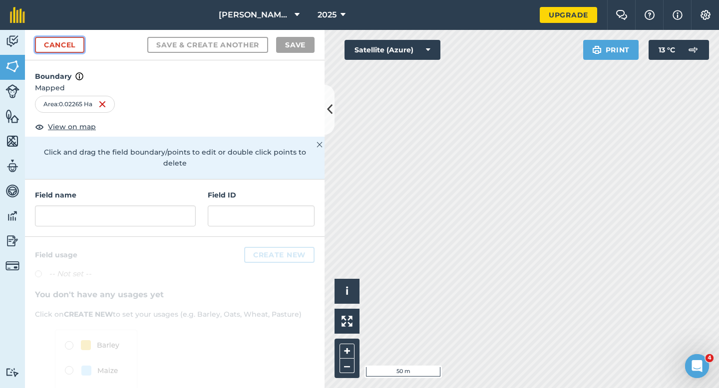
click at [71, 41] on link "Cancel" at bounding box center [59, 45] width 49 height 16
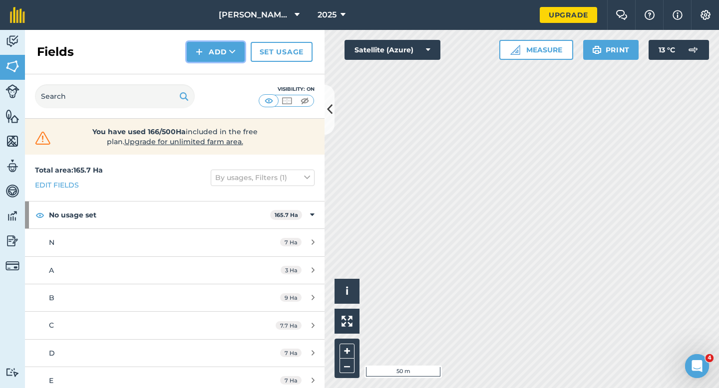
click at [211, 50] on button "Add" at bounding box center [216, 52] width 58 height 20
click at [221, 72] on link "Draw" at bounding box center [215, 74] width 55 height 22
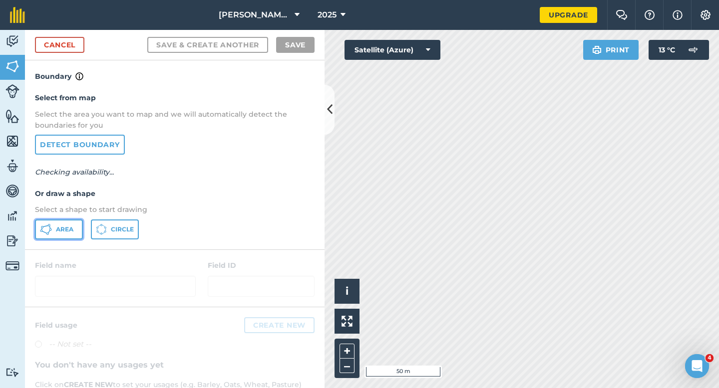
click at [63, 229] on span "Area" at bounding box center [64, 230] width 17 height 8
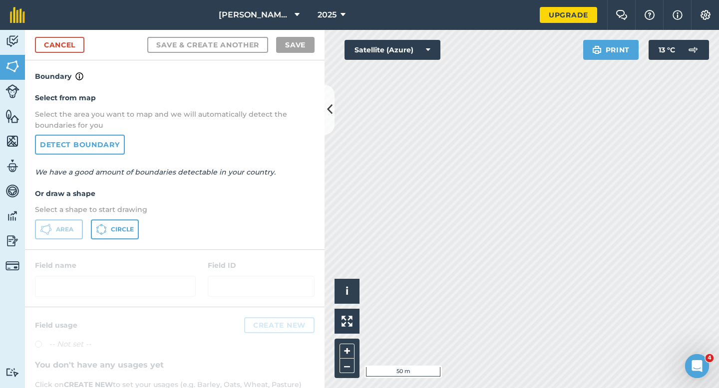
click at [432, 227] on div "Click to start drawing i © 2025 TomTom, Microsoft 50 m + –" at bounding box center [521, 209] width 394 height 358
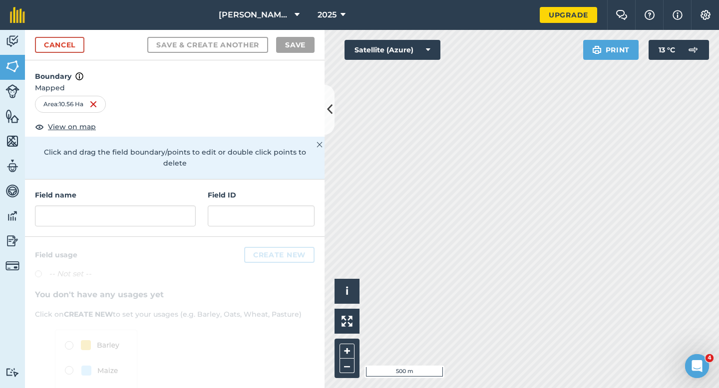
click at [172, 218] on div "Field name Field ID" at bounding box center [174, 208] width 299 height 57
click at [172, 215] on input "text" at bounding box center [115, 216] width 161 height 21
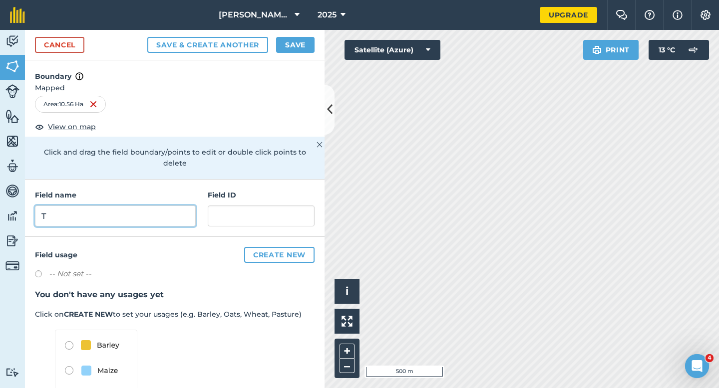
type input "T"
click at [297, 50] on button "Save" at bounding box center [295, 45] width 38 height 16
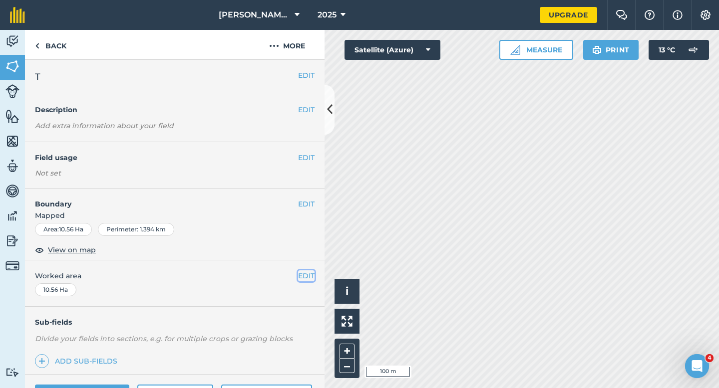
click at [308, 277] on button "EDIT" at bounding box center [306, 276] width 16 height 11
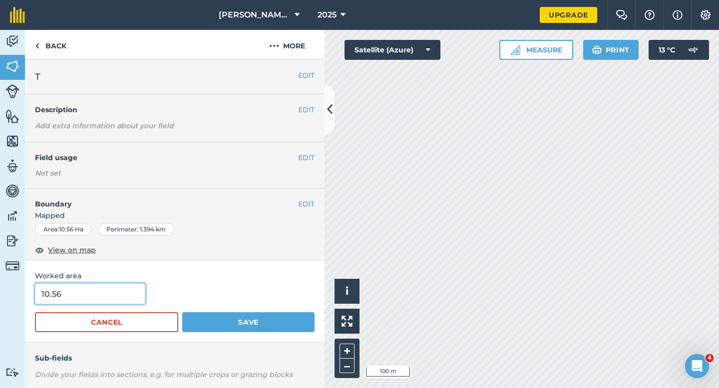
click at [83, 291] on input "10.56" at bounding box center [90, 294] width 110 height 21
type input "11"
click at [182, 312] on button "Save" at bounding box center [248, 322] width 132 height 20
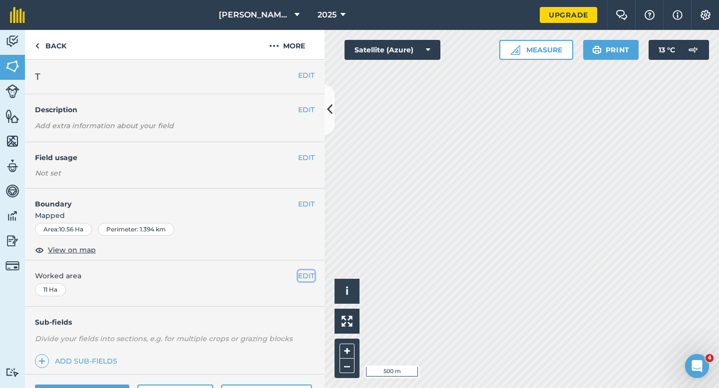
click at [306, 275] on button "EDIT" at bounding box center [306, 276] width 16 height 11
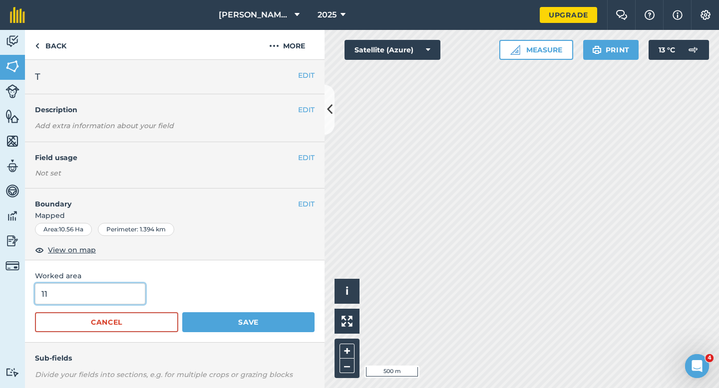
click at [99, 289] on input "11" at bounding box center [90, 294] width 110 height 21
type input "10"
click at [182, 312] on button "Save" at bounding box center [248, 322] width 132 height 20
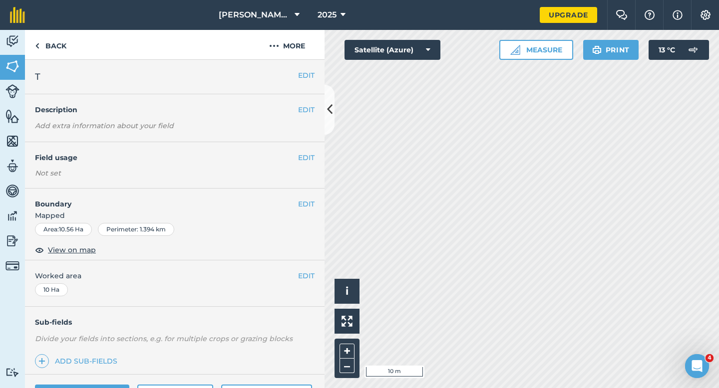
click at [294, 211] on span "Mapped" at bounding box center [174, 215] width 299 height 11
click at [298, 207] on button "EDIT" at bounding box center [306, 204] width 16 height 11
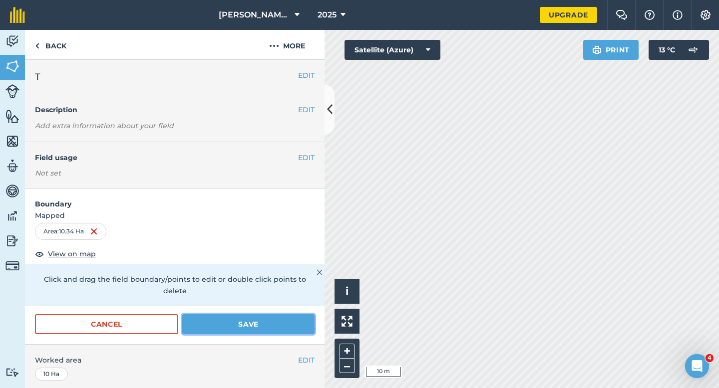
click at [238, 314] on button "Save" at bounding box center [248, 324] width 132 height 20
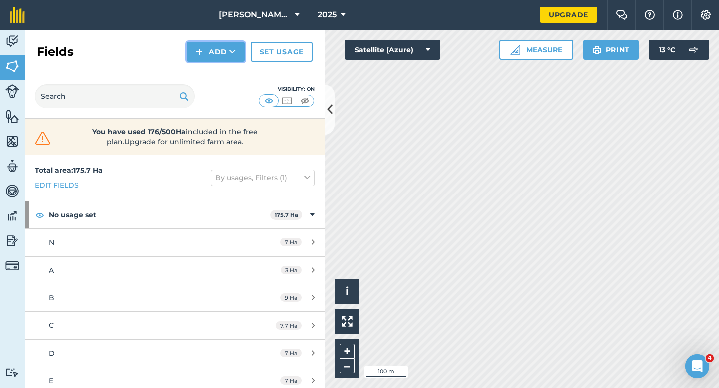
click at [207, 59] on button "Add" at bounding box center [216, 52] width 58 height 20
click at [207, 71] on link "Draw" at bounding box center [215, 74] width 55 height 22
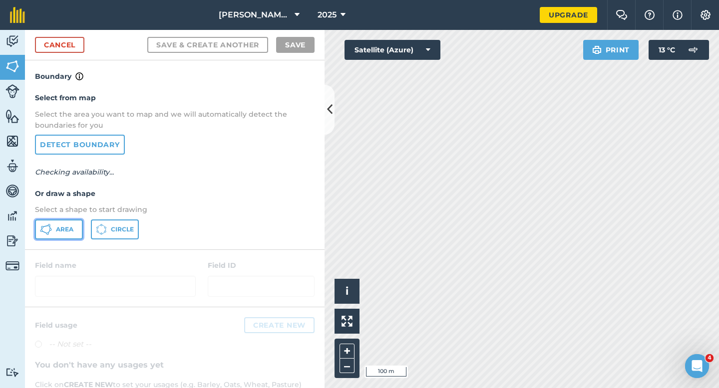
click at [71, 220] on button "Area" at bounding box center [59, 230] width 48 height 20
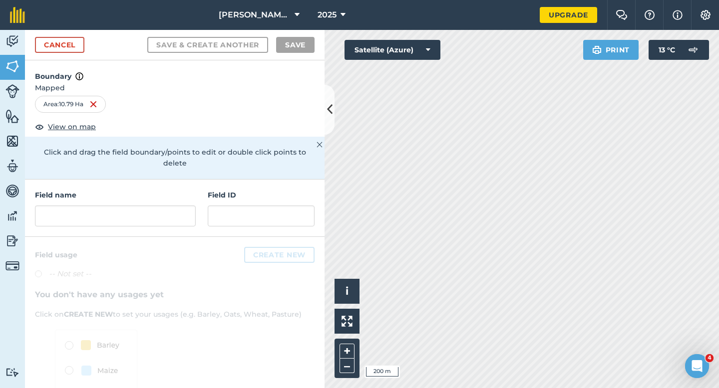
click at [158, 218] on div "Field name Field ID" at bounding box center [174, 208] width 299 height 57
click at [158, 208] on input "text" at bounding box center [115, 216] width 161 height 21
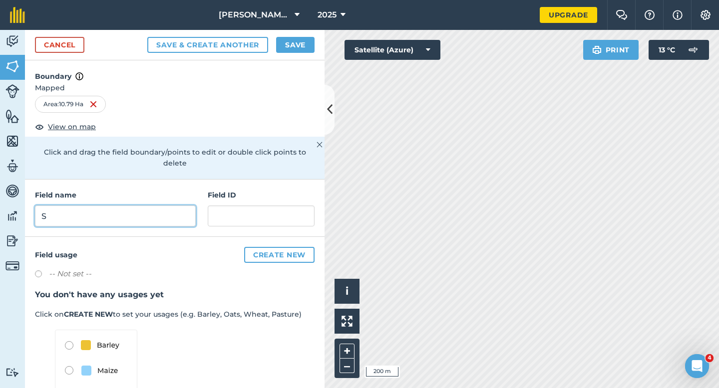
type input "S"
click at [303, 44] on button "Save" at bounding box center [295, 45] width 38 height 16
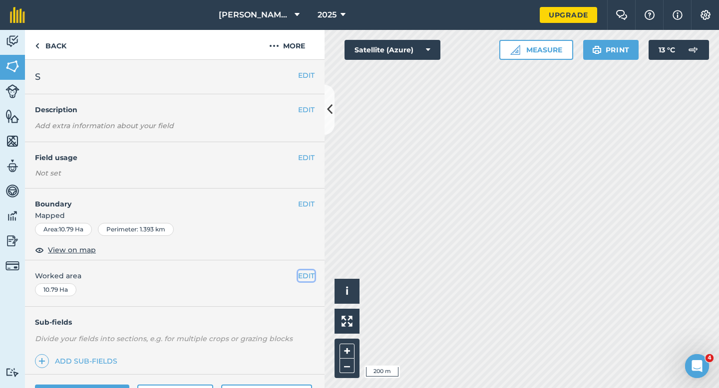
click at [309, 277] on button "EDIT" at bounding box center [306, 276] width 16 height 11
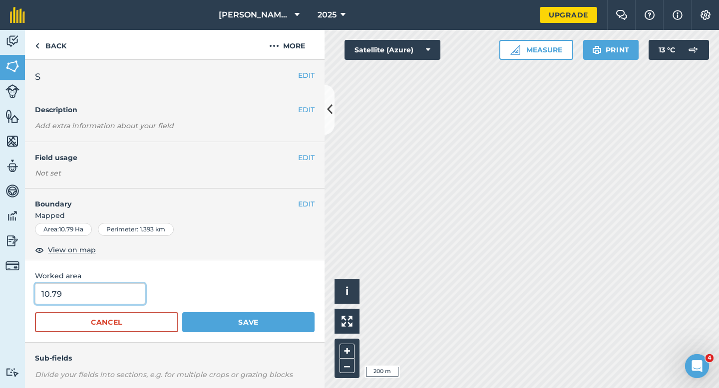
click at [76, 298] on input "10.79" at bounding box center [90, 294] width 110 height 21
type input "10"
click at [182, 312] on button "Save" at bounding box center [248, 322] width 132 height 20
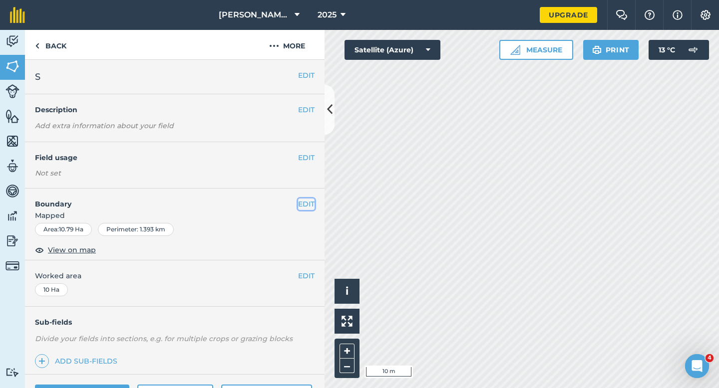
click at [299, 204] on button "EDIT" at bounding box center [306, 204] width 16 height 11
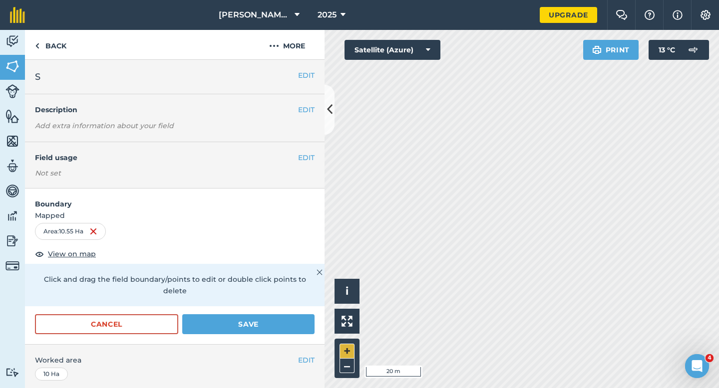
click at [351, 341] on div "Click to start drawing i © 2025 TomTom, Microsoft 20 m + –" at bounding box center [521, 209] width 394 height 358
click at [289, 314] on button "Save" at bounding box center [248, 324] width 132 height 20
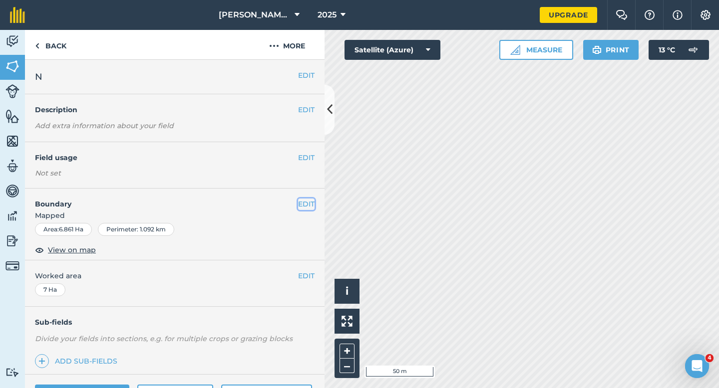
click at [300, 200] on button "EDIT" at bounding box center [306, 204] width 16 height 11
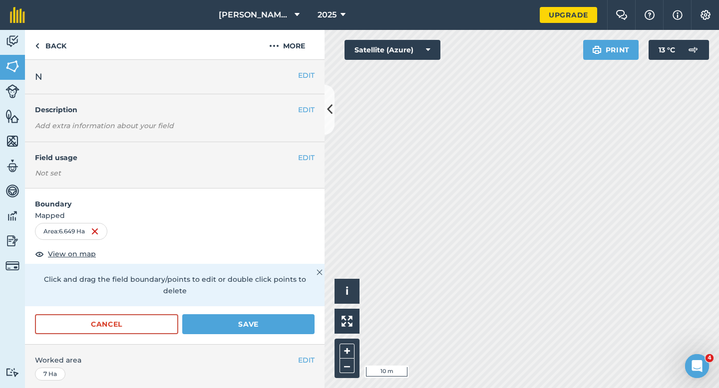
click at [277, 291] on div "Click and drag the field boundary/points to edit or double click points to dele…" at bounding box center [174, 285] width 299 height 42
click at [278, 314] on button "Save" at bounding box center [248, 324] width 132 height 20
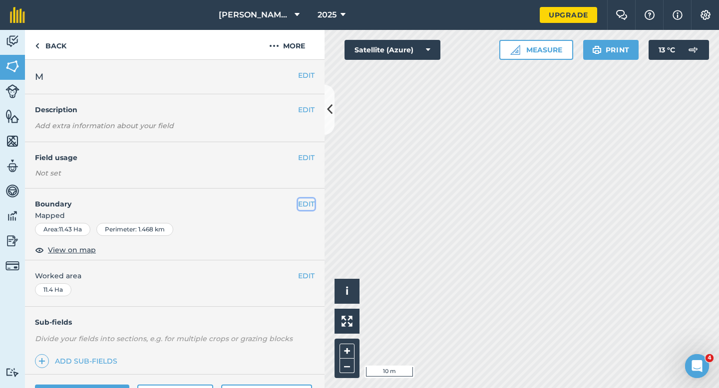
click at [304, 202] on button "EDIT" at bounding box center [306, 204] width 16 height 11
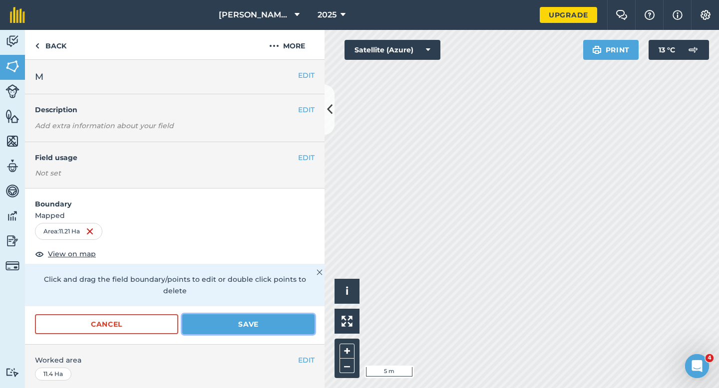
click at [285, 314] on button "Save" at bounding box center [248, 324] width 132 height 20
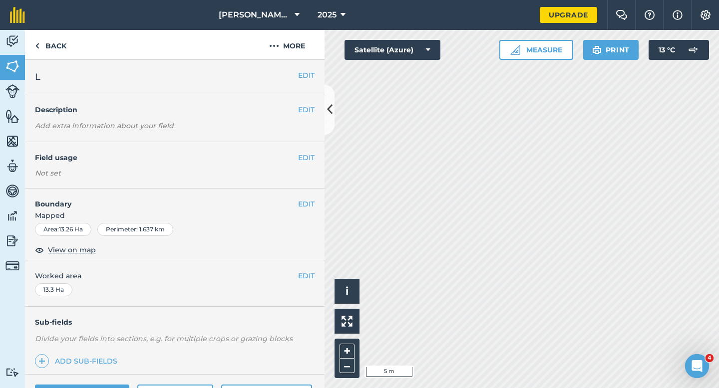
click at [316, 201] on div "EDIT Boundary Mapped Area : 13.26 Ha Perimeter : 1.637 km View on map" at bounding box center [174, 225] width 299 height 72
click at [312, 201] on button "EDIT" at bounding box center [306, 204] width 16 height 11
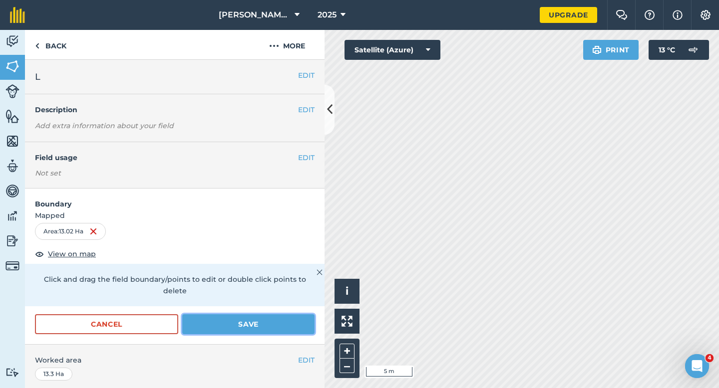
click at [291, 314] on button "Save" at bounding box center [248, 324] width 132 height 20
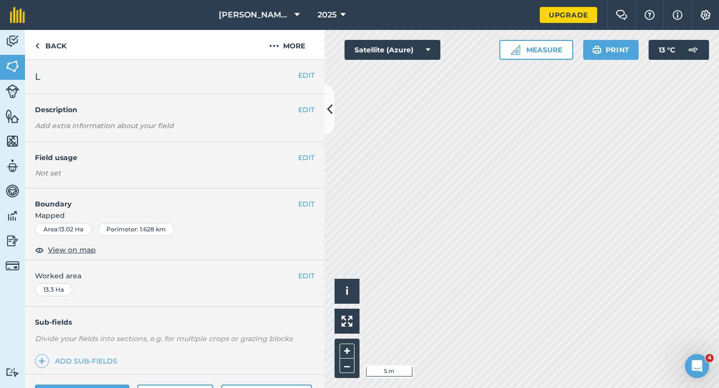
click at [314, 277] on div "EDIT Worked area 13.3 Ha" at bounding box center [174, 284] width 299 height 46
click at [305, 204] on button "EDIT" at bounding box center [306, 204] width 16 height 11
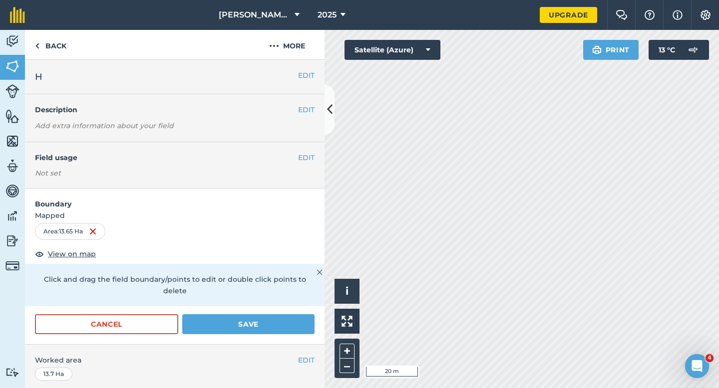
click at [308, 225] on div "Activity Fields Livestock Features Maps Team Vehicles Data Reporting Billing Tu…" at bounding box center [359, 209] width 719 height 358
click at [278, 326] on div "Cancel Save" at bounding box center [174, 329] width 299 height 30
click at [283, 321] on button "Save" at bounding box center [248, 324] width 132 height 20
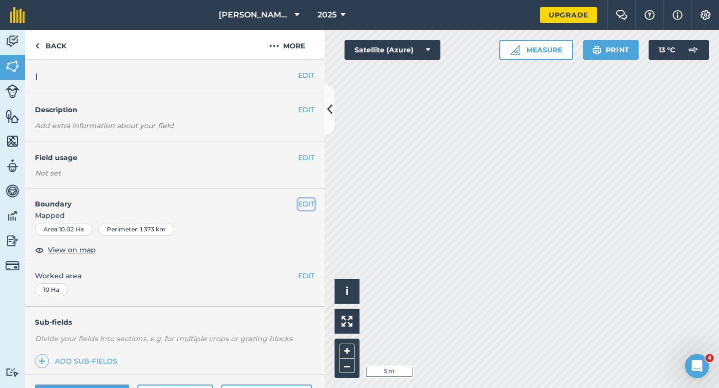
click at [311, 209] on button "EDIT" at bounding box center [306, 204] width 16 height 11
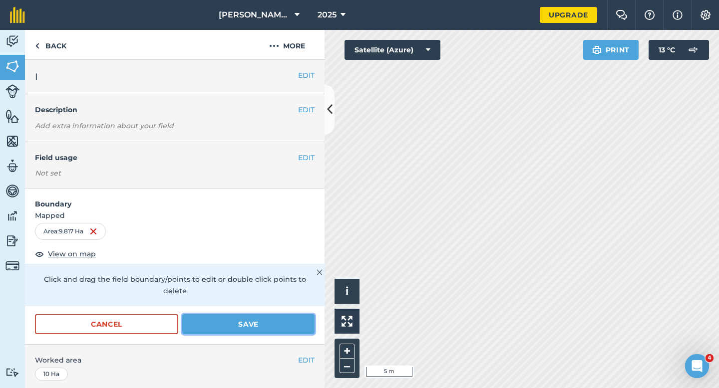
click at [294, 314] on button "Save" at bounding box center [248, 324] width 132 height 20
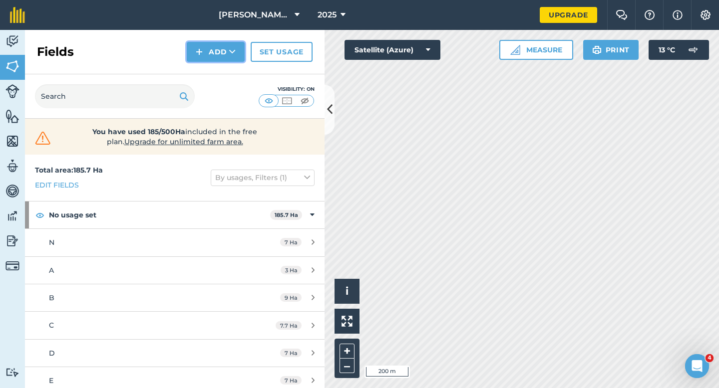
click at [202, 53] on img at bounding box center [199, 52] width 7 height 12
click at [202, 72] on link "Draw" at bounding box center [215, 74] width 55 height 22
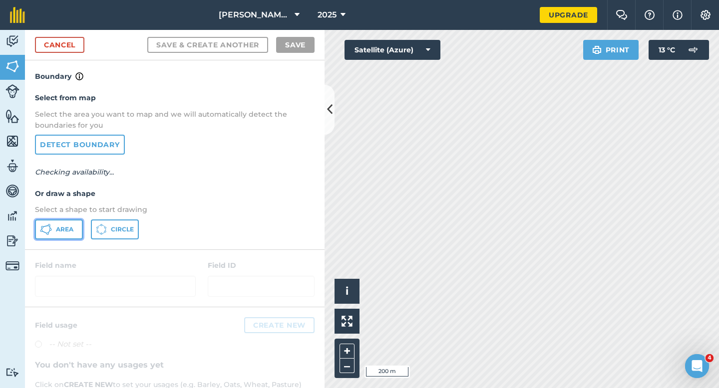
click at [53, 233] on button "Area" at bounding box center [59, 230] width 48 height 20
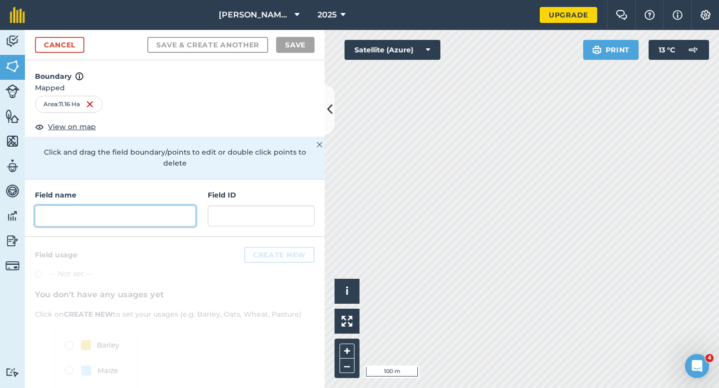
click at [171, 213] on input "text" at bounding box center [115, 216] width 161 height 21
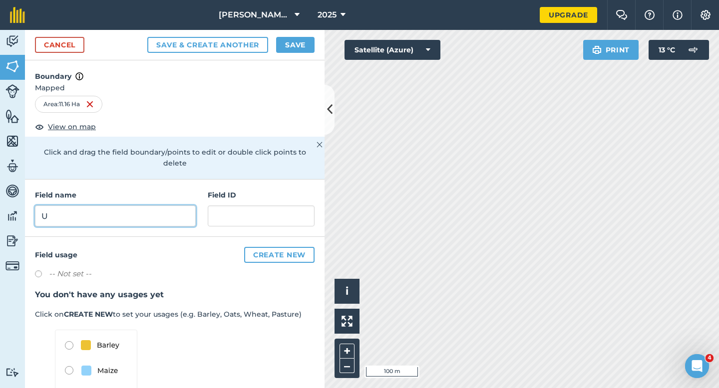
type input "U"
click at [296, 44] on button "Save" at bounding box center [295, 45] width 38 height 16
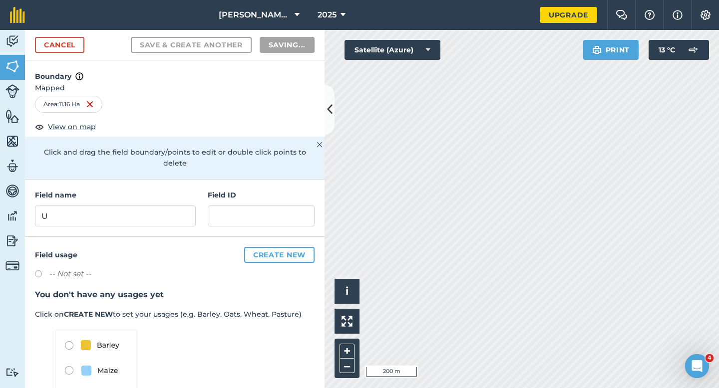
click at [298, 269] on div "-- Not set --" at bounding box center [175, 275] width 280 height 14
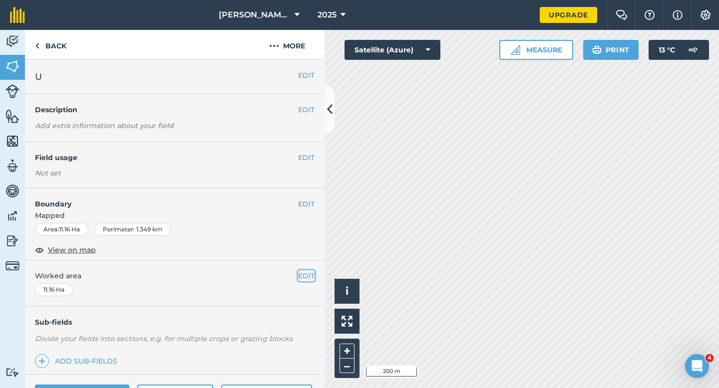
click at [306, 275] on button "EDIT" at bounding box center [306, 276] width 16 height 11
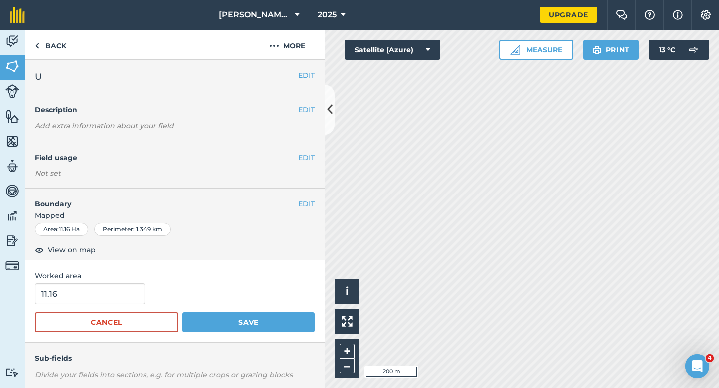
click at [136, 278] on span "Worked area" at bounding box center [175, 276] width 280 height 11
click at [136, 284] on input "11.16" at bounding box center [90, 294] width 110 height 21
click at [127, 300] on input "11.16" at bounding box center [90, 294] width 110 height 21
type input "11"
click at [182, 312] on button "Save" at bounding box center [248, 322] width 132 height 20
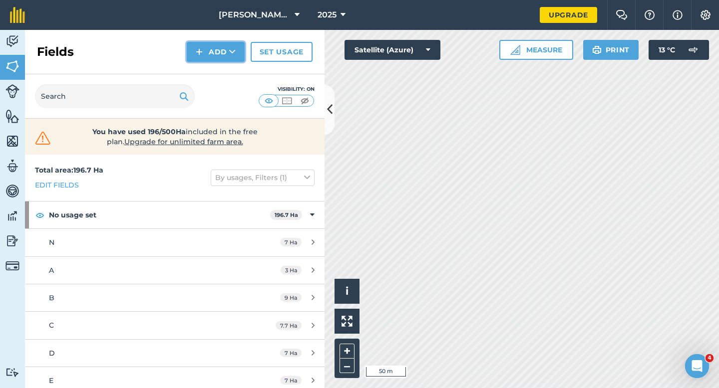
click at [221, 50] on button "Add" at bounding box center [216, 52] width 58 height 20
click at [221, 90] on link "Import" at bounding box center [215, 97] width 55 height 22
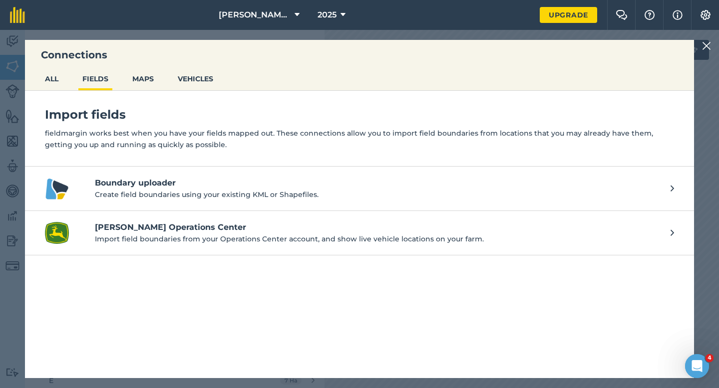
click at [707, 42] on img at bounding box center [706, 46] width 9 height 12
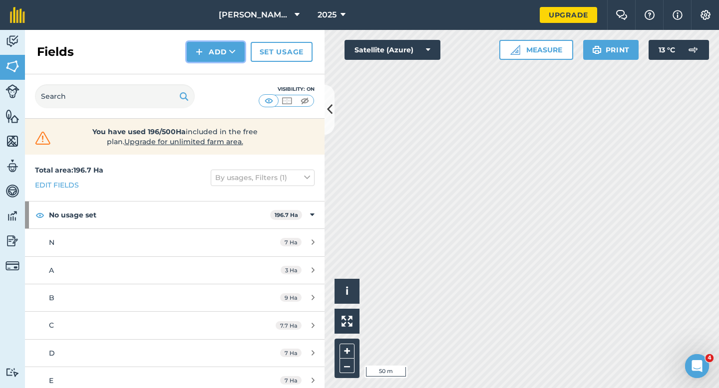
click at [209, 44] on button "Add" at bounding box center [216, 52] width 58 height 20
click at [209, 80] on link "Draw" at bounding box center [215, 74] width 55 height 22
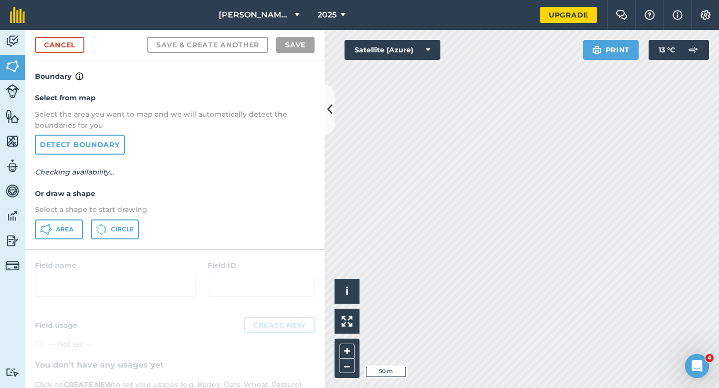
click at [65, 243] on div "Select from map Select the area you want to map and we will automatically detec…" at bounding box center [174, 165] width 299 height 167
click at [99, 235] on icon at bounding box center [101, 229] width 11 height 11
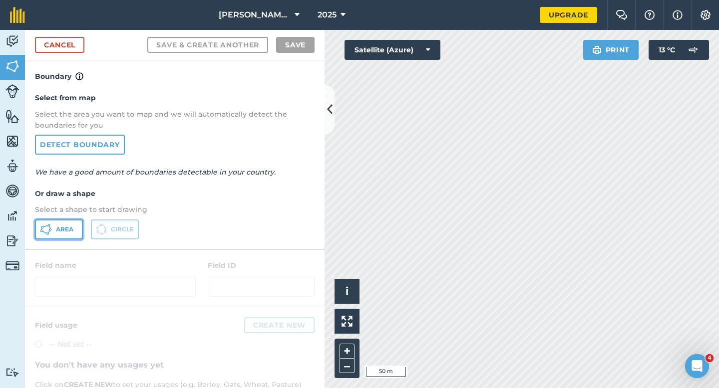
click at [71, 235] on button "Area" at bounding box center [59, 230] width 48 height 20
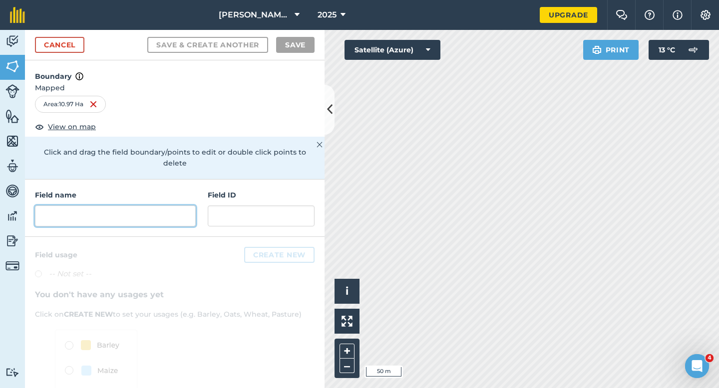
click at [129, 211] on input "text" at bounding box center [115, 216] width 161 height 21
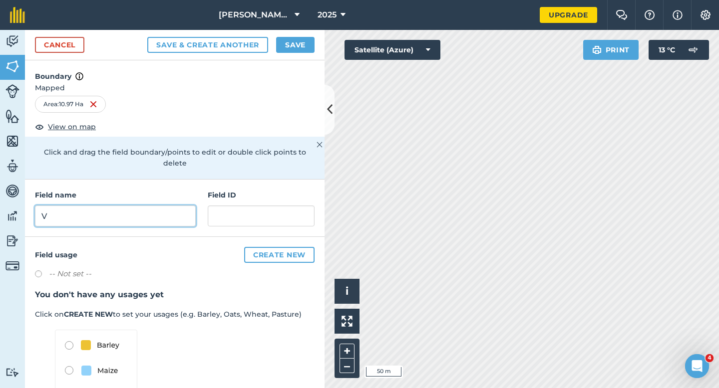
type input "V"
click at [292, 45] on button "Save" at bounding box center [295, 45] width 38 height 16
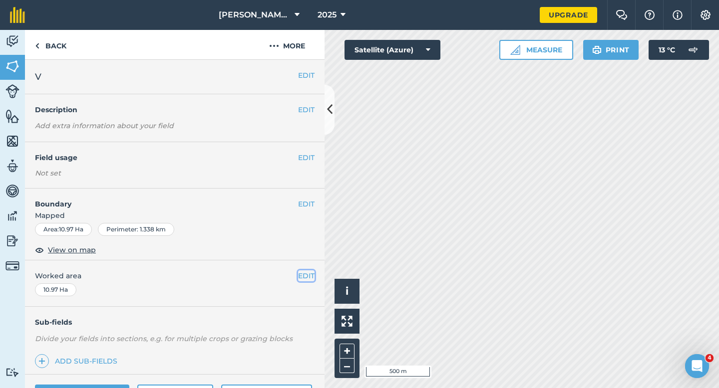
click at [311, 277] on button "EDIT" at bounding box center [306, 276] width 16 height 11
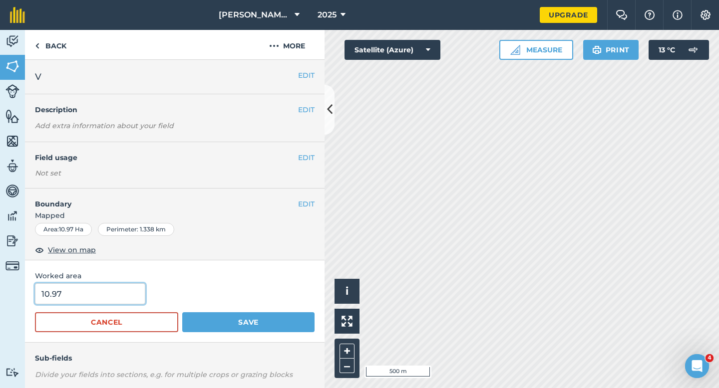
click at [116, 292] on input "10.97" at bounding box center [90, 294] width 110 height 21
type input "11"
click at [182, 312] on button "Save" at bounding box center [248, 322] width 132 height 20
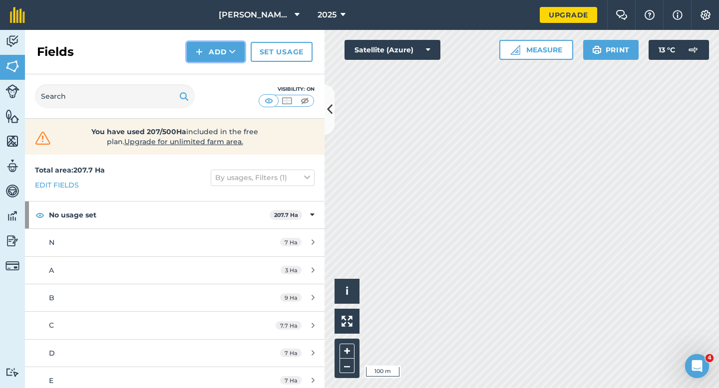
click at [220, 56] on button "Add" at bounding box center [216, 52] width 58 height 20
click at [220, 71] on link "Draw" at bounding box center [215, 74] width 55 height 22
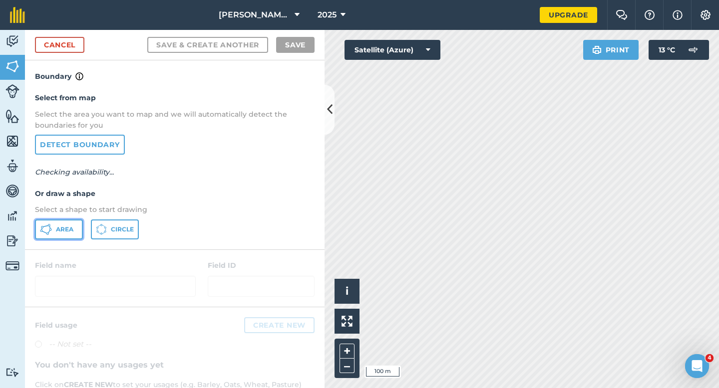
click at [44, 234] on icon at bounding box center [46, 230] width 12 height 12
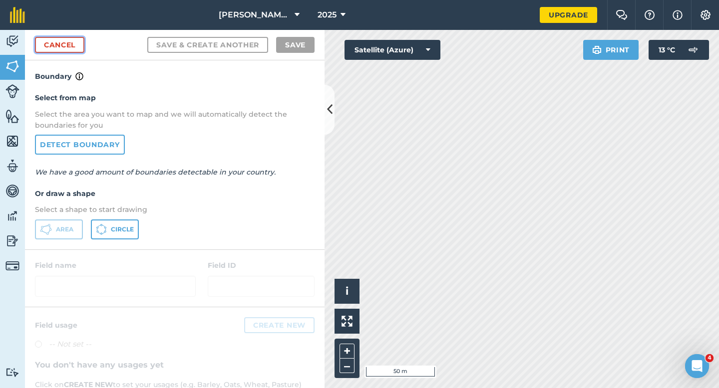
click at [65, 48] on link "Cancel" at bounding box center [59, 45] width 49 height 16
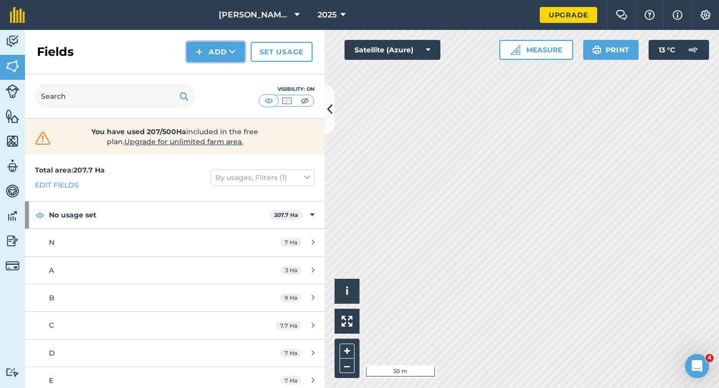
click at [189, 45] on button "Add" at bounding box center [216, 52] width 58 height 20
click at [214, 76] on link "Draw" at bounding box center [215, 74] width 55 height 22
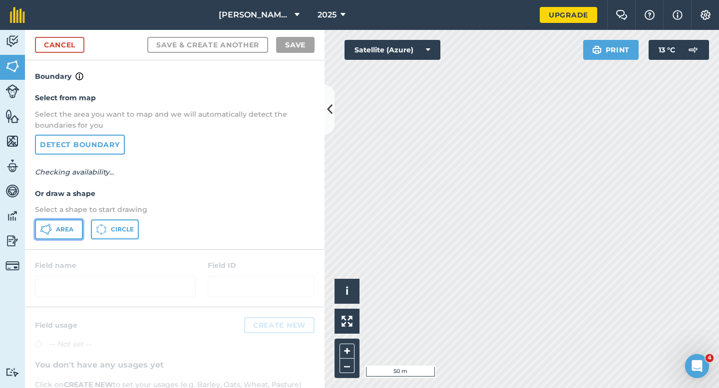
click at [67, 223] on button "Area" at bounding box center [59, 230] width 48 height 20
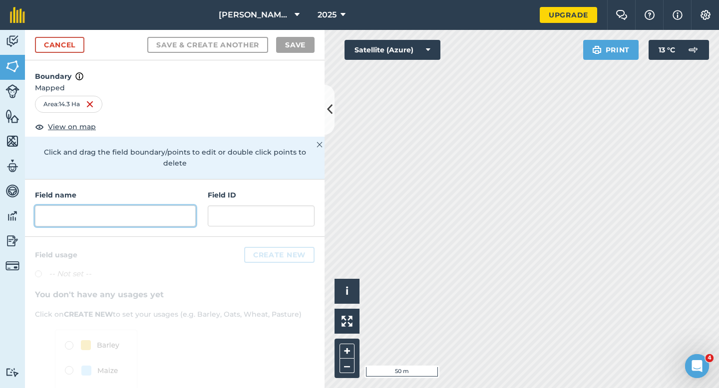
click at [190, 212] on input "text" at bounding box center [115, 216] width 161 height 21
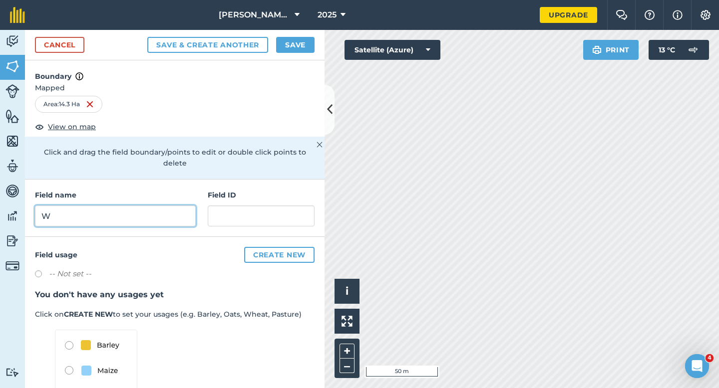
type input "W"
click at [287, 44] on button "Save" at bounding box center [295, 45] width 38 height 16
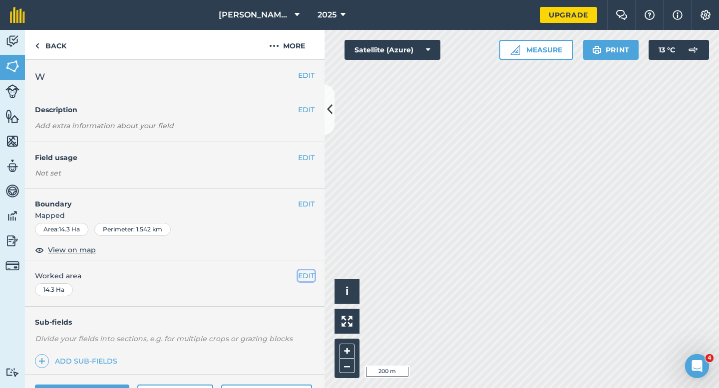
click at [302, 277] on button "EDIT" at bounding box center [306, 276] width 16 height 11
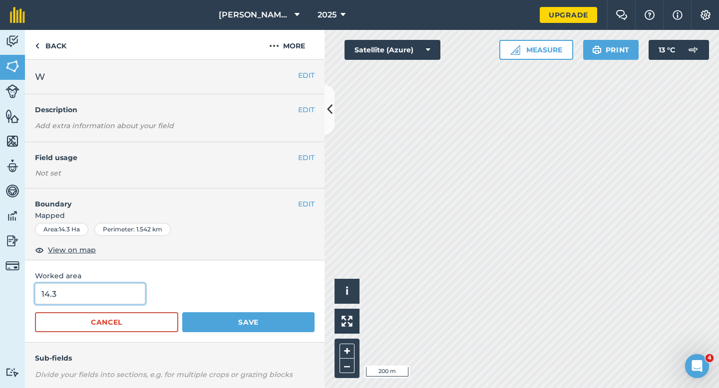
click at [124, 288] on input "14.3" at bounding box center [90, 294] width 110 height 21
click at [182, 312] on button "Save" at bounding box center [248, 322] width 132 height 20
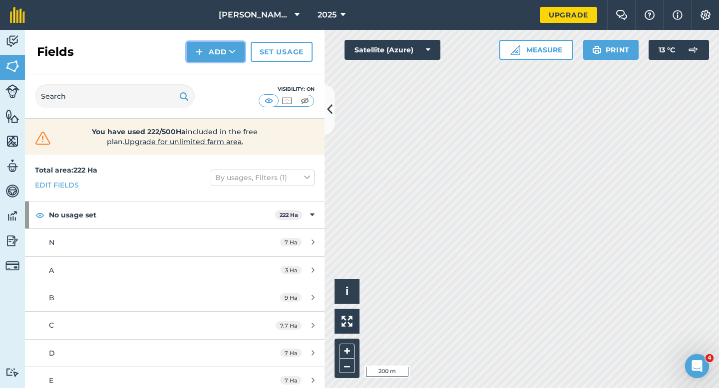
click at [198, 49] on img at bounding box center [199, 52] width 7 height 12
click at [207, 69] on link "Draw" at bounding box center [215, 74] width 55 height 22
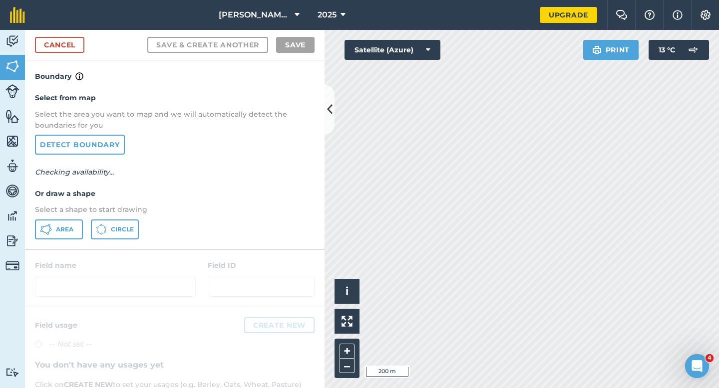
click at [55, 240] on div "Select from map Select the area you want to map and we will automatically detec…" at bounding box center [174, 165] width 299 height 167
click at [57, 230] on span "Area" at bounding box center [64, 230] width 17 height 8
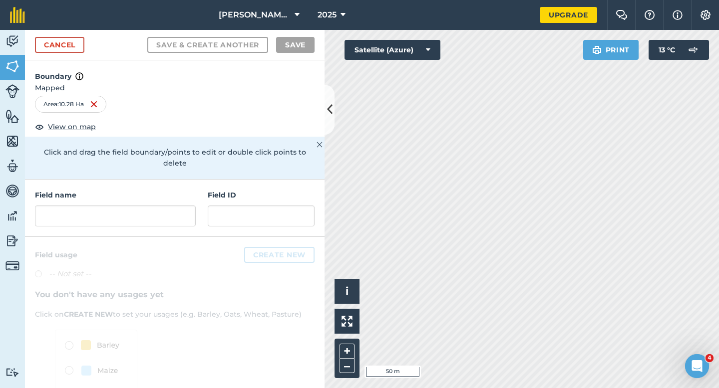
click at [176, 216] on div "Field name Field ID" at bounding box center [174, 208] width 299 height 57
click at [176, 213] on input "text" at bounding box center [115, 216] width 161 height 21
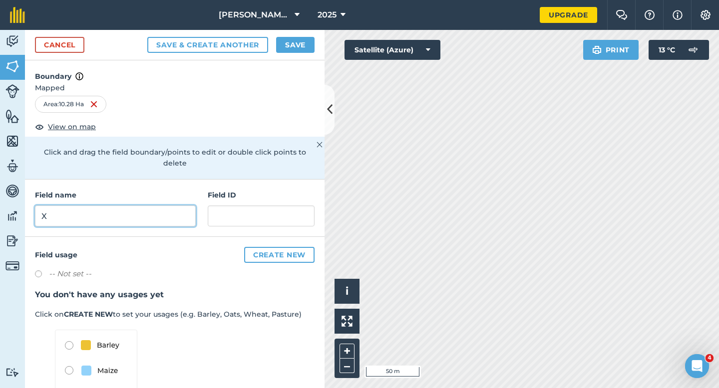
type input "X"
click at [293, 41] on button "Save" at bounding box center [295, 45] width 38 height 16
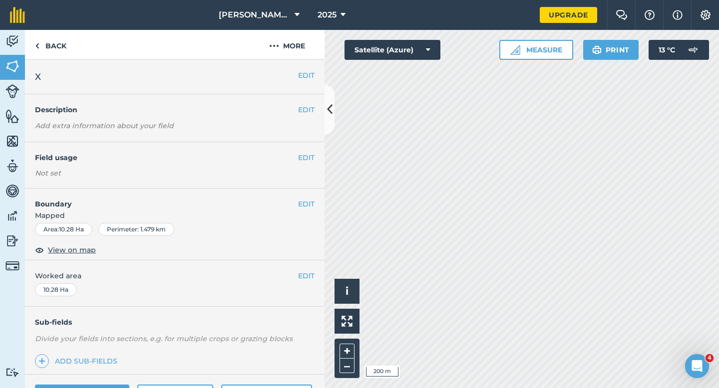
click at [304, 279] on button "EDIT" at bounding box center [306, 276] width 16 height 11
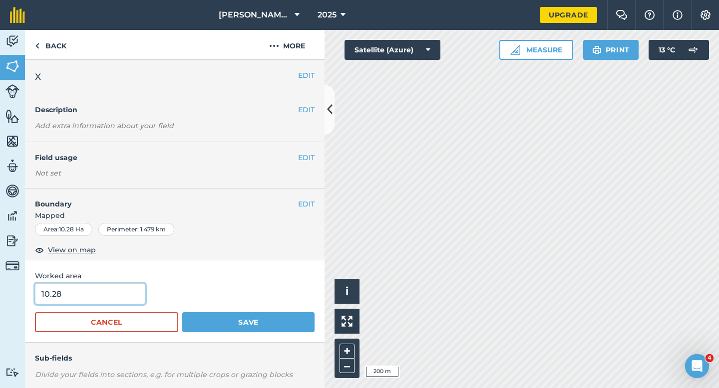
click at [99, 288] on input "10.28" at bounding box center [90, 294] width 110 height 21
click at [100, 293] on input "10.28" at bounding box center [90, 294] width 110 height 21
type input "10"
click at [182, 312] on button "Save" at bounding box center [248, 322] width 132 height 20
